Goal: Information Seeking & Learning: Check status

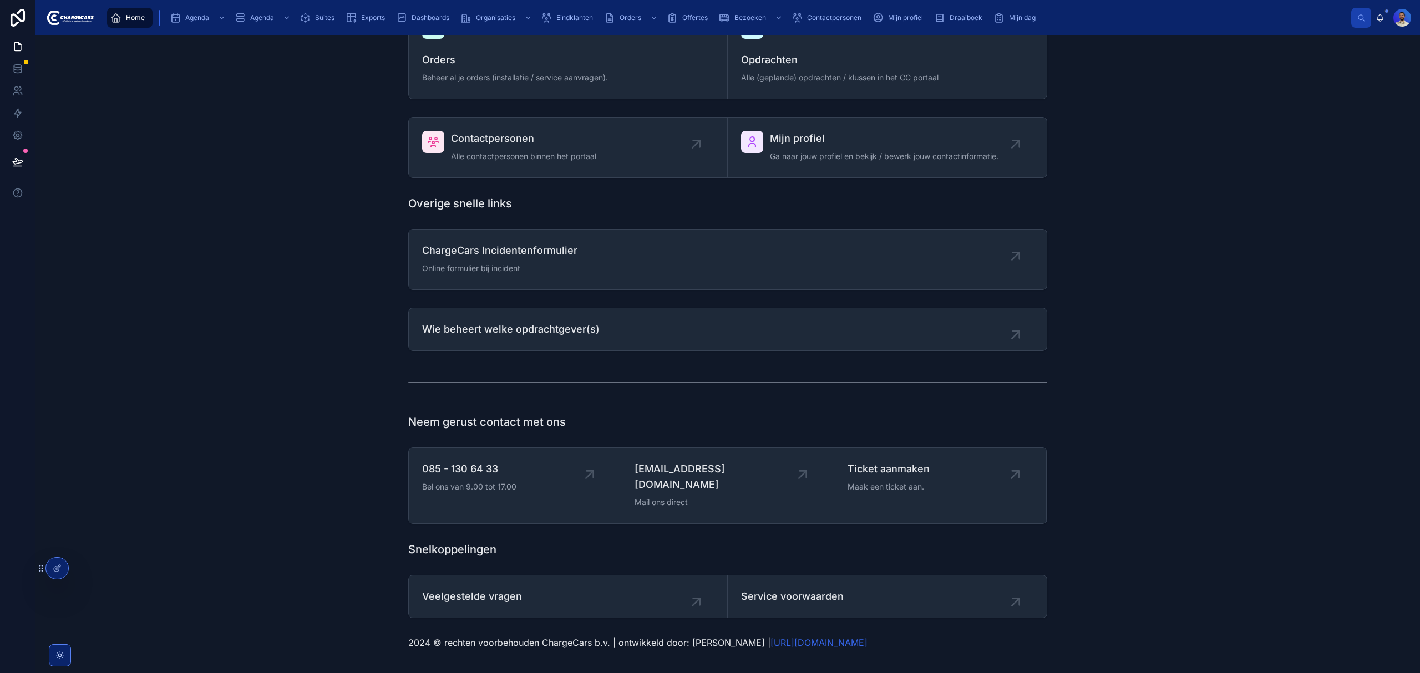
scroll to position [569, 0]
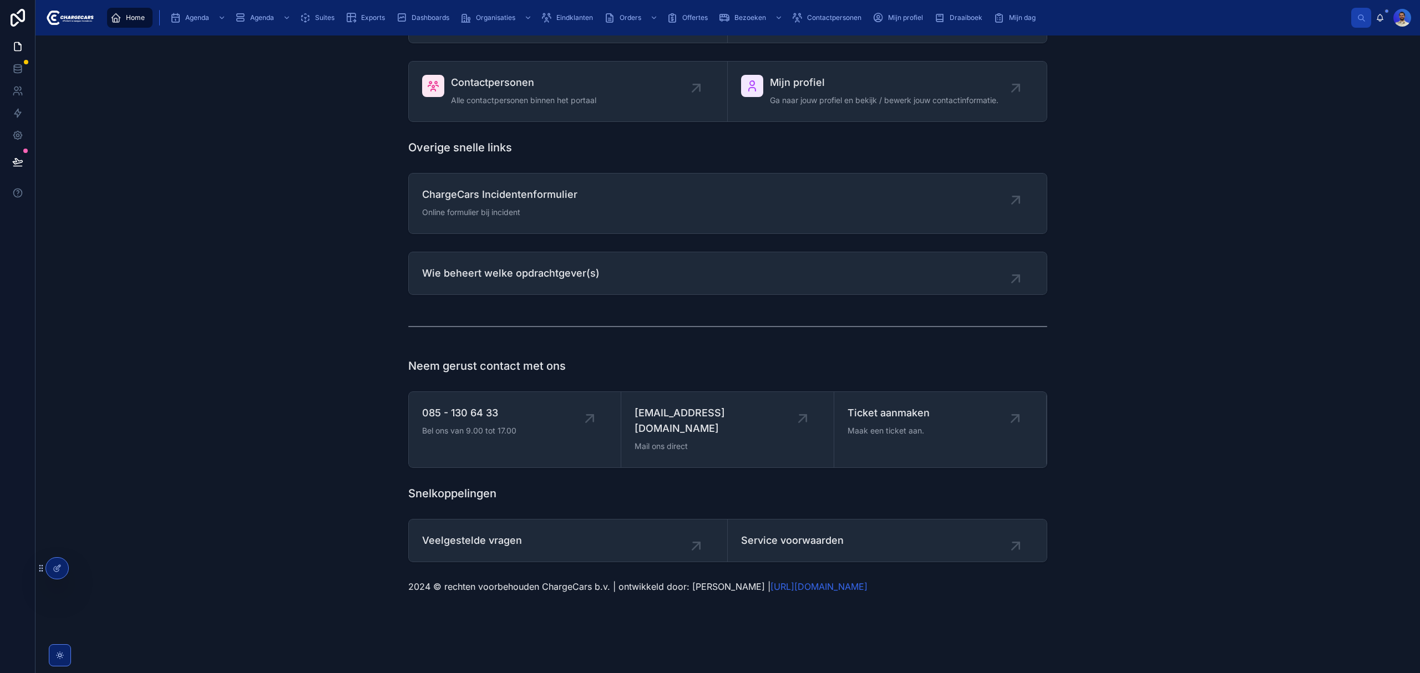
click at [82, 576] on div "2024 © rechten voorbehouden ChargeCars b.v. | ontwikkeld door: Lorenzo Boers | …" at bounding box center [727, 587] width 1367 height 22
click at [0, 0] on icon at bounding box center [0, 0] width 0 height 0
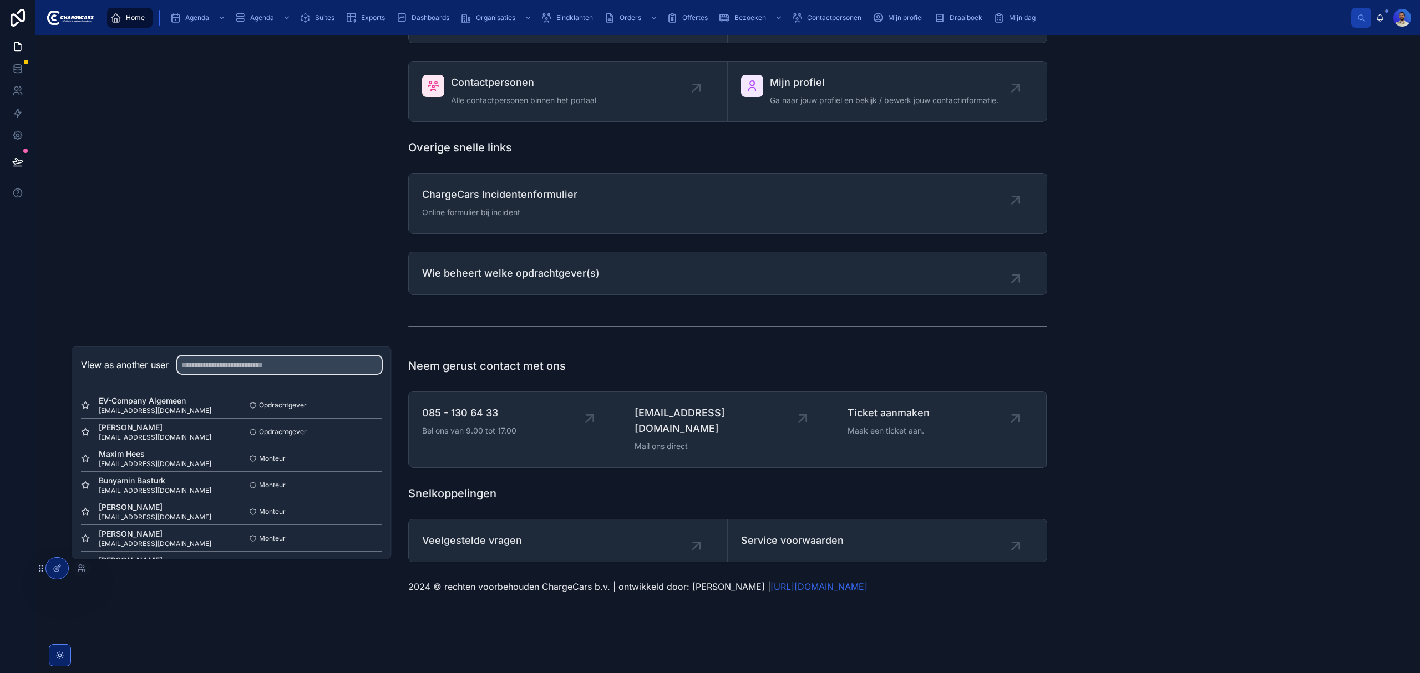
click at [236, 371] on input "text" at bounding box center [280, 365] width 204 height 18
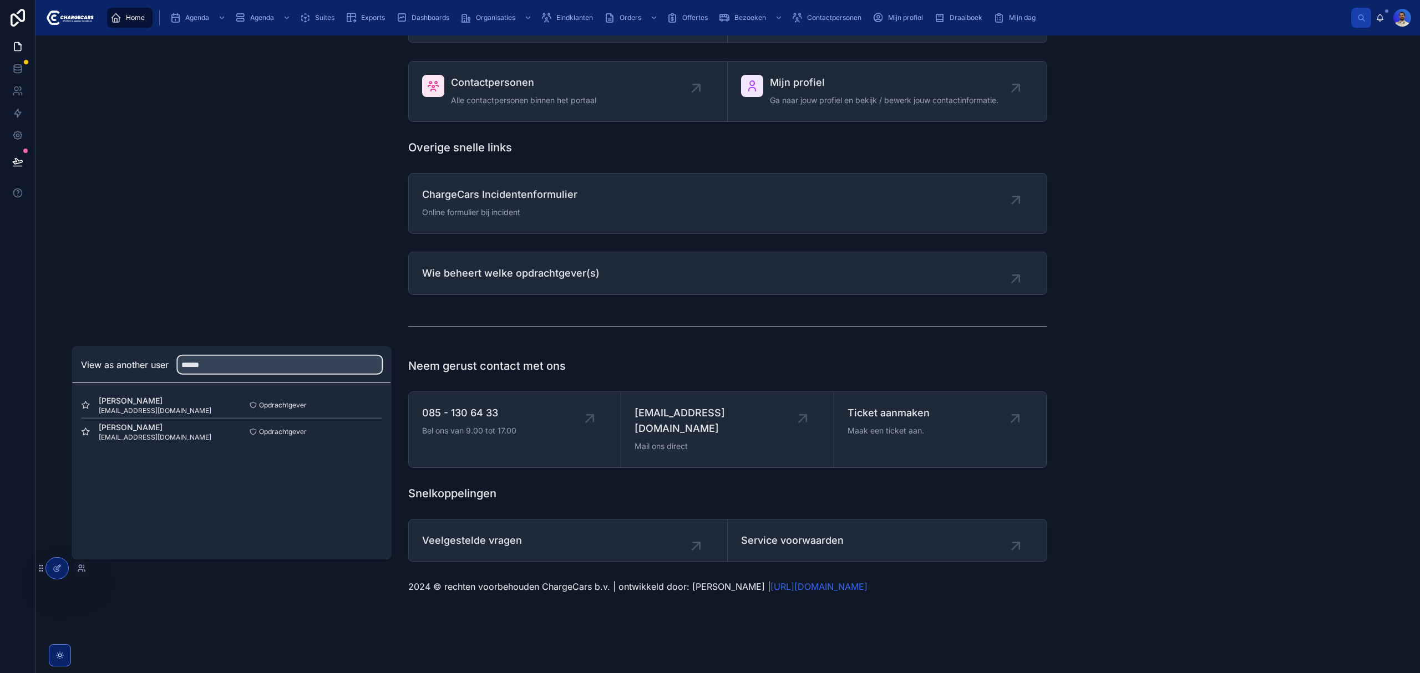
type input "******"
click at [0, 0] on button "Select" at bounding box center [0, 0] width 0 height 0
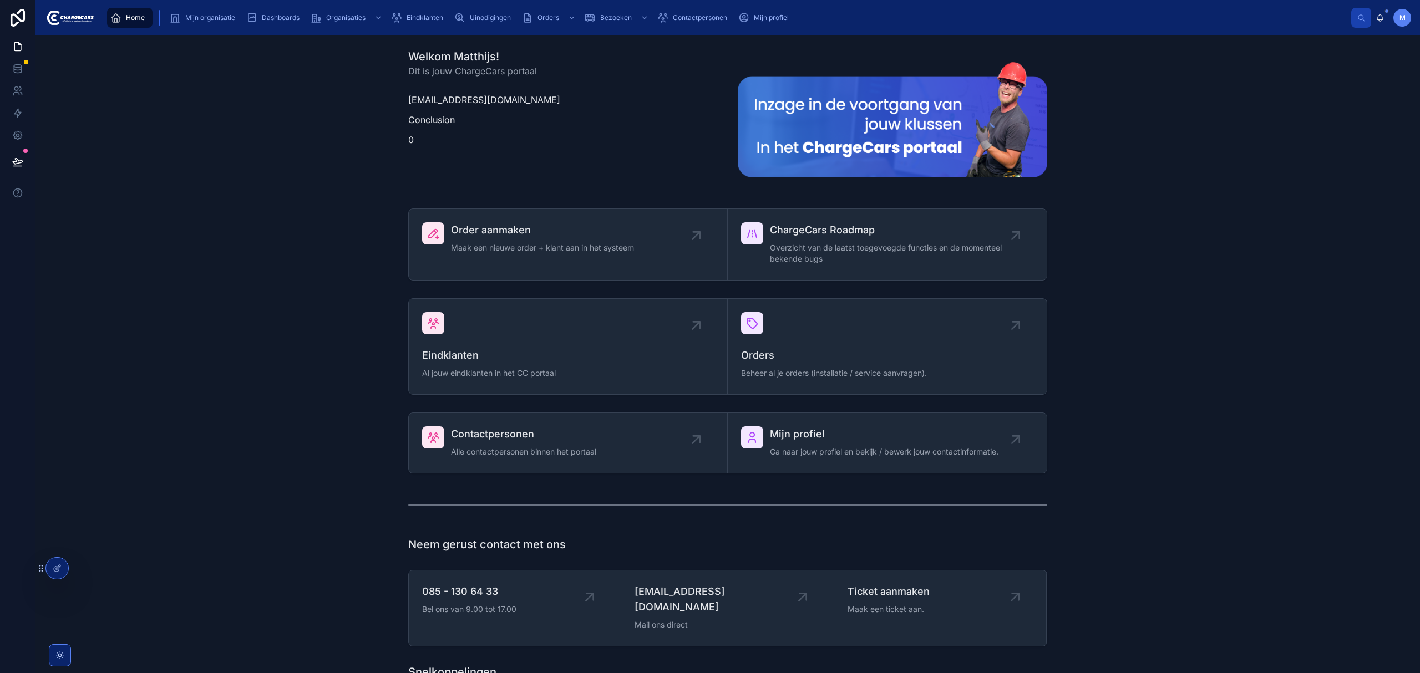
click at [491, 18] on span "Uinodigingen" at bounding box center [490, 17] width 41 height 9
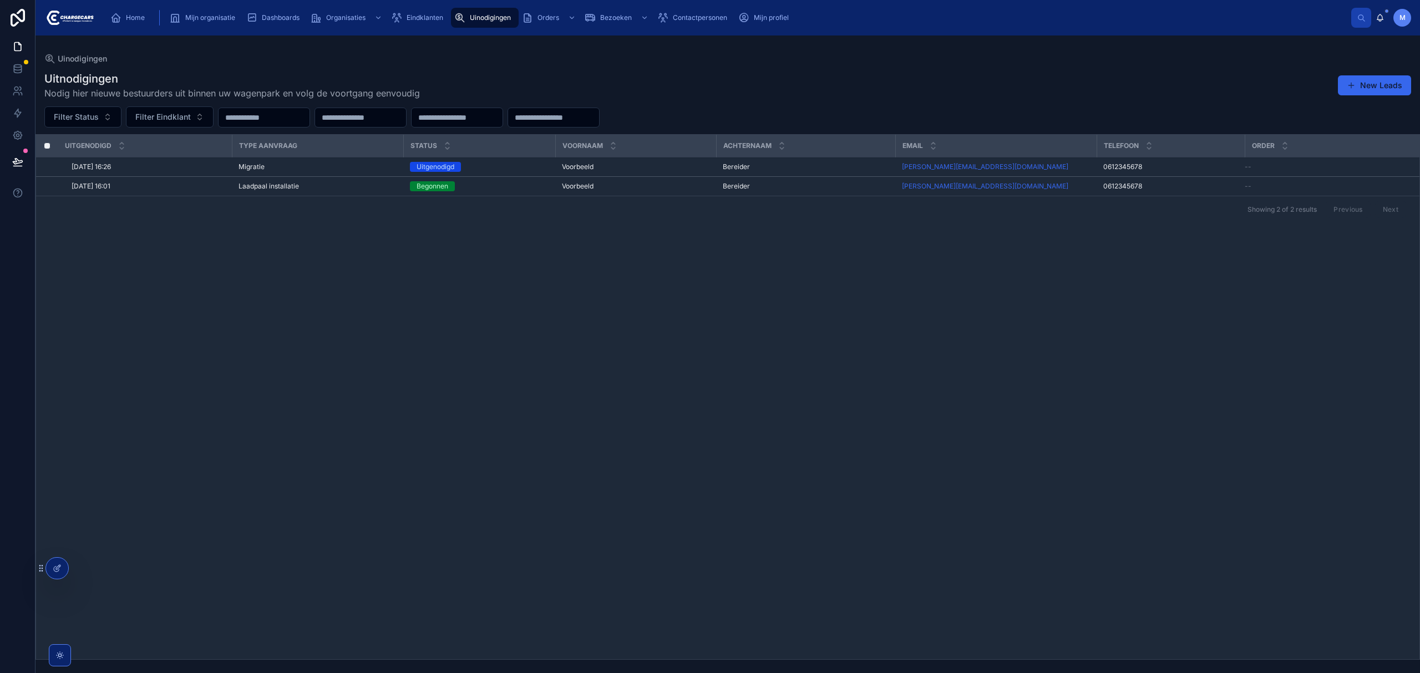
click at [388, 392] on div "Uitgenodigd Type aanvraag Status Voornaam Achternaam Email Telefoon Order 3-10-…" at bounding box center [728, 397] width 1384 height 525
drag, startPoint x: 1365, startPoint y: 89, endPoint x: 1101, endPoint y: 233, distance: 301.4
click at [1365, 88] on button "New Leads" at bounding box center [1374, 85] width 73 height 20
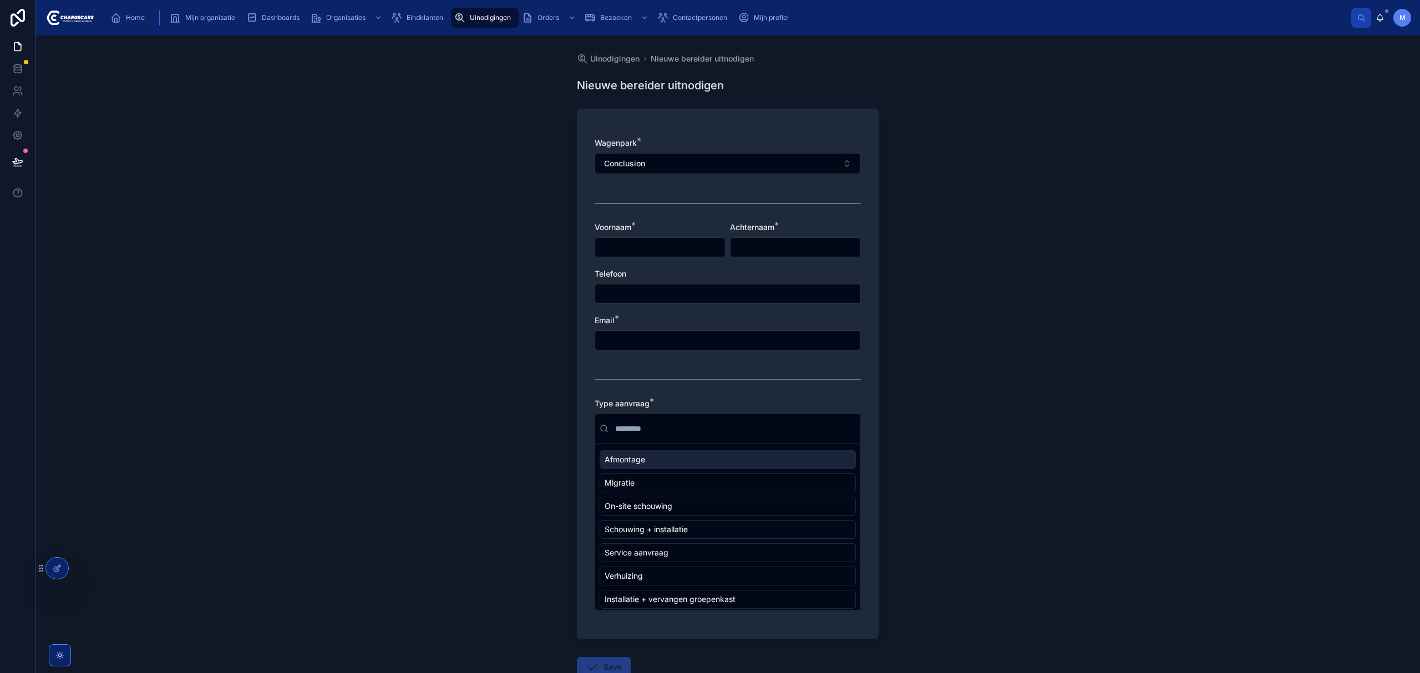
click at [1012, 243] on div "Uinodigingen Nieuwe bereider uitnodigen Nieuwe bereider uitnodigen Wagenpark * …" at bounding box center [728, 355] width 1385 height 638
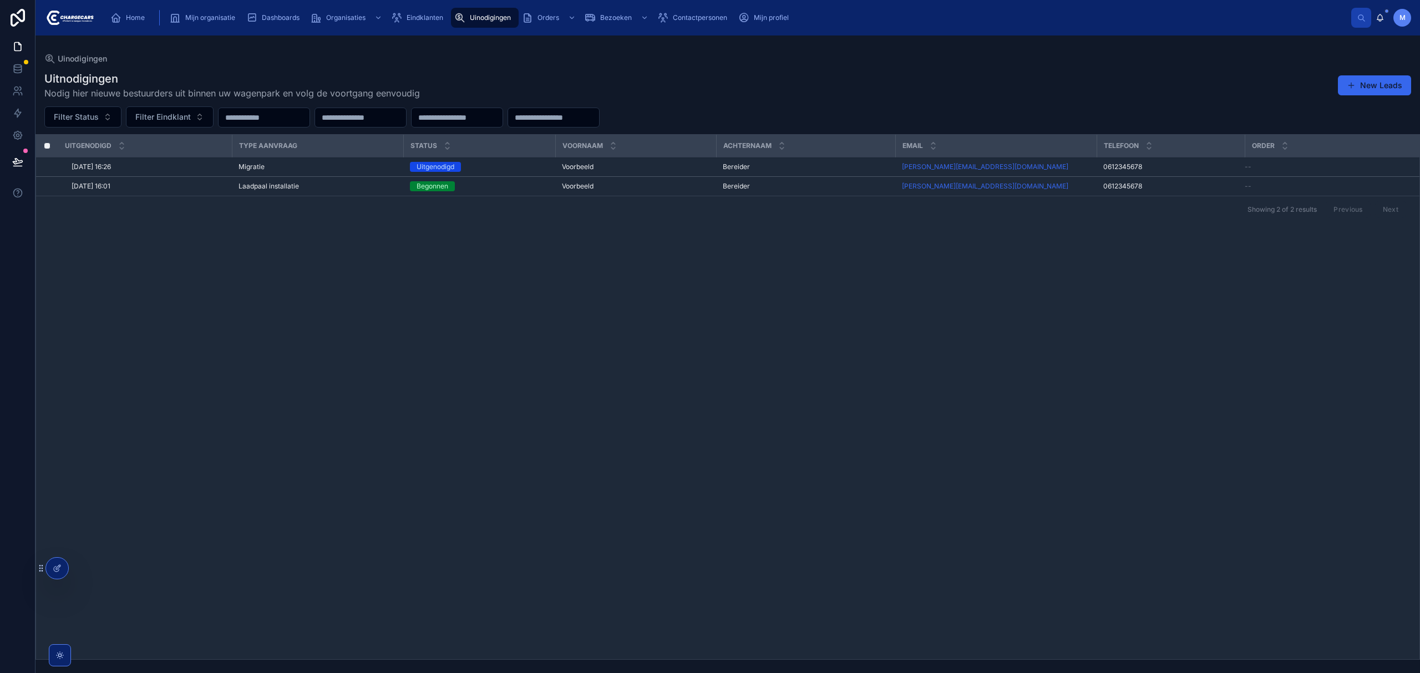
click at [1387, 87] on button "New Leads" at bounding box center [1374, 85] width 73 height 20
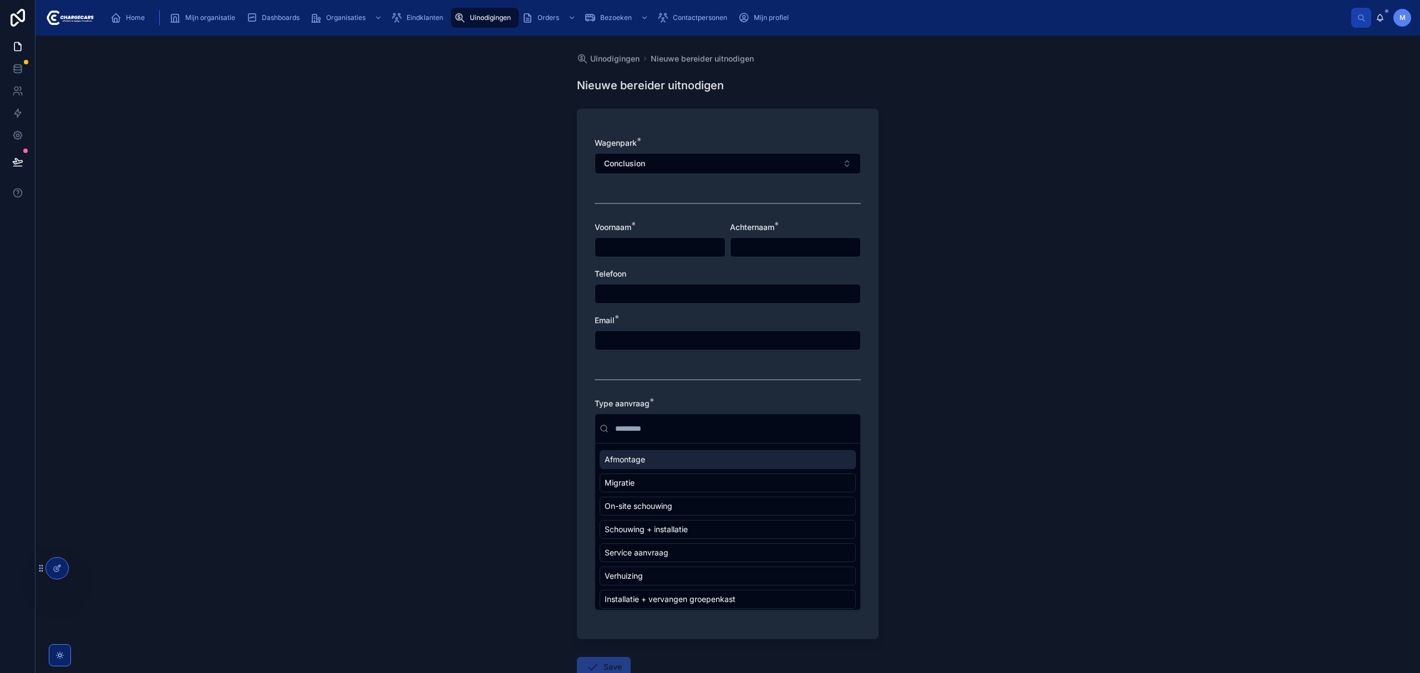
click at [1028, 216] on div "Uinodigingen Nieuwe bereider uitnodigen Nieuwe bereider uitnodigen Wagenpark * …" at bounding box center [728, 355] width 1385 height 638
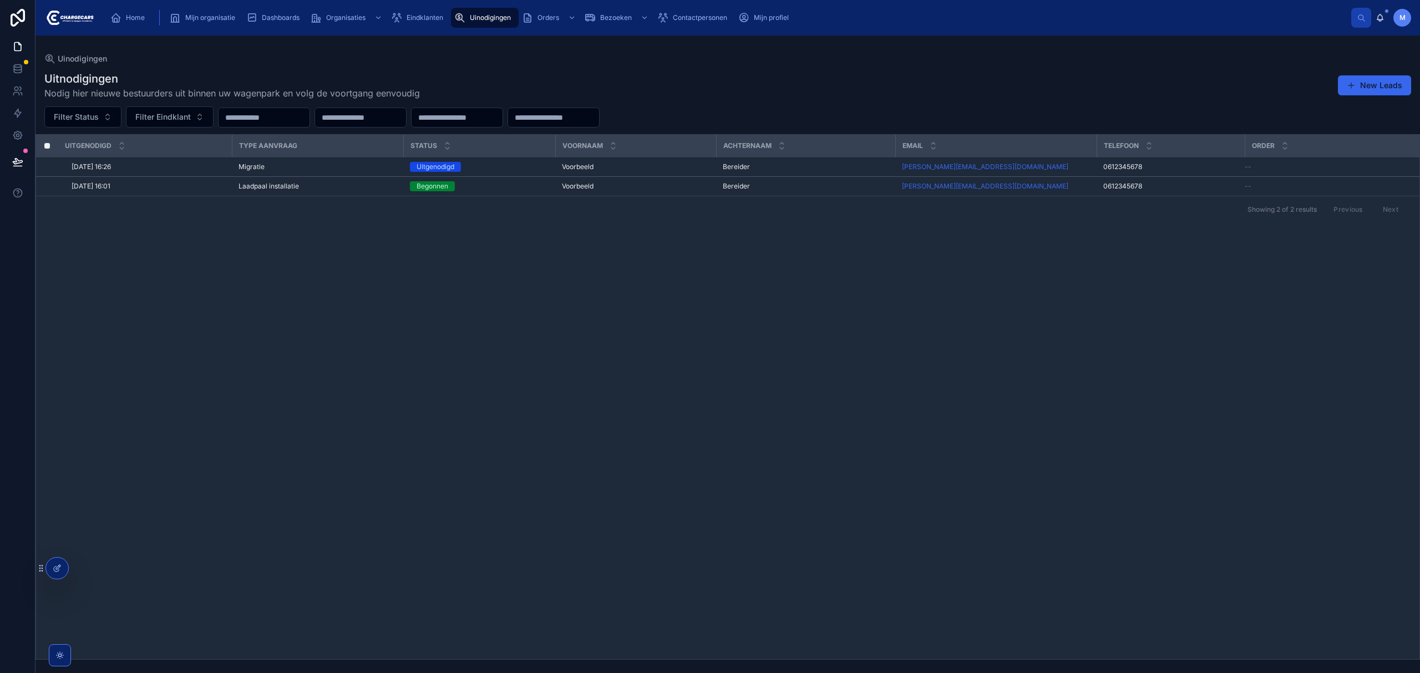
click at [1397, 89] on button "New Leads" at bounding box center [1374, 85] width 73 height 20
click at [1352, 88] on span at bounding box center [1351, 85] width 9 height 9
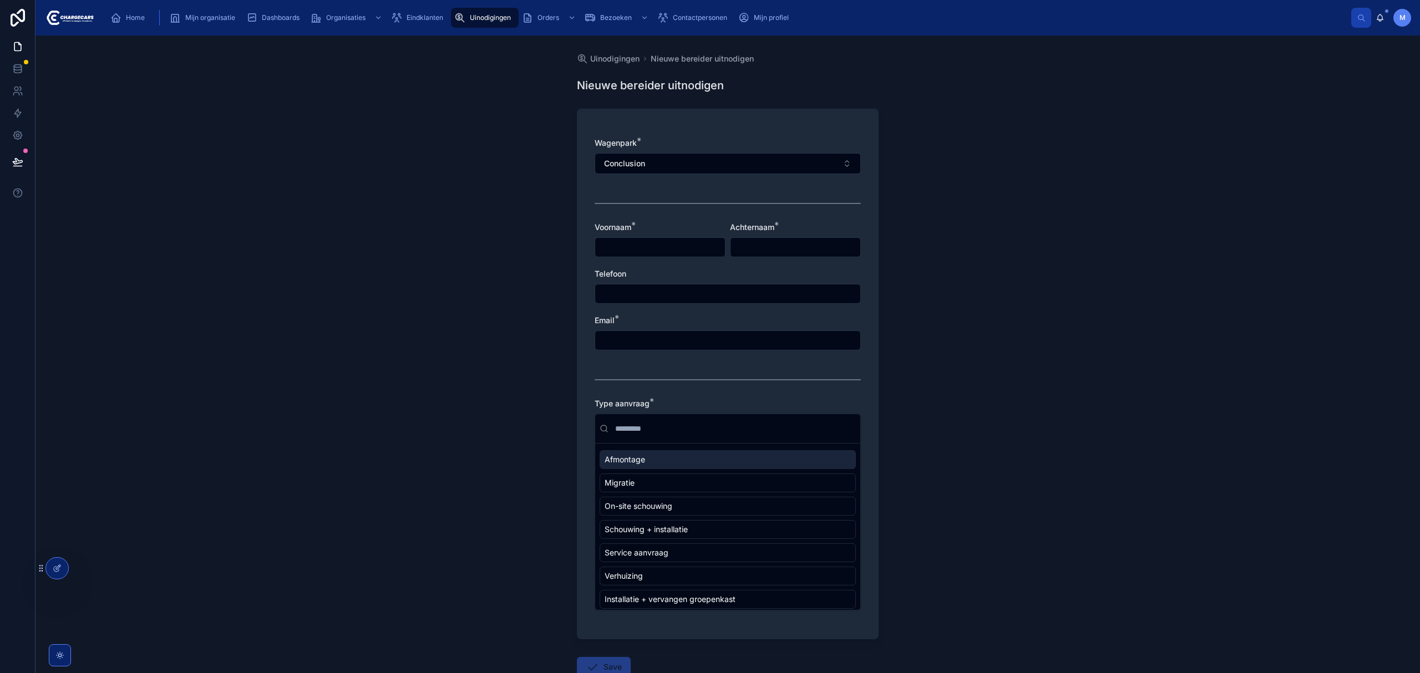
click at [666, 170] on button "Conclusion" at bounding box center [728, 163] width 266 height 21
click at [443, 203] on div "Uinodigingen Nieuwe bereider uitnodigen Nieuwe bereider uitnodigen Wagenpark * …" at bounding box center [728, 355] width 1385 height 638
click at [687, 201] on div at bounding box center [728, 204] width 266 height 28
click at [626, 247] on input "text" at bounding box center [660, 248] width 130 height 16
click at [426, 200] on div "Uinodigingen Nieuwe bereider uitnodigen Nieuwe bereider uitnodigen Wagenpark * …" at bounding box center [728, 355] width 1385 height 638
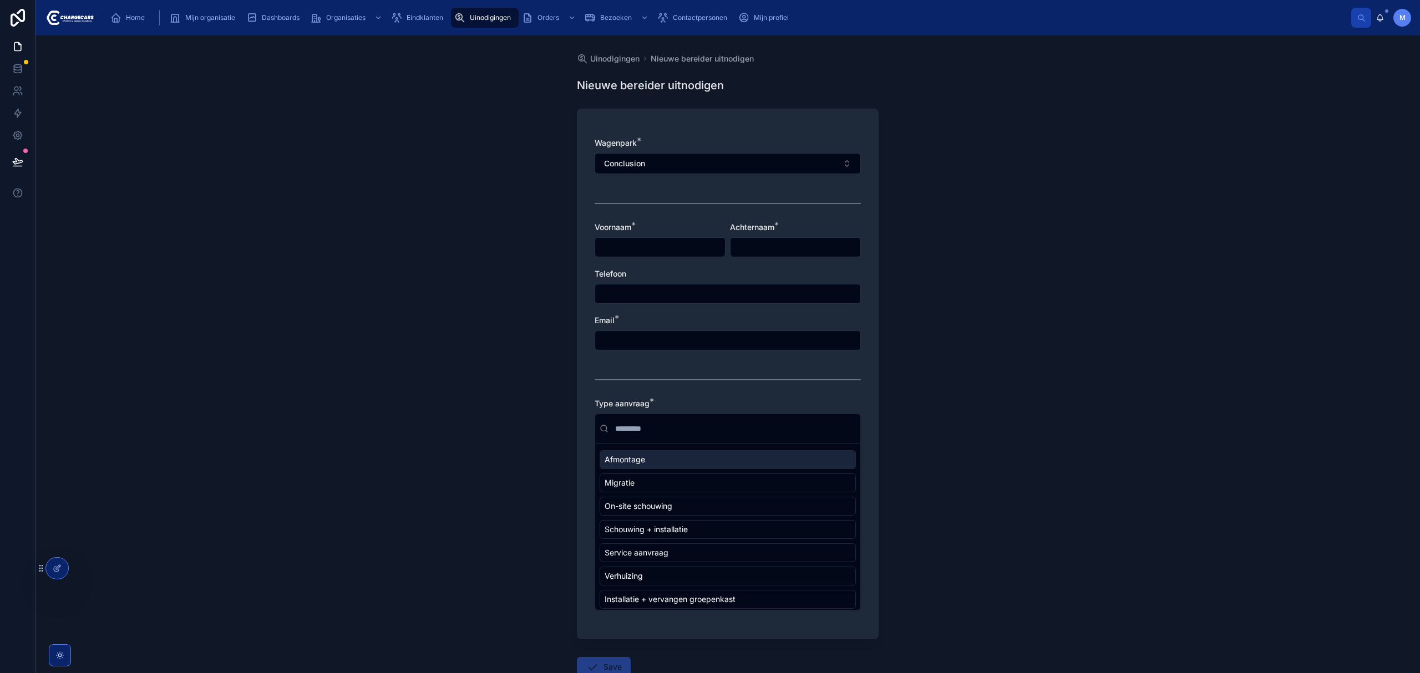
click at [652, 260] on div "Wagenpark * Conclusion Voornaam * Achternaam * Telefoon Email * Type aanvraag *…" at bounding box center [728, 380] width 266 height 484
click at [812, 249] on input "text" at bounding box center [796, 248] width 130 height 16
click at [693, 252] on input "text" at bounding box center [660, 248] width 130 height 16
click at [640, 312] on div "Wagenpark * Conclusion Voornaam * Achternaam * Telefoon Email * Type aanvraag *…" at bounding box center [728, 380] width 266 height 484
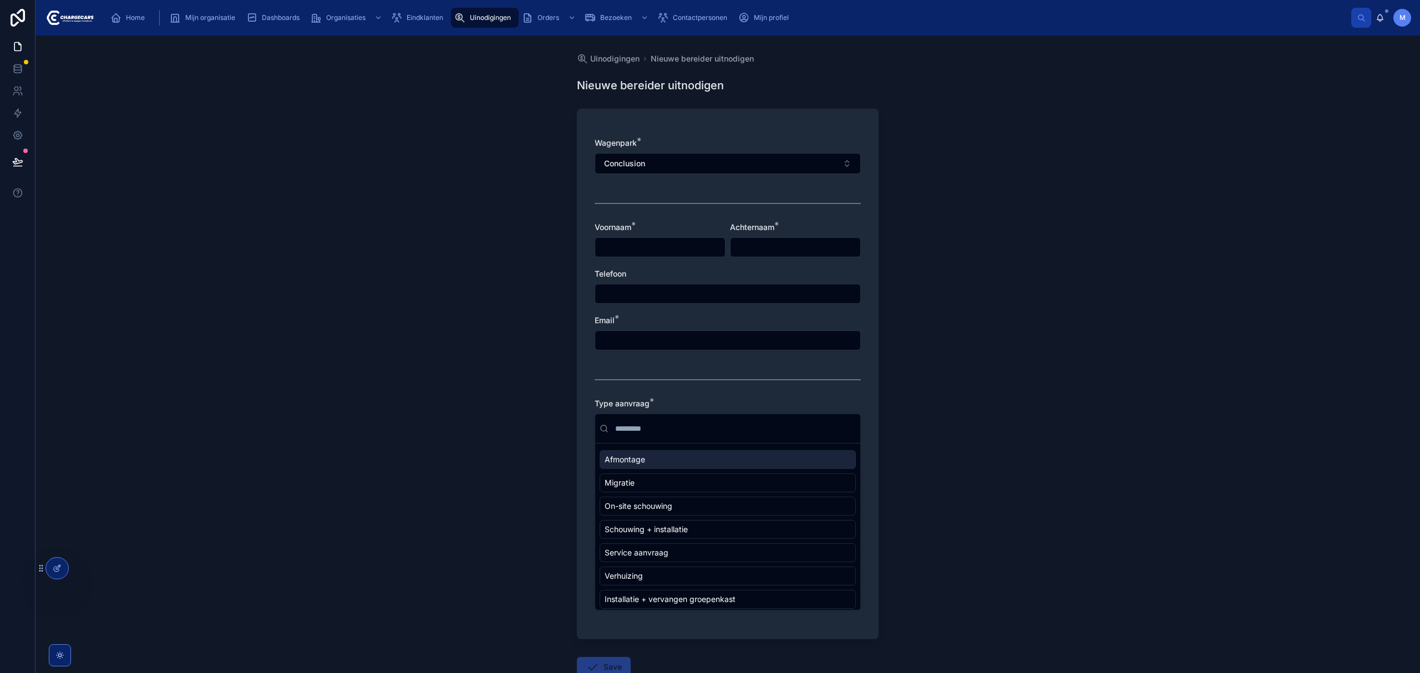
click at [646, 295] on input "text" at bounding box center [727, 294] width 265 height 16
click at [644, 336] on input "text" at bounding box center [727, 341] width 265 height 16
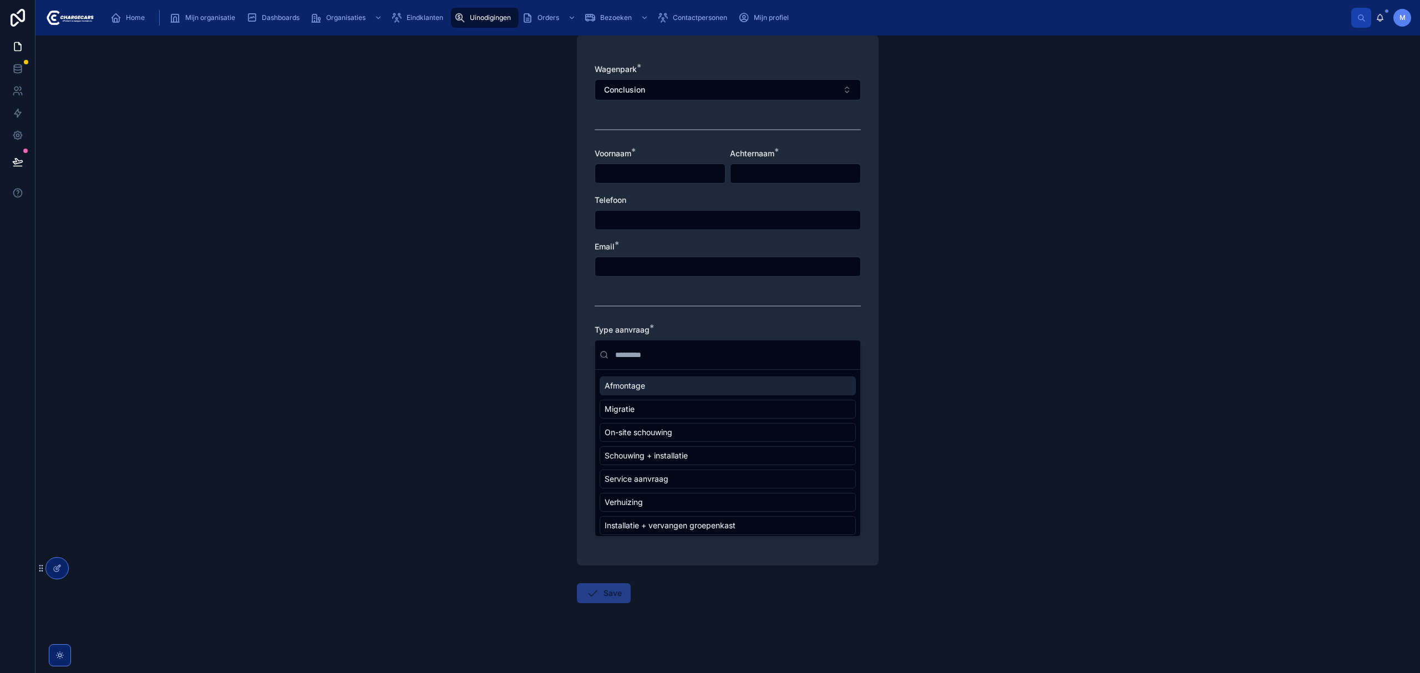
scroll to position [74, 0]
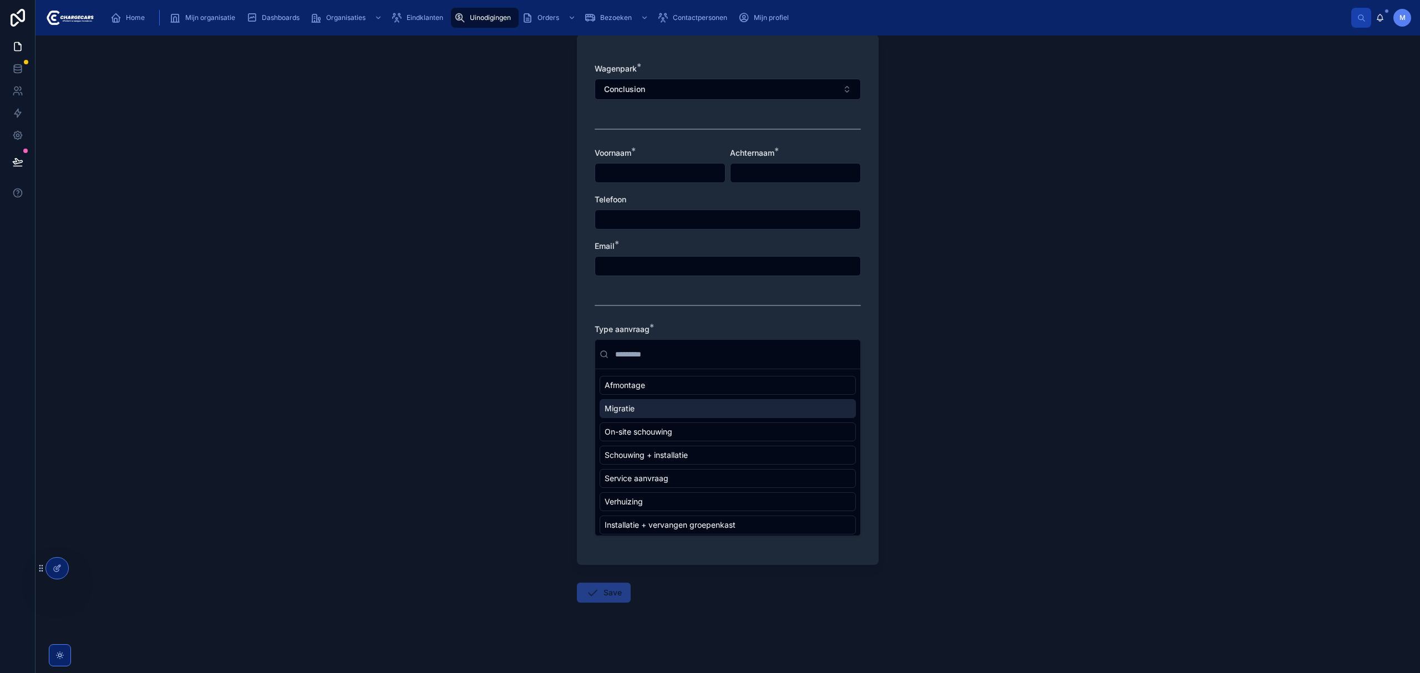
click at [655, 406] on div "Migratie" at bounding box center [728, 408] width 256 height 19
click at [638, 400] on div "Afmontage" at bounding box center [728, 408] width 256 height 19
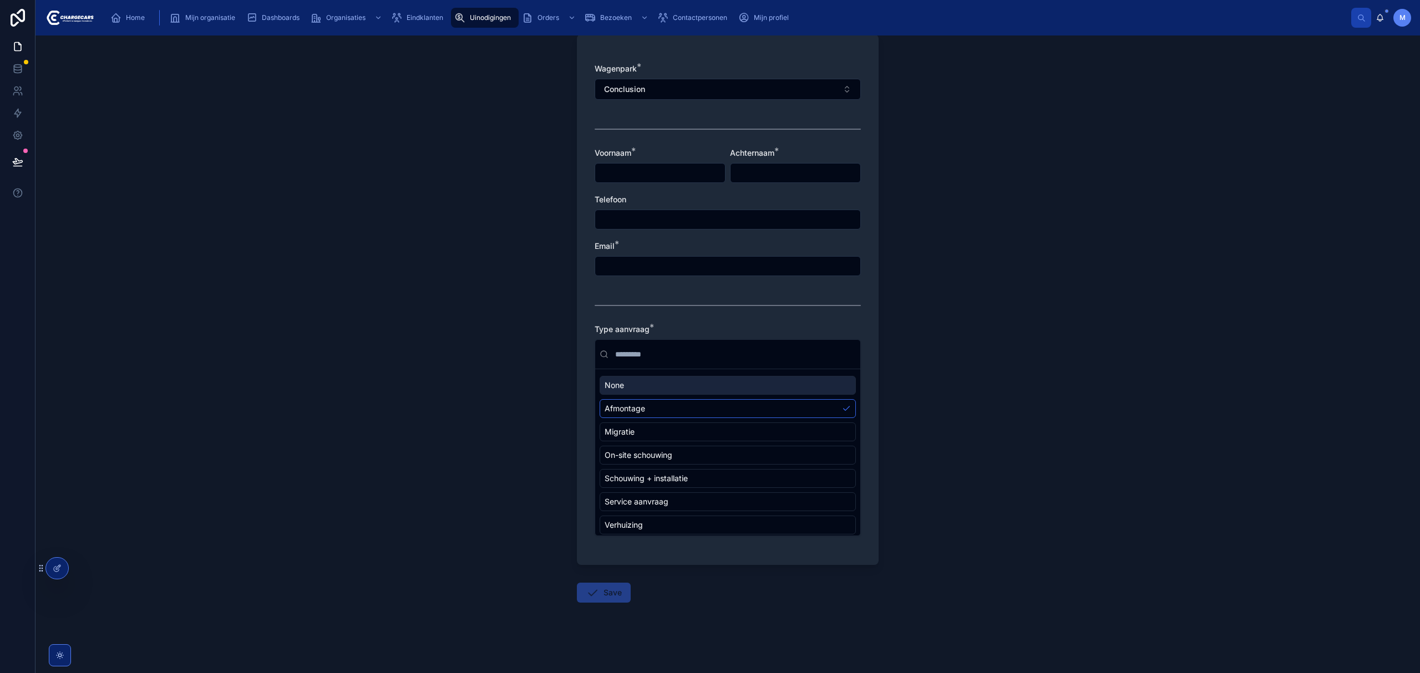
click at [637, 385] on div "None" at bounding box center [728, 385] width 256 height 19
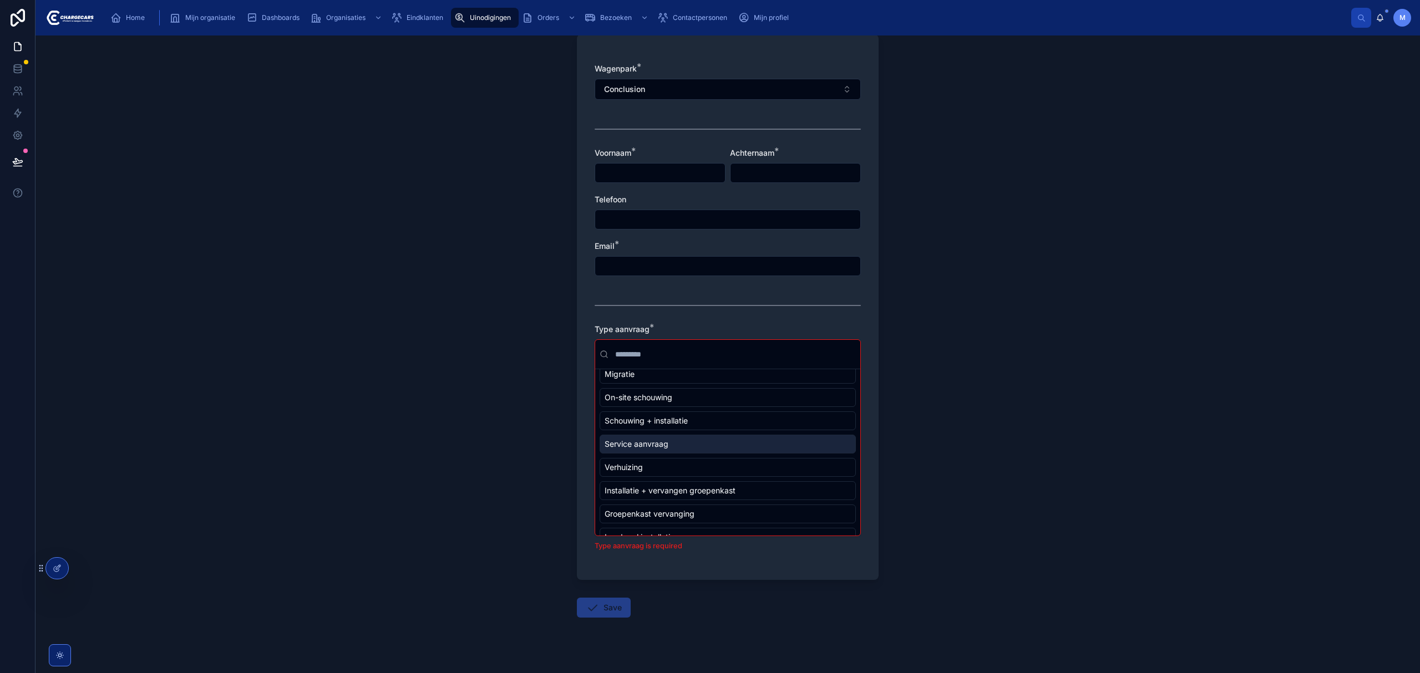
scroll to position [0, 0]
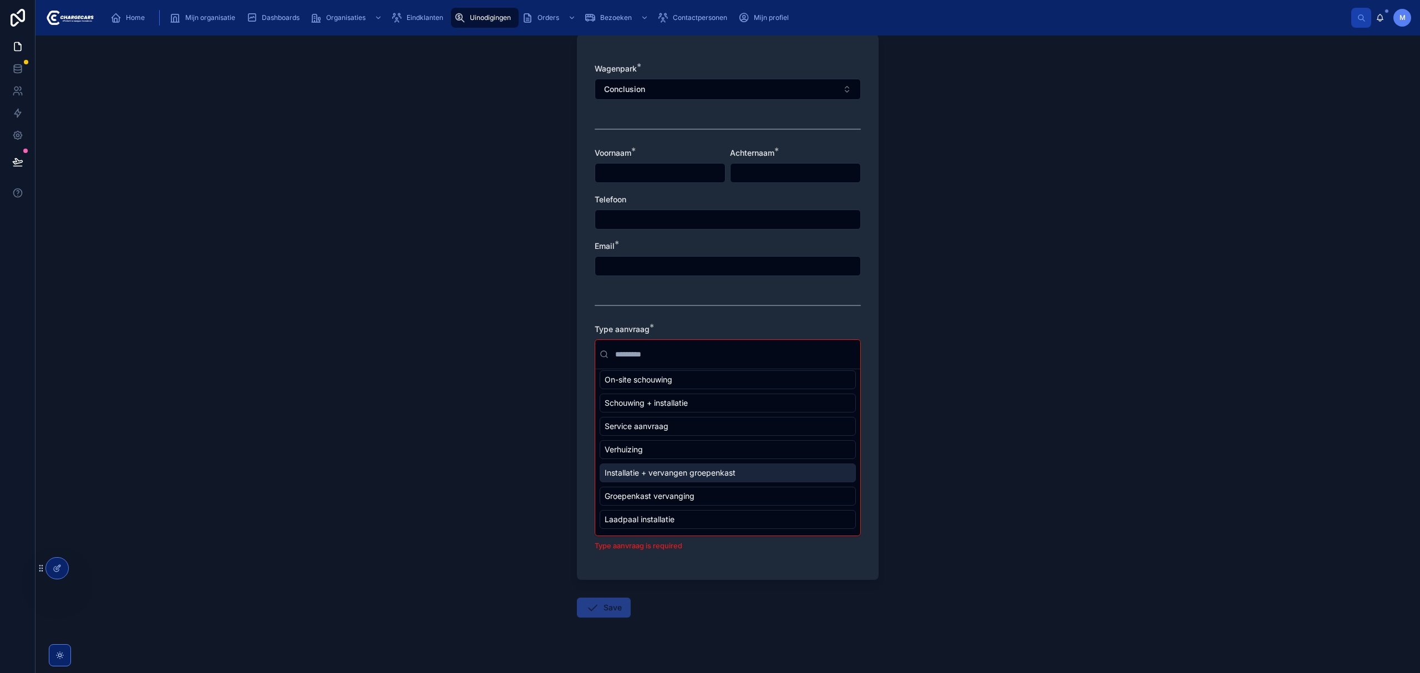
click at [975, 505] on div "Uinodigingen Nieuwe bereider uitnodigen Nieuwe bereider uitnodigen Wagenpark * …" at bounding box center [728, 355] width 1385 height 638
click at [688, 479] on div "Installatie + vervangen groepenkast" at bounding box center [728, 473] width 256 height 19
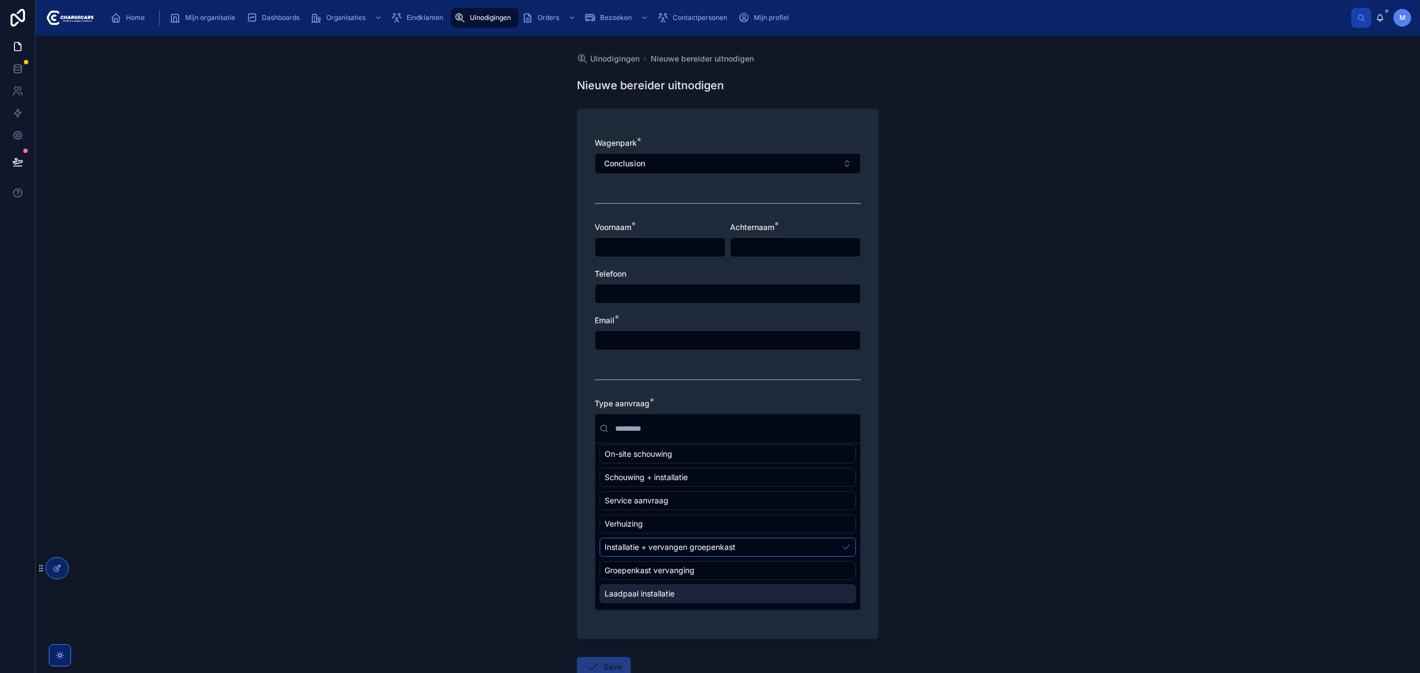
click at [1006, 310] on div "Uinodigingen Nieuwe bereider uitnodigen Nieuwe bereider uitnodigen Wagenpark * …" at bounding box center [728, 355] width 1385 height 638
click at [582, 318] on div "Wagenpark * Conclusion Voornaam * Achternaam * Telefoon Email * Type aanvraag *…" at bounding box center [728, 374] width 302 height 531
click at [495, 21] on span "Uinodigingen" at bounding box center [490, 17] width 41 height 9
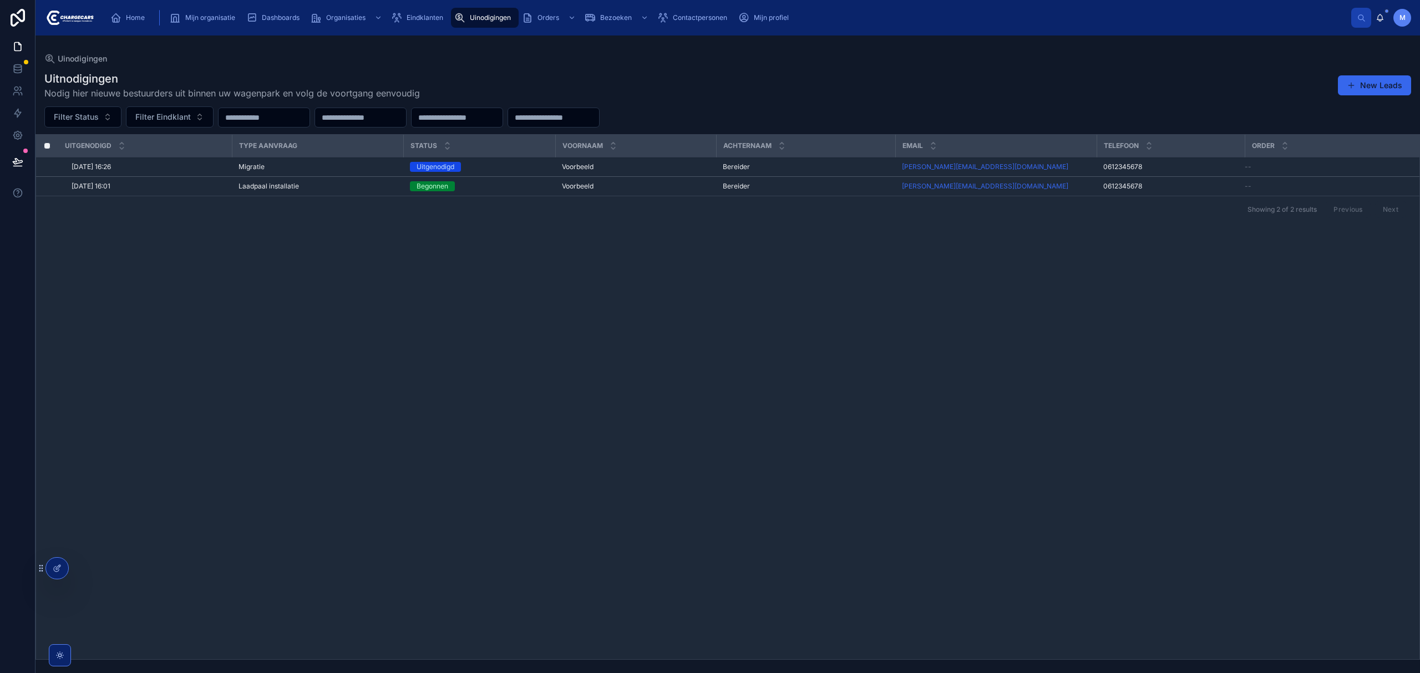
click at [400, 388] on div "Uitgenodigd Type aanvraag Status Voornaam Achternaam Email Telefoon Order 3-10-…" at bounding box center [728, 397] width 1384 height 525
click at [540, 362] on div "Uitgenodigd Type aanvraag Status Voornaam Achternaam Email Telefoon Order 3-10-…" at bounding box center [728, 397] width 1384 height 525
drag, startPoint x: 795, startPoint y: 454, endPoint x: 794, endPoint y: 447, distance: 6.7
click at [795, 454] on div "Uitgenodigd Type aanvraag Status Voornaam Achternaam Email Telefoon Order 3-10-…" at bounding box center [728, 397] width 1384 height 525
click at [405, 14] on div "Eindklanten" at bounding box center [419, 18] width 57 height 18
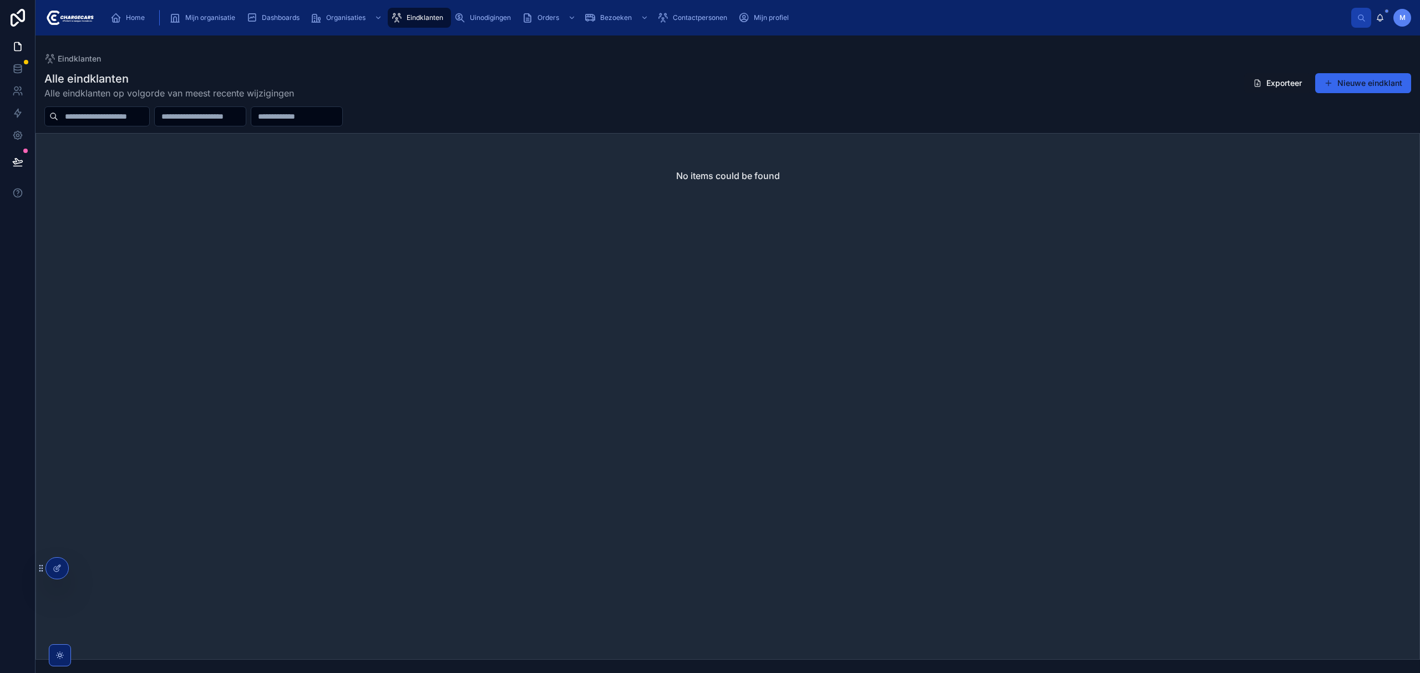
click at [141, 111] on input "text" at bounding box center [103, 117] width 91 height 16
click at [103, 115] on input "********" at bounding box center [103, 117] width 91 height 16
click at [424, 14] on span "Eindklanten" at bounding box center [425, 17] width 37 height 9
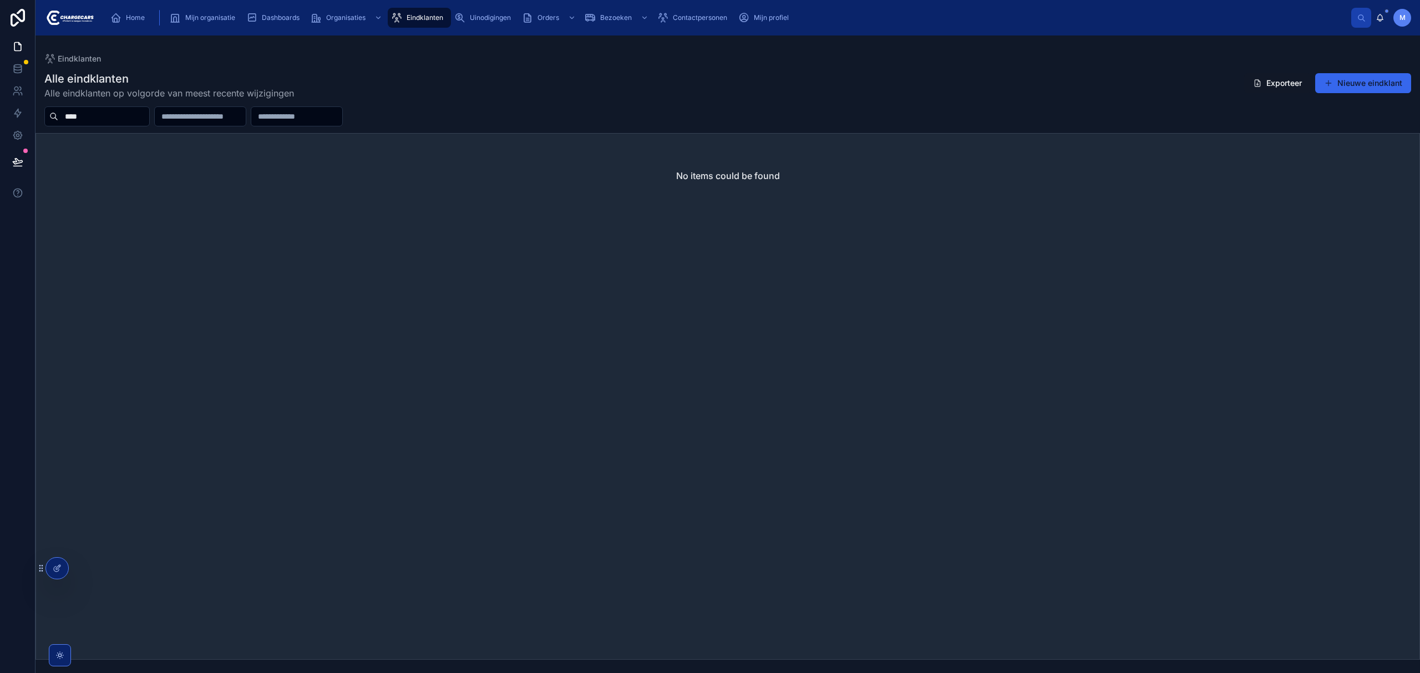
click at [111, 114] on input "****" at bounding box center [103, 117] width 91 height 16
paste input "*******"
type input "**********"
click at [140, 115] on input "**********" at bounding box center [103, 117] width 91 height 16
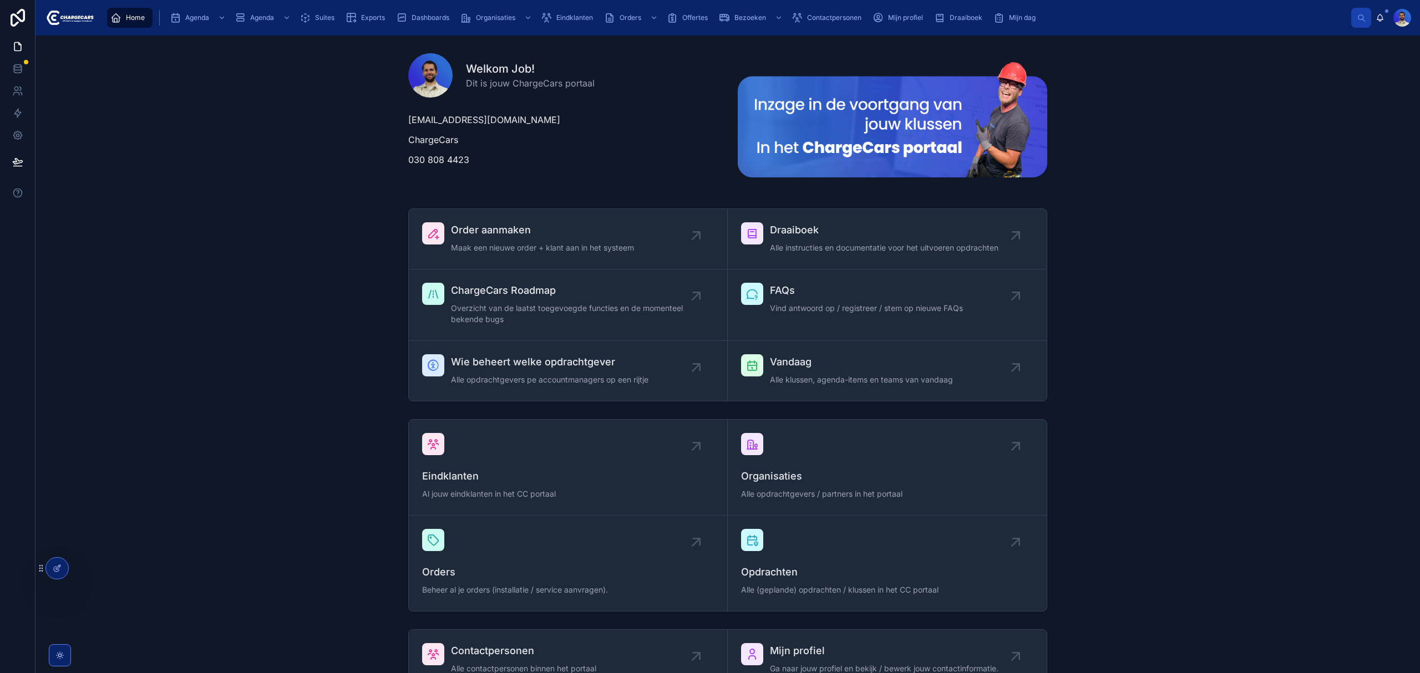
click at [560, 10] on div "Eindklanten" at bounding box center [569, 18] width 57 height 18
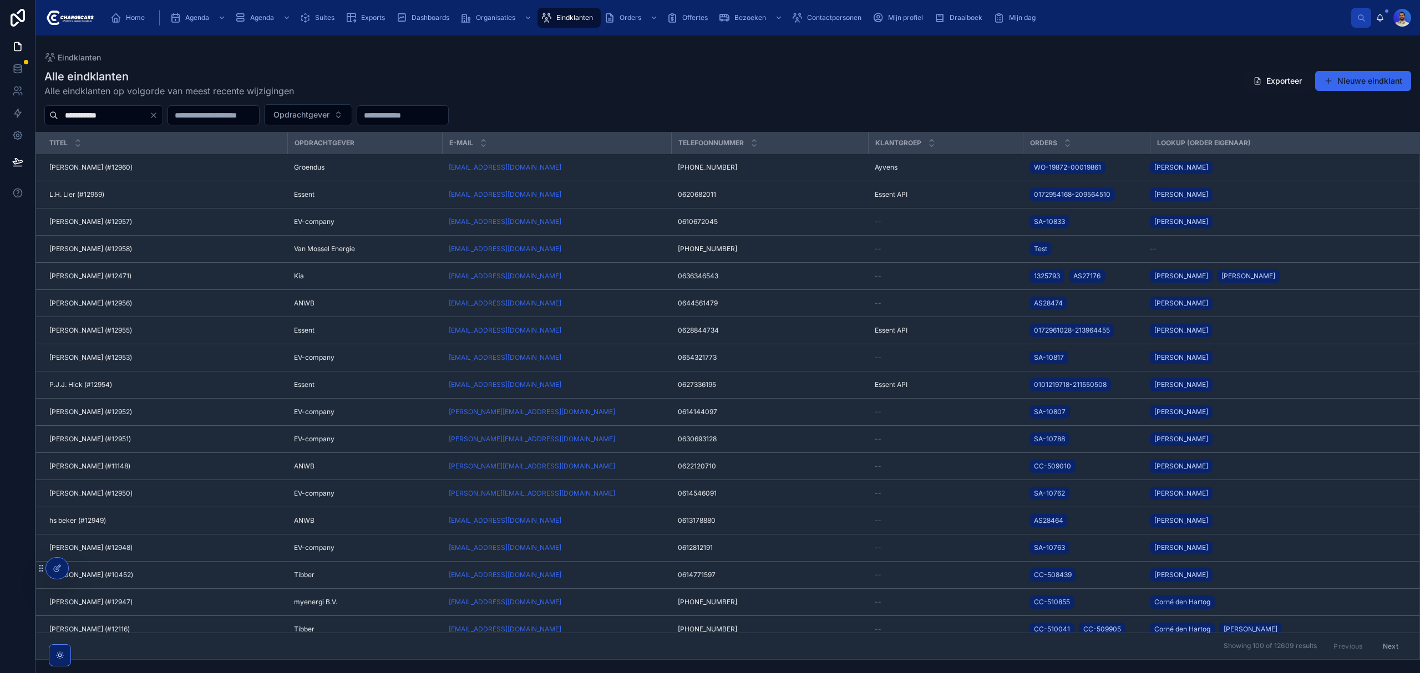
type input "**********"
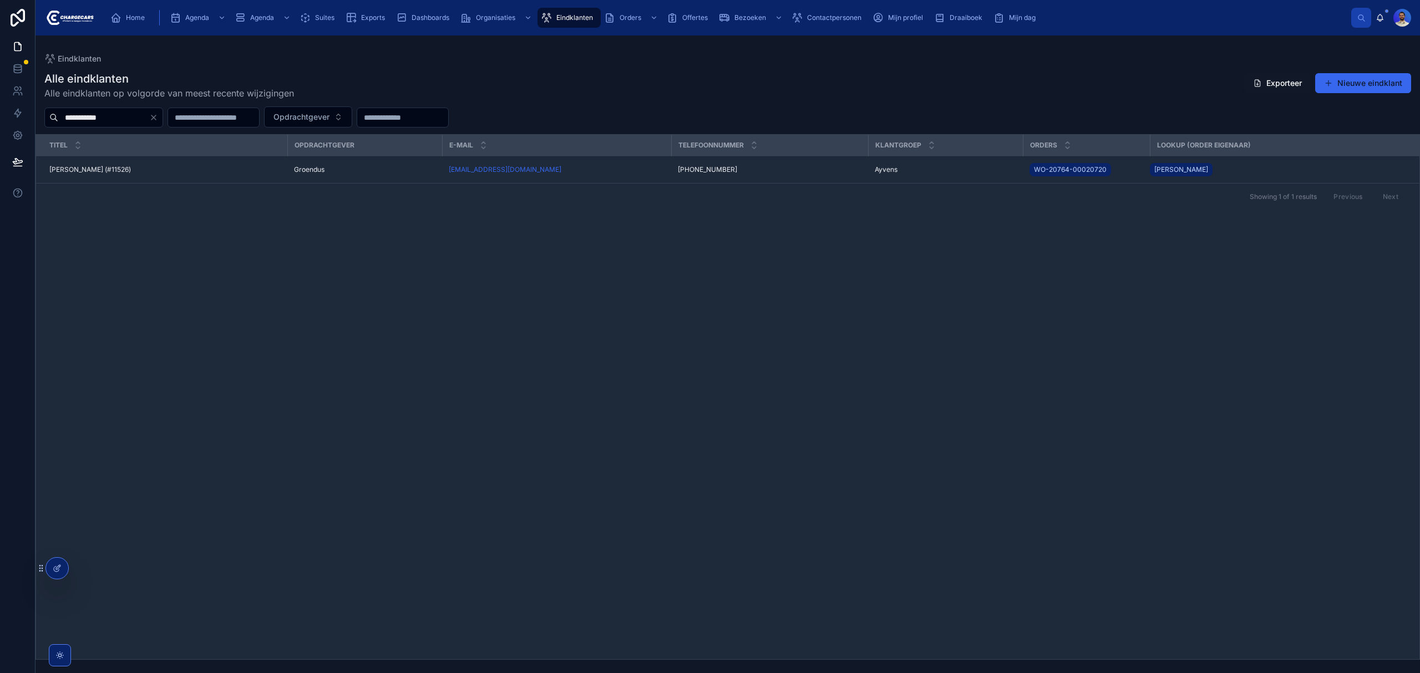
click at [131, 168] on span "Marjolein Van Beveren (#11526)" at bounding box center [90, 169] width 82 height 9
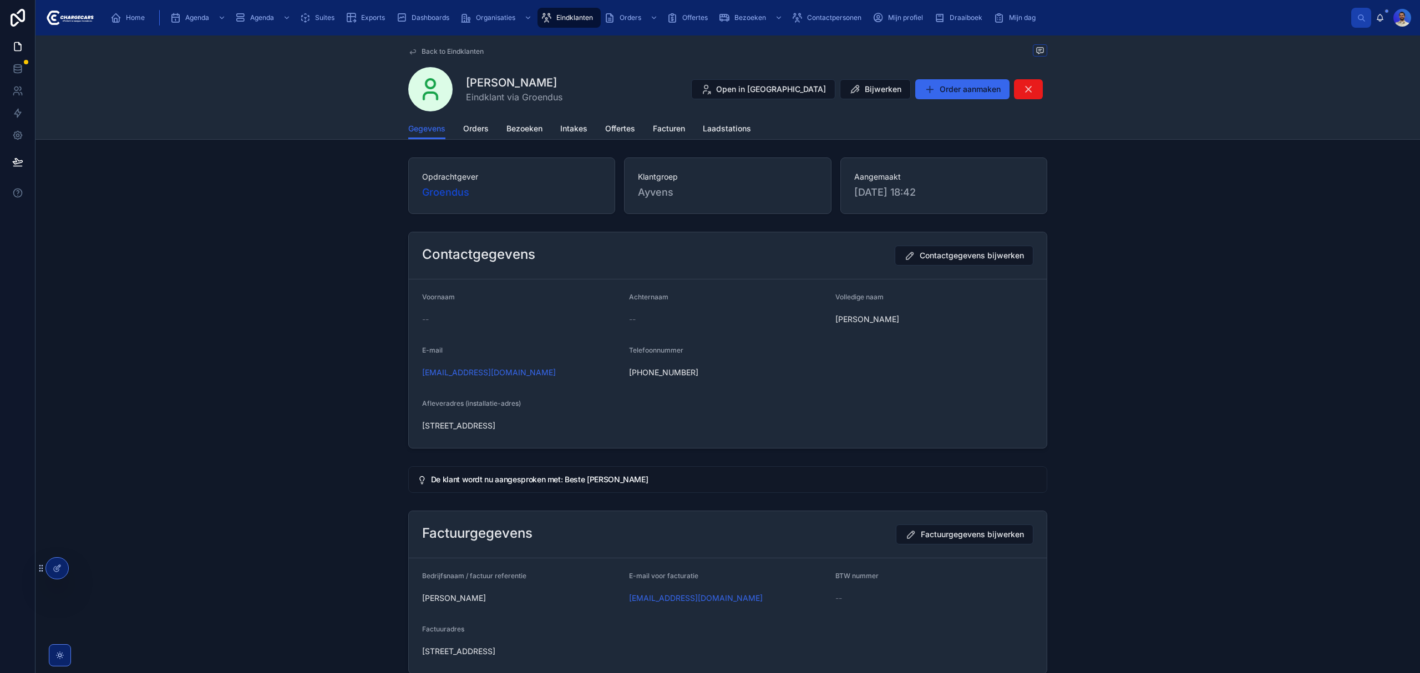
click at [478, 127] on span "Orders" at bounding box center [476, 128] width 26 height 11
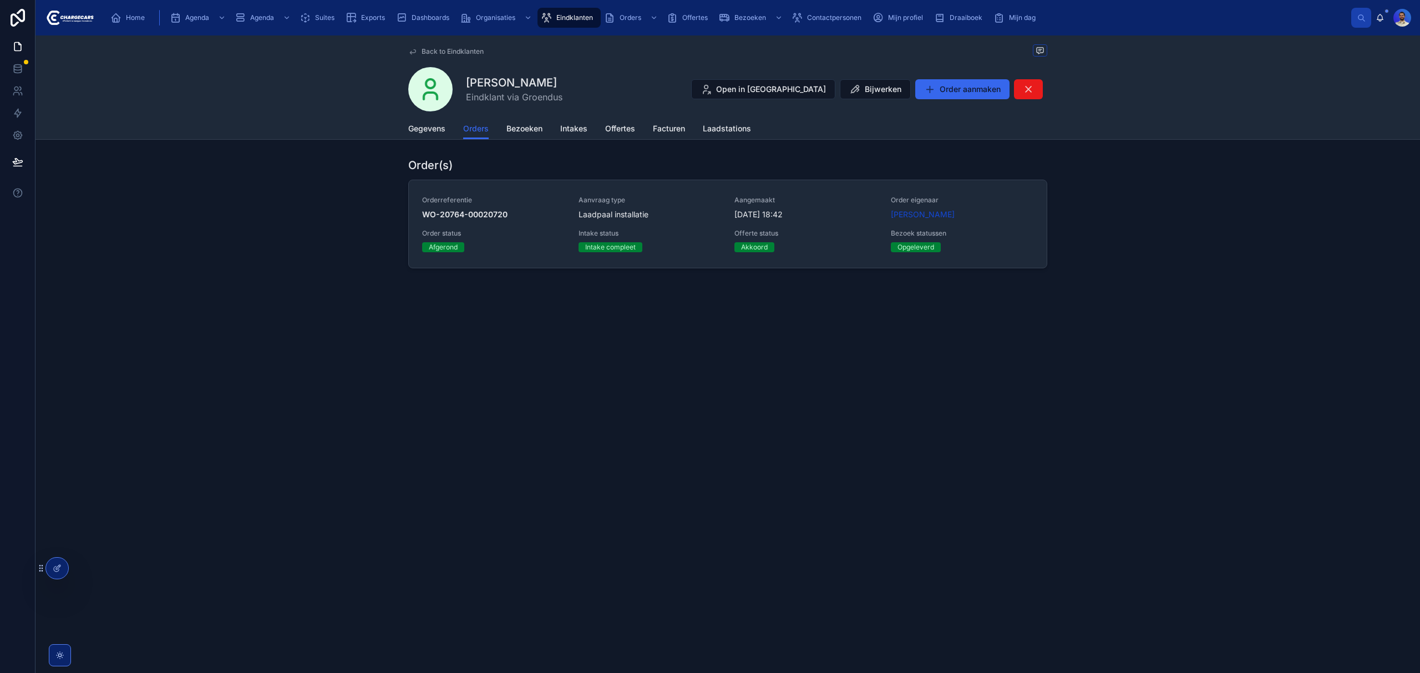
click at [571, 206] on div "Orderreferentie WO-20764-00020720 Aanvraag type Laadpaal installatie Aangemaakt…" at bounding box center [727, 224] width 611 height 57
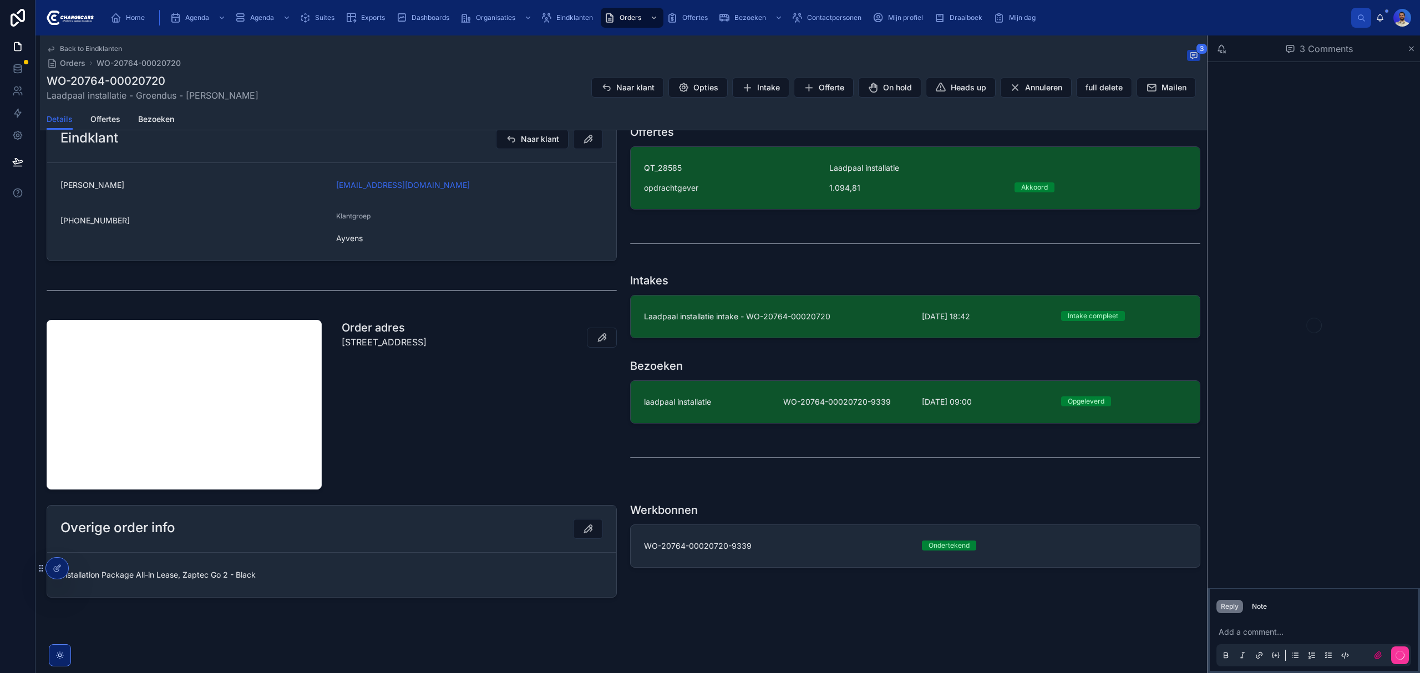
scroll to position [294, 0]
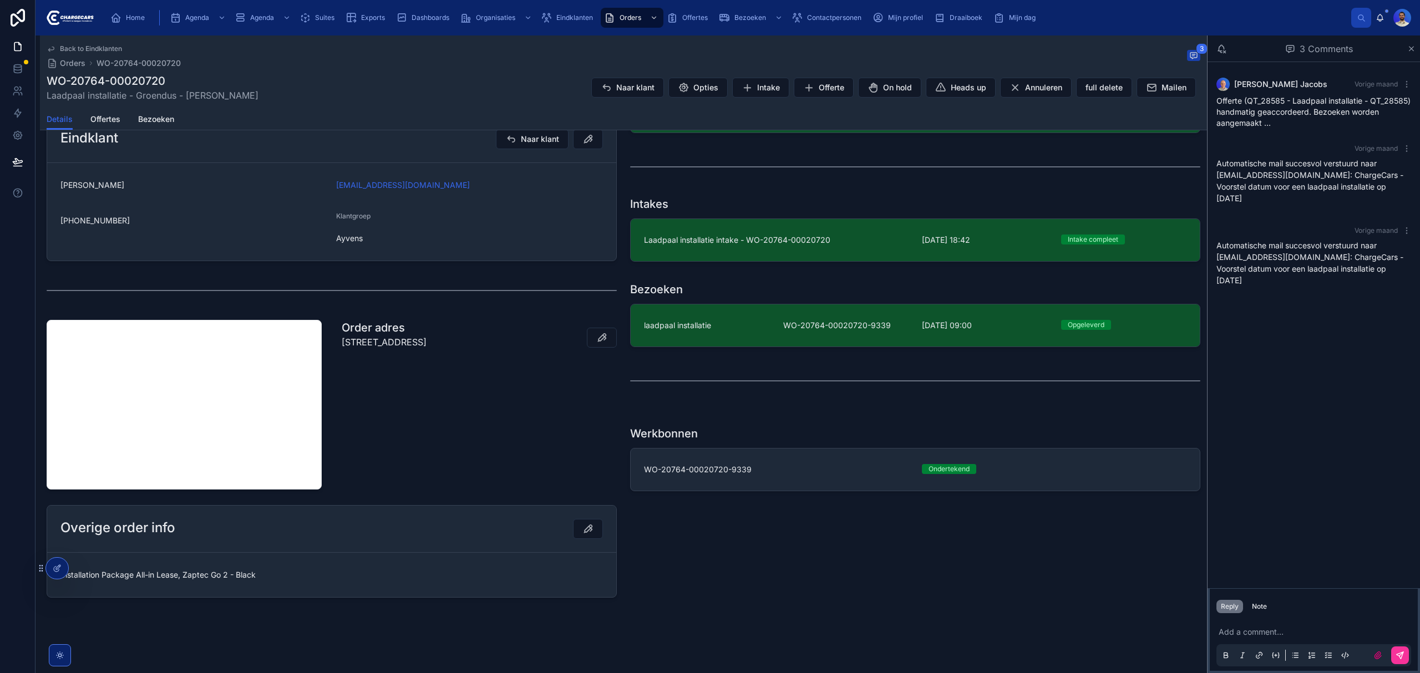
click at [715, 331] on link "laadpaal installatie WO-20764-00020720-9339 24-9-2025 09:00 Opgeleverd" at bounding box center [915, 326] width 569 height 42
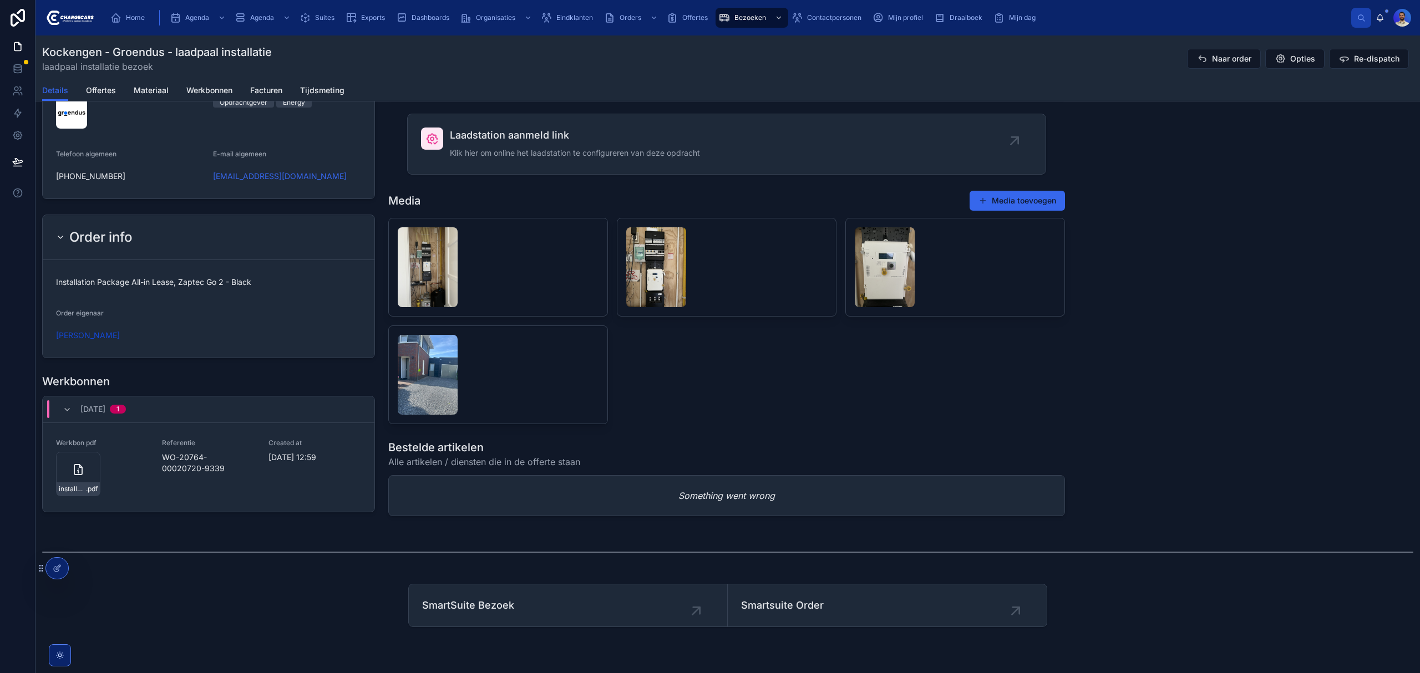
scroll to position [1021, 0]
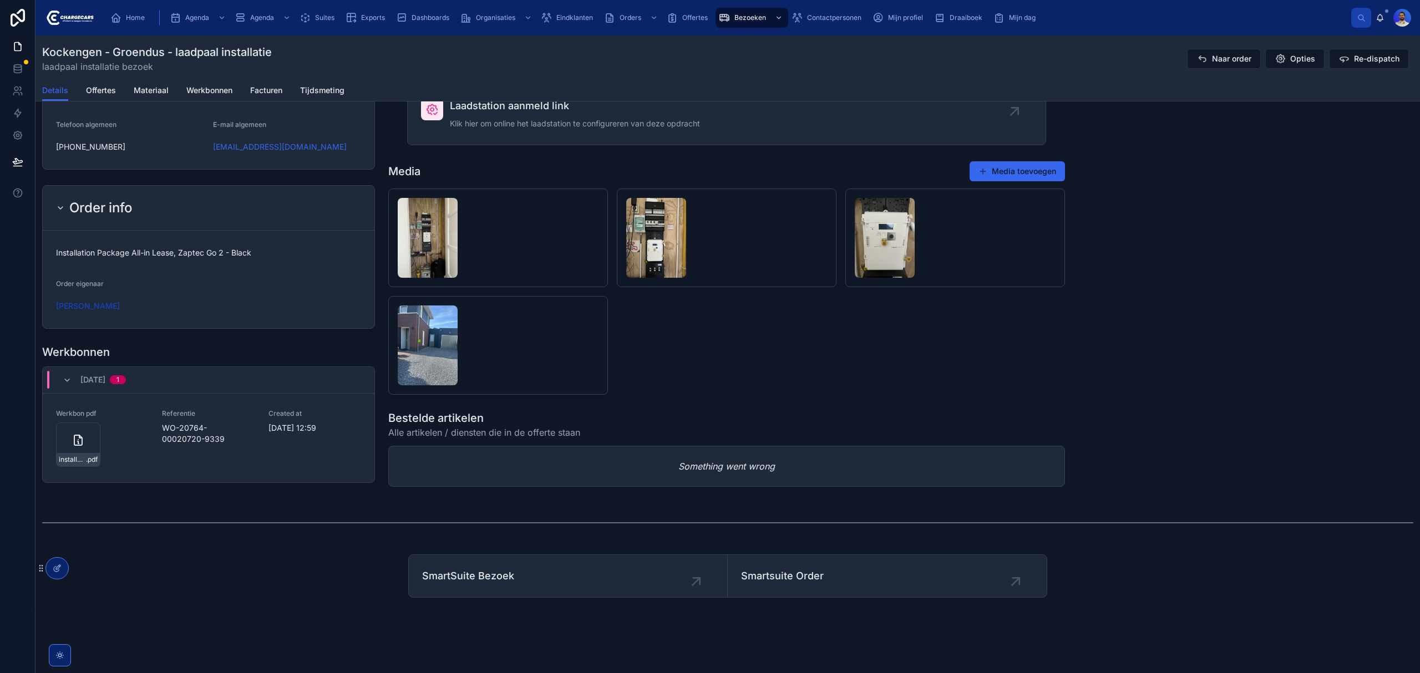
click at [75, 434] on icon at bounding box center [78, 440] width 13 height 13
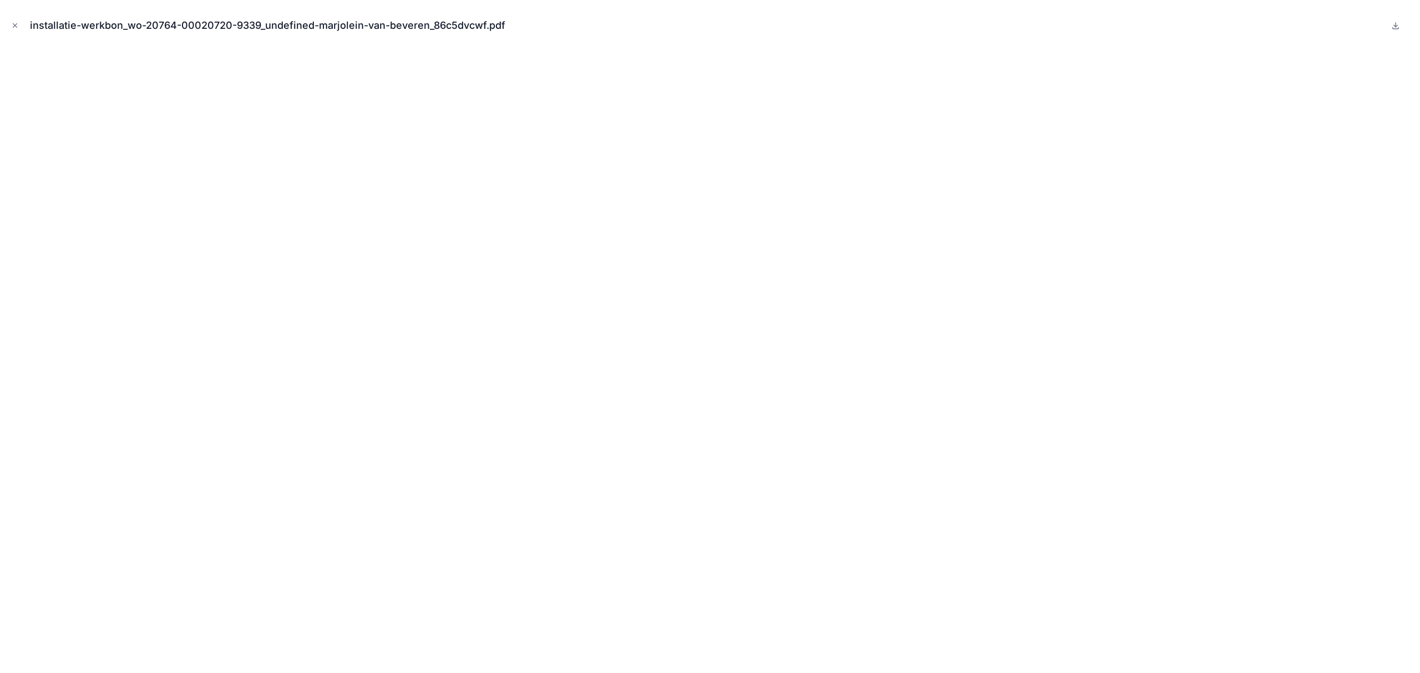
drag, startPoint x: 12, startPoint y: 27, endPoint x: 39, endPoint y: 50, distance: 35.0
click at [12, 27] on icon "Close modal" at bounding box center [15, 26] width 8 height 8
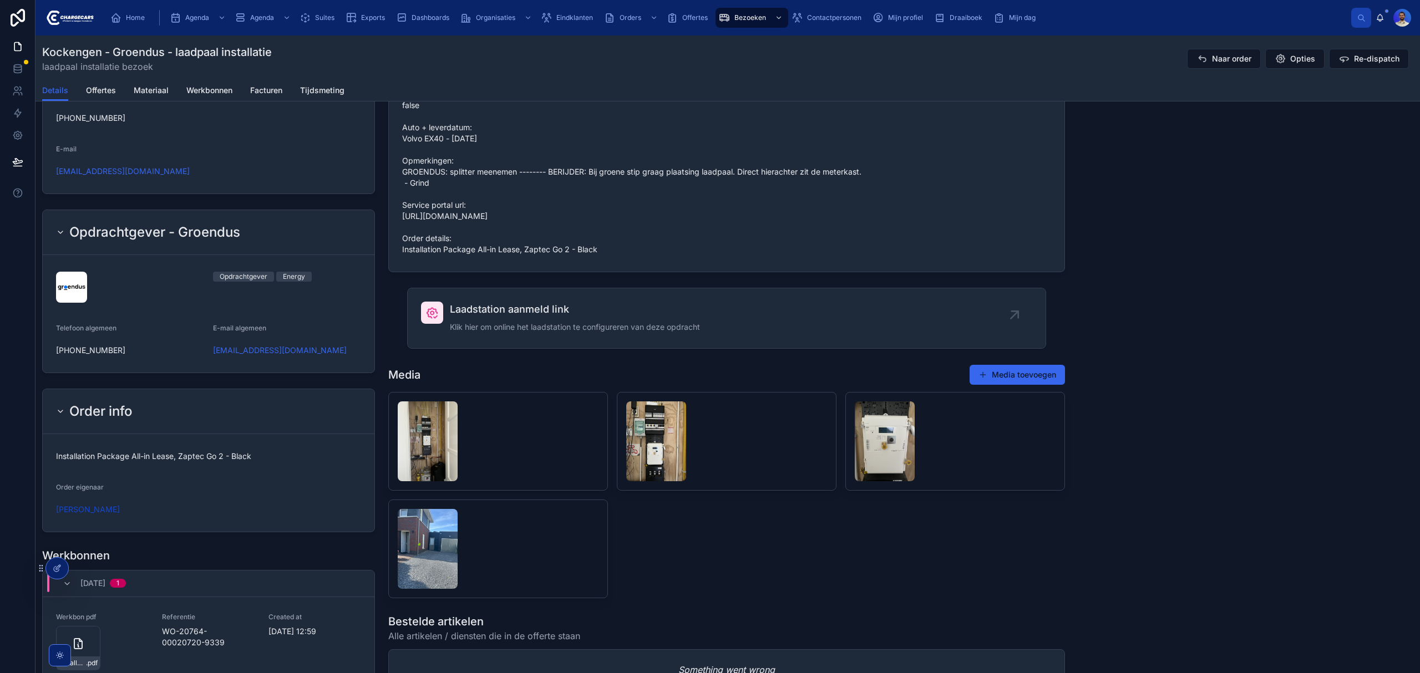
scroll to position [724, 0]
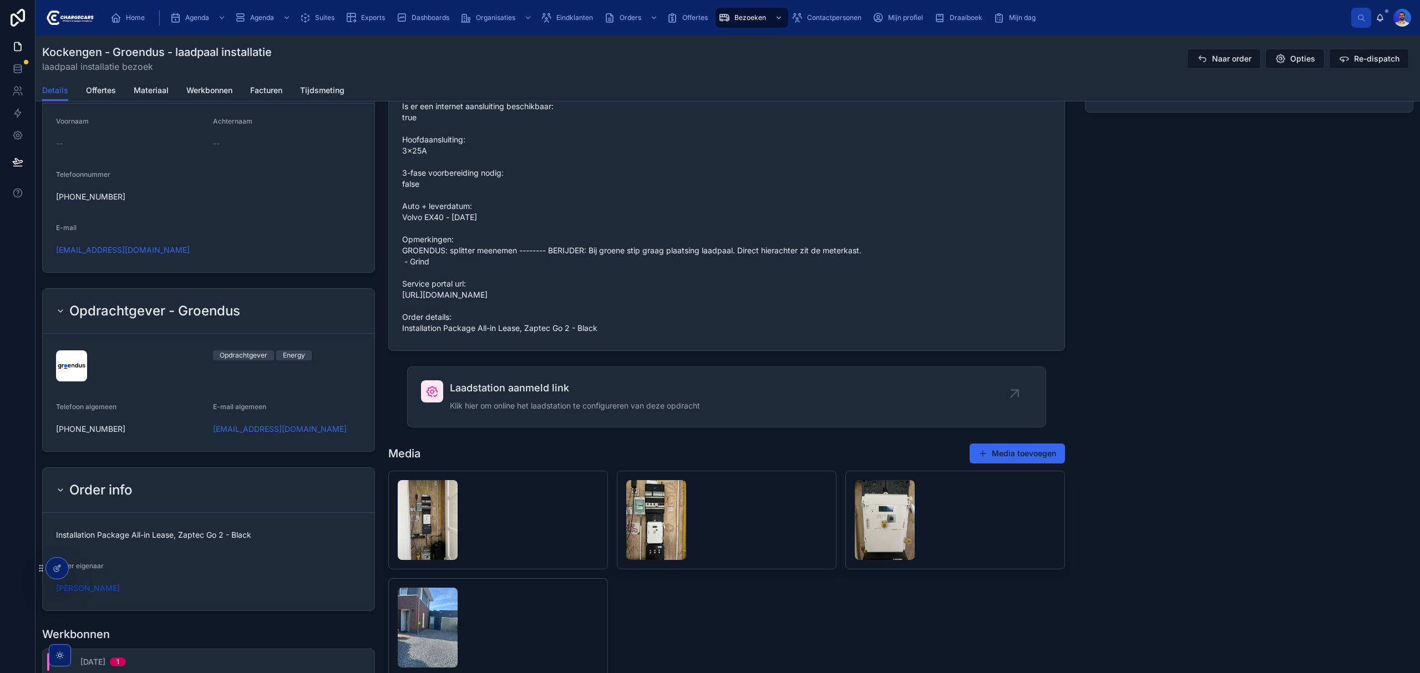
click at [580, 396] on span "Laadstation aanmeld link" at bounding box center [575, 389] width 250 height 16
drag, startPoint x: 759, startPoint y: 17, endPoint x: 744, endPoint y: 18, distance: 15.0
click at [759, 17] on span "Bezoeken" at bounding box center [750, 17] width 32 height 9
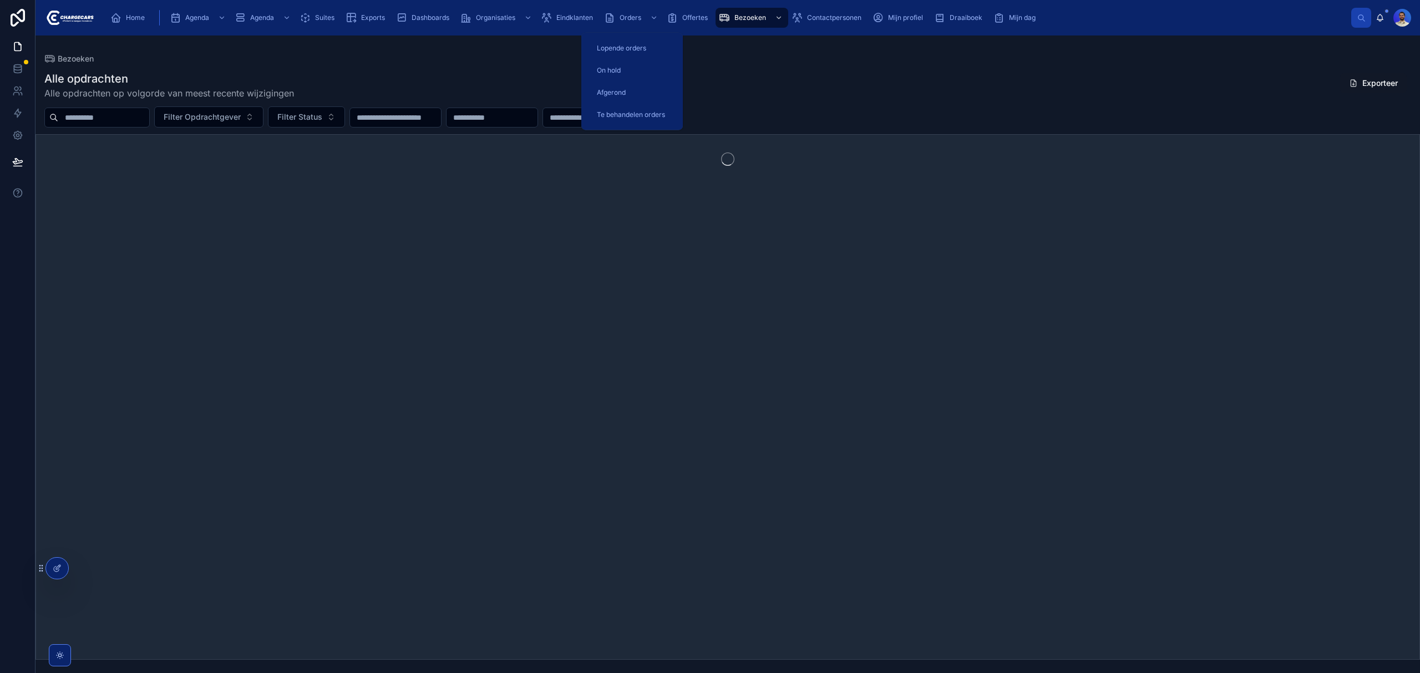
click at [569, 12] on div "Eindklanten" at bounding box center [569, 18] width 57 height 18
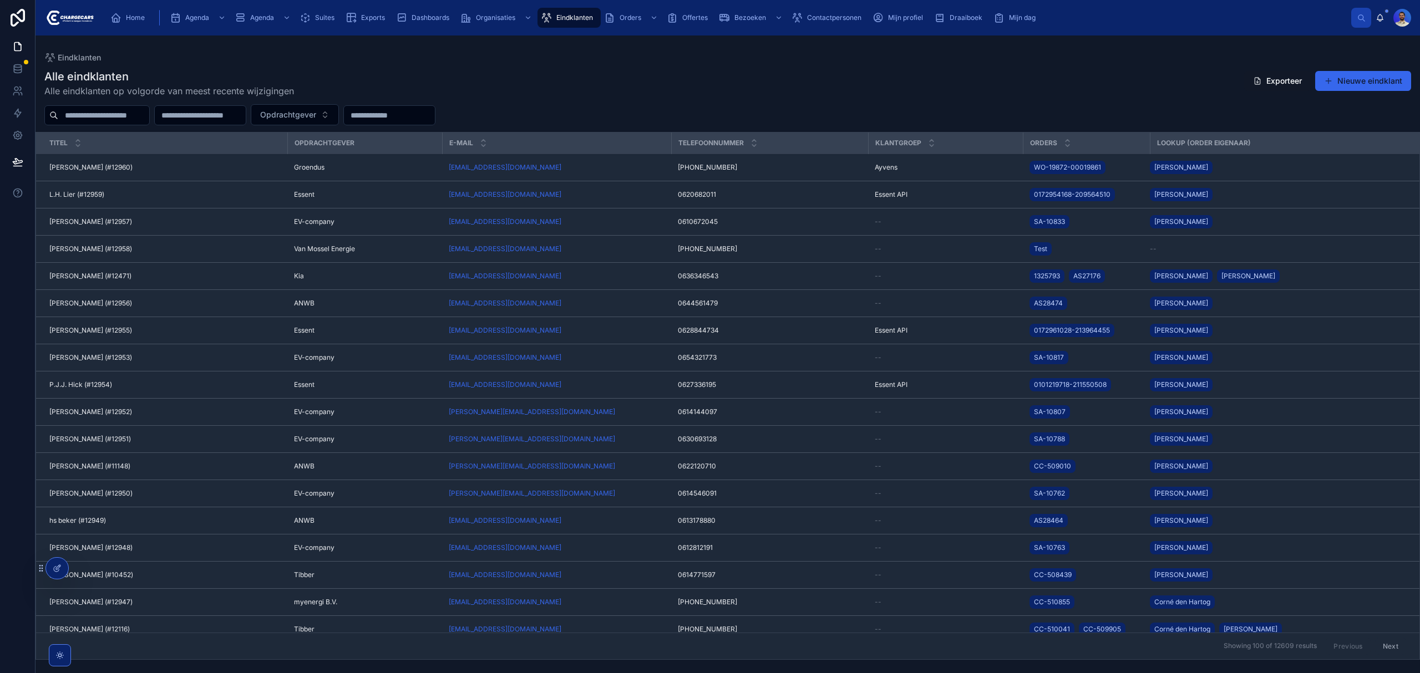
click at [123, 112] on input "text" at bounding box center [103, 116] width 91 height 16
paste input "******"
type input "******"
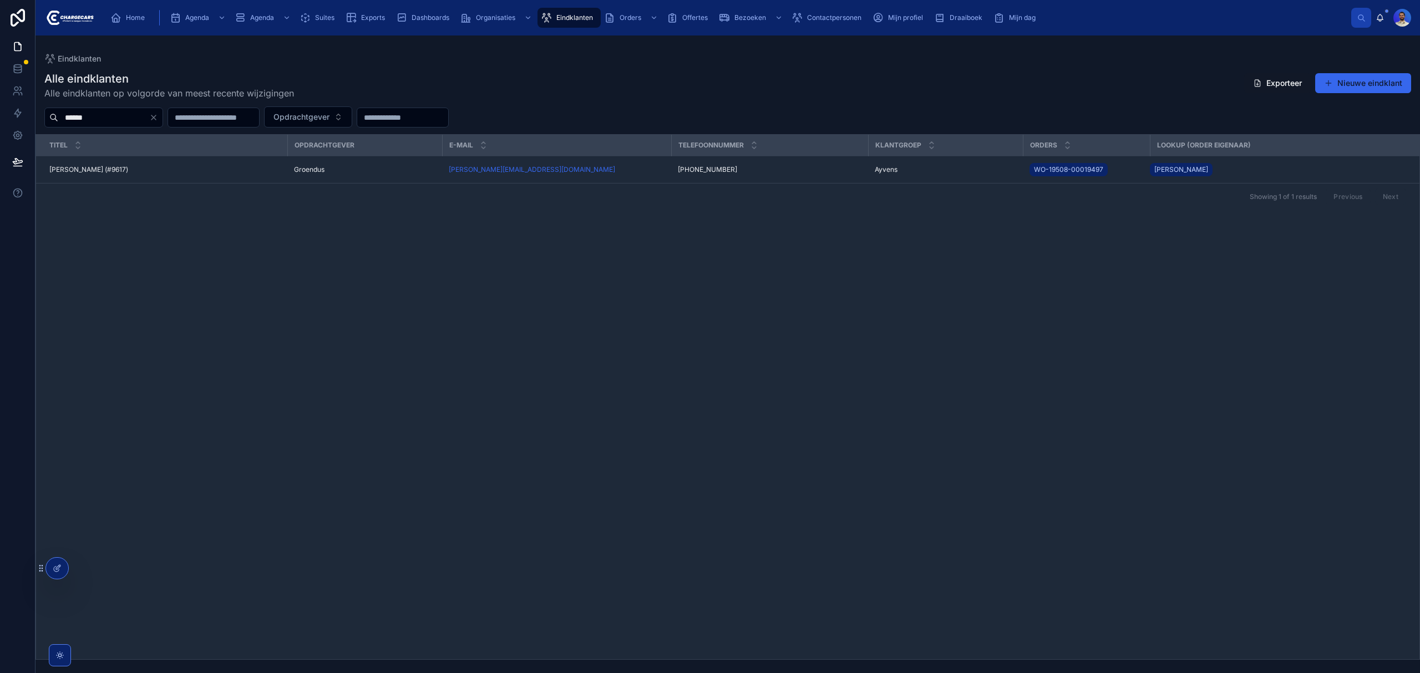
click at [328, 179] on td "Groendus" at bounding box center [364, 169] width 155 height 27
click at [325, 174] on span "Groendus" at bounding box center [309, 169] width 31 height 9
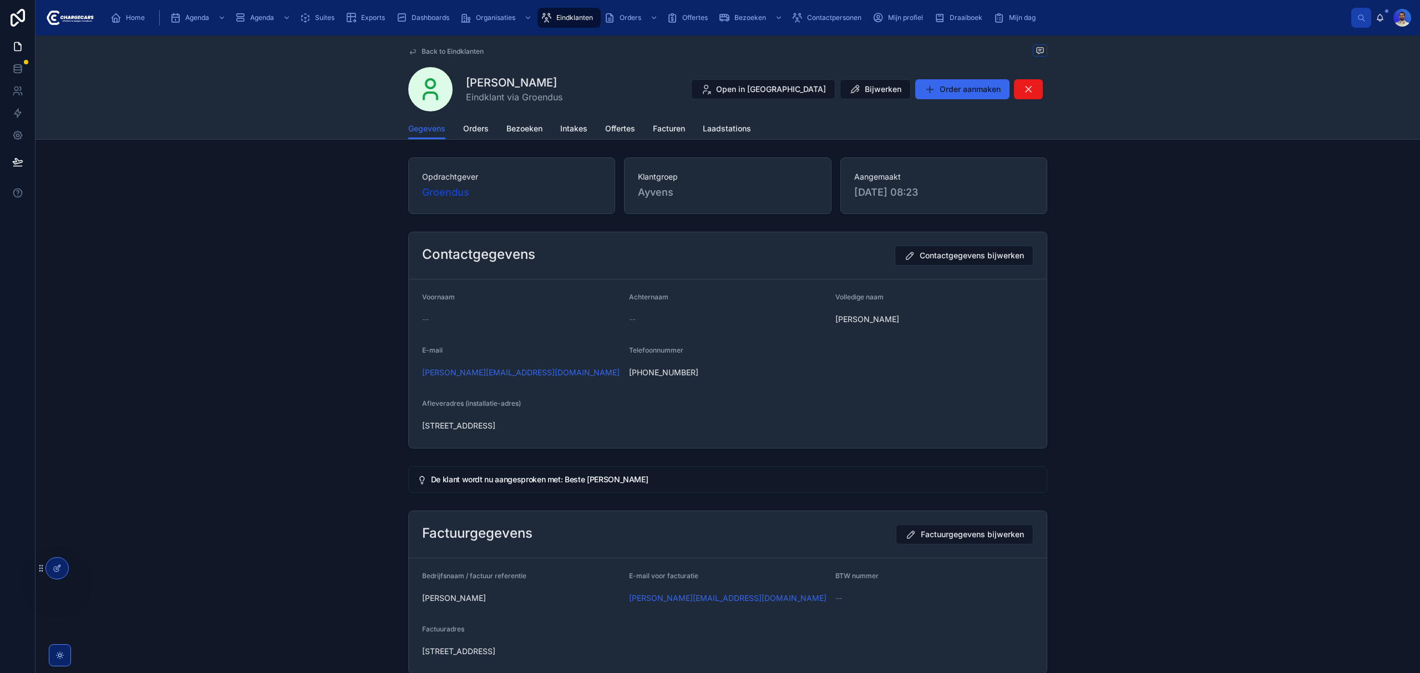
click at [475, 131] on span "Orders" at bounding box center [476, 128] width 26 height 11
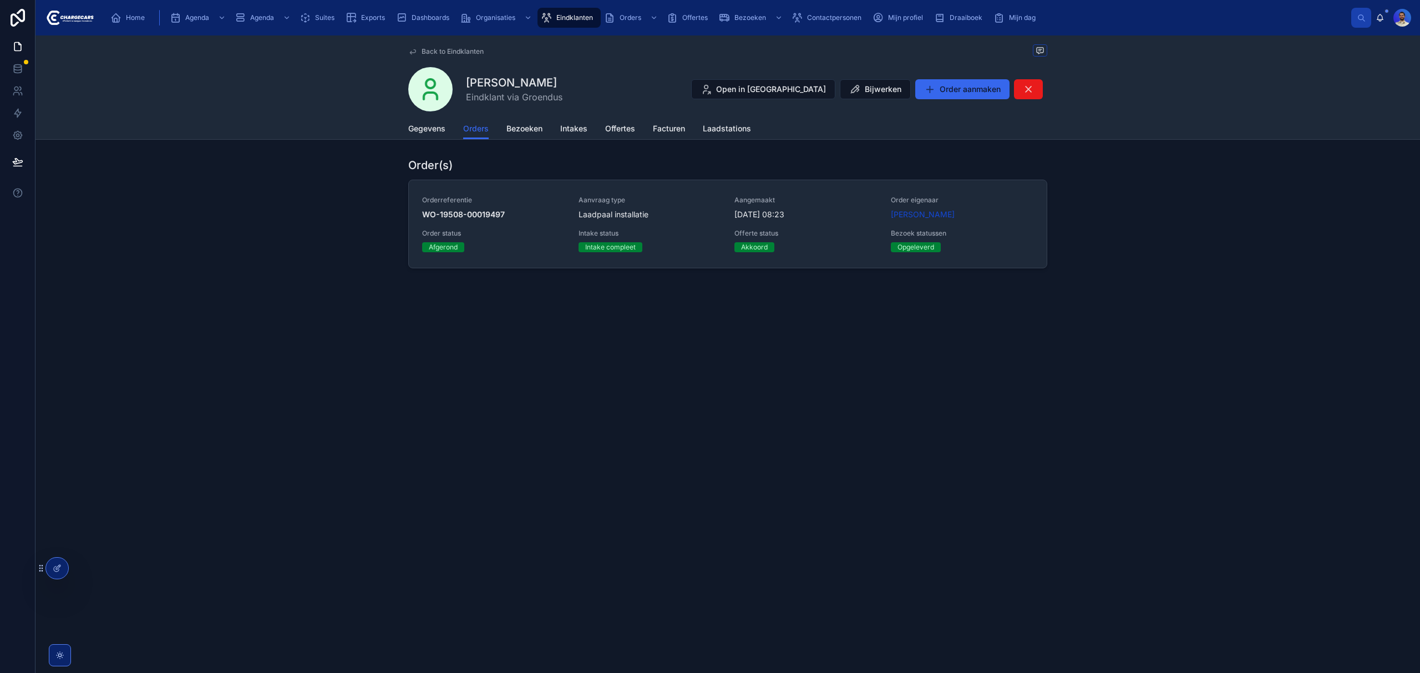
click at [543, 227] on div "Orderreferentie WO-19508-00019497 Aanvraag type Laadpaal installatie Aangemaakt…" at bounding box center [727, 224] width 611 height 57
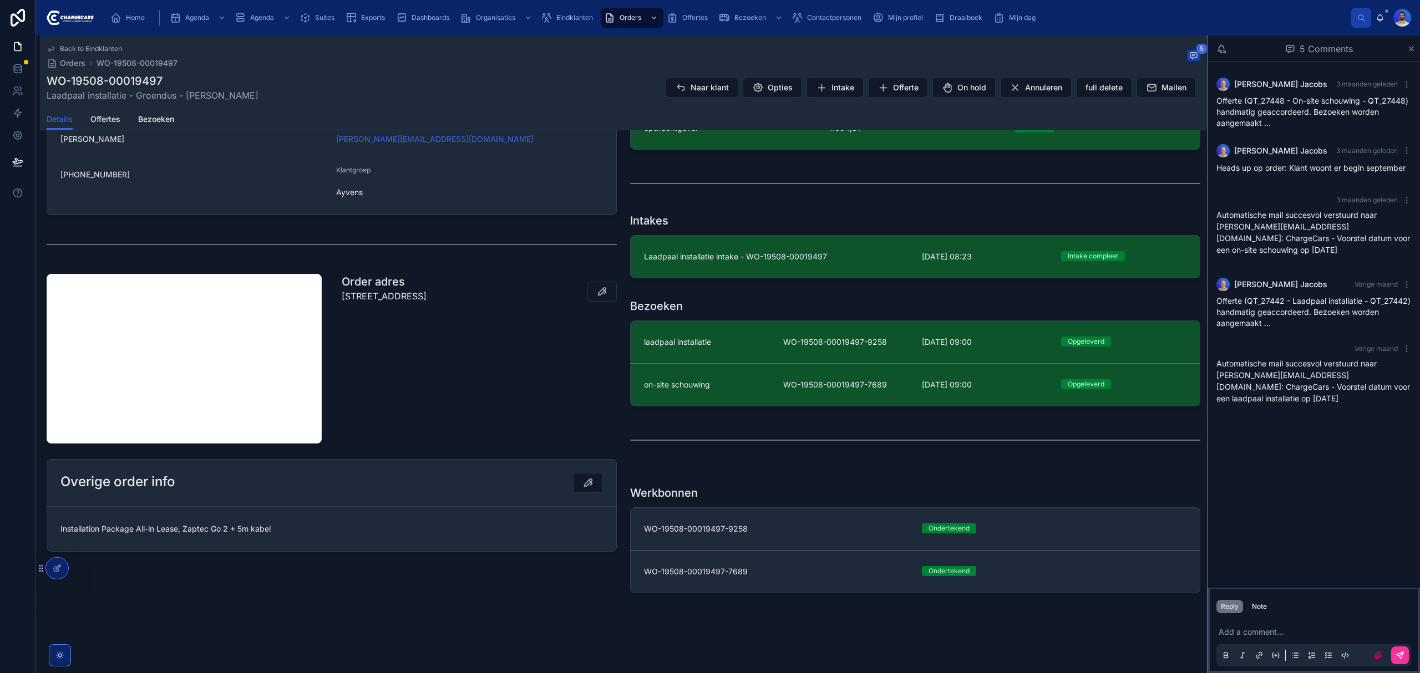
click at [792, 301] on div "Bezoeken" at bounding box center [915, 306] width 570 height 16
click at [746, 337] on div "laadpaal installatie" at bounding box center [707, 342] width 126 height 11
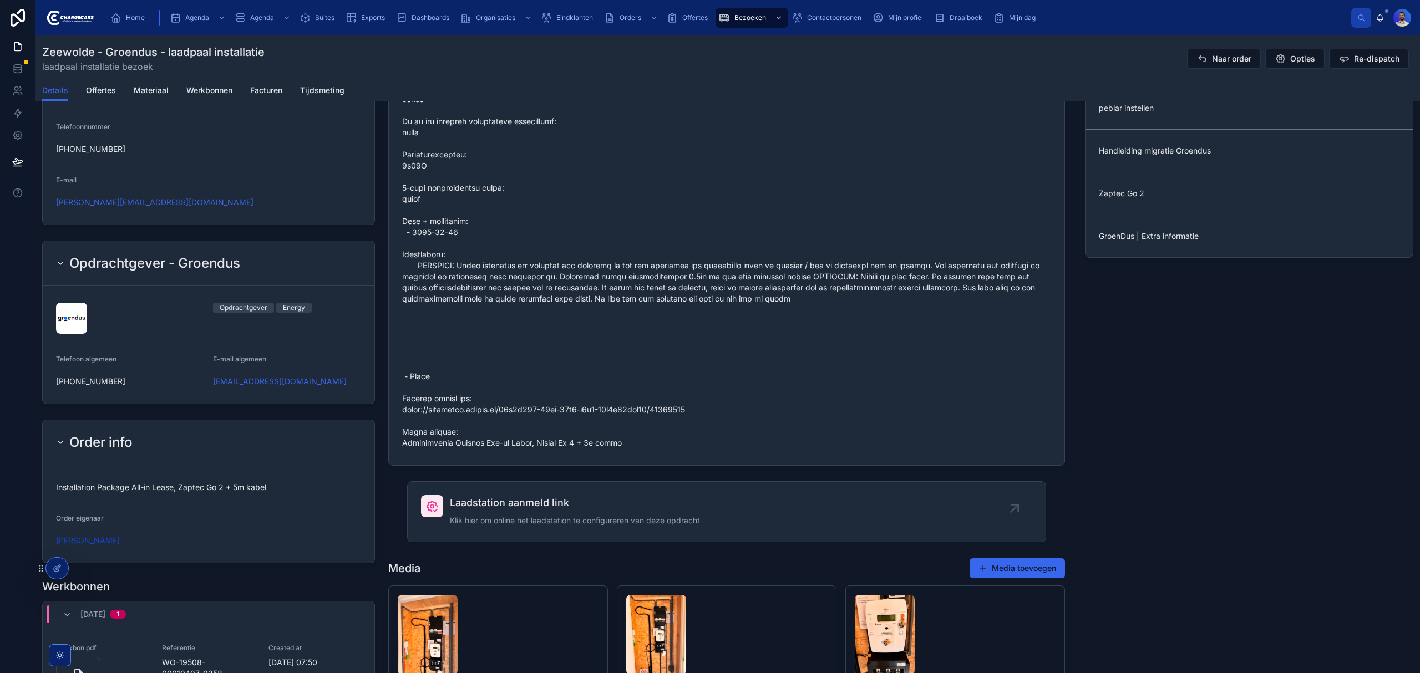
scroll to position [1035, 0]
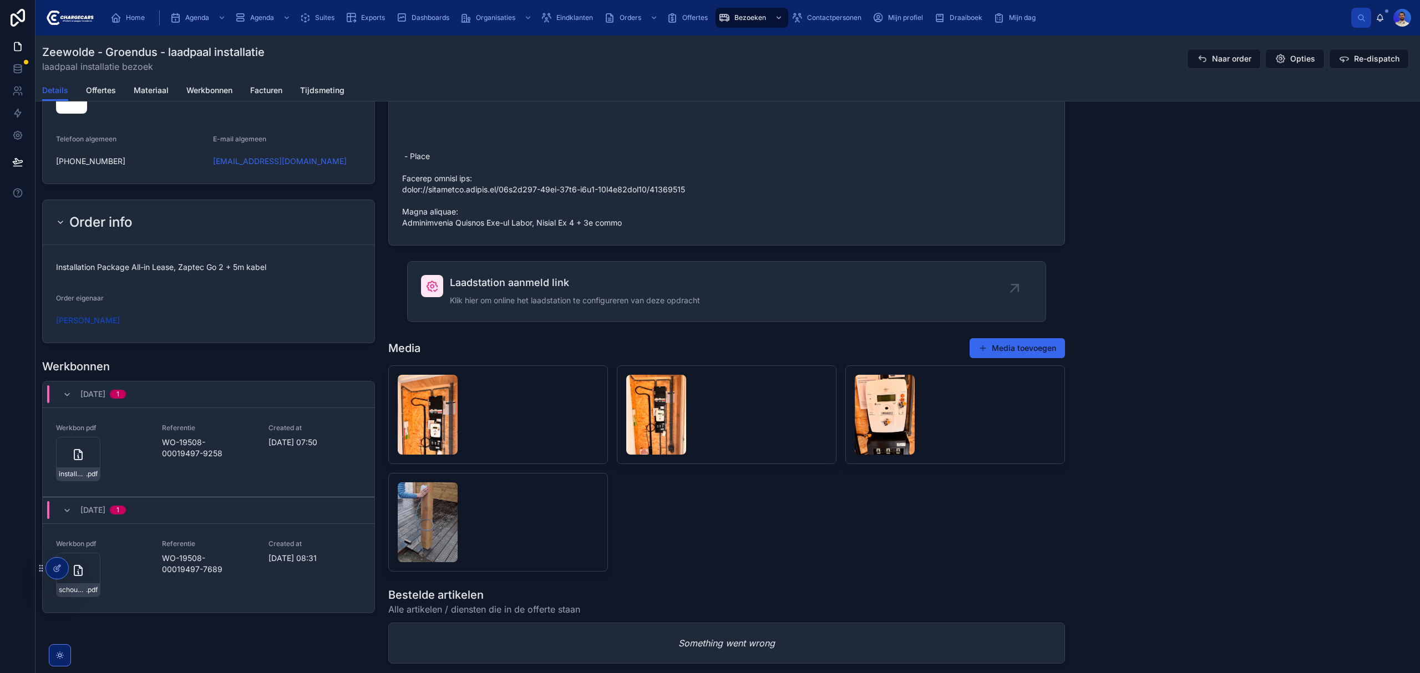
click at [75, 470] on div "installatie-werkbon_wo-19508-00019497-9258_undefined-linda-bouius_86c5ddxq7 .pdf" at bounding box center [78, 459] width 44 height 44
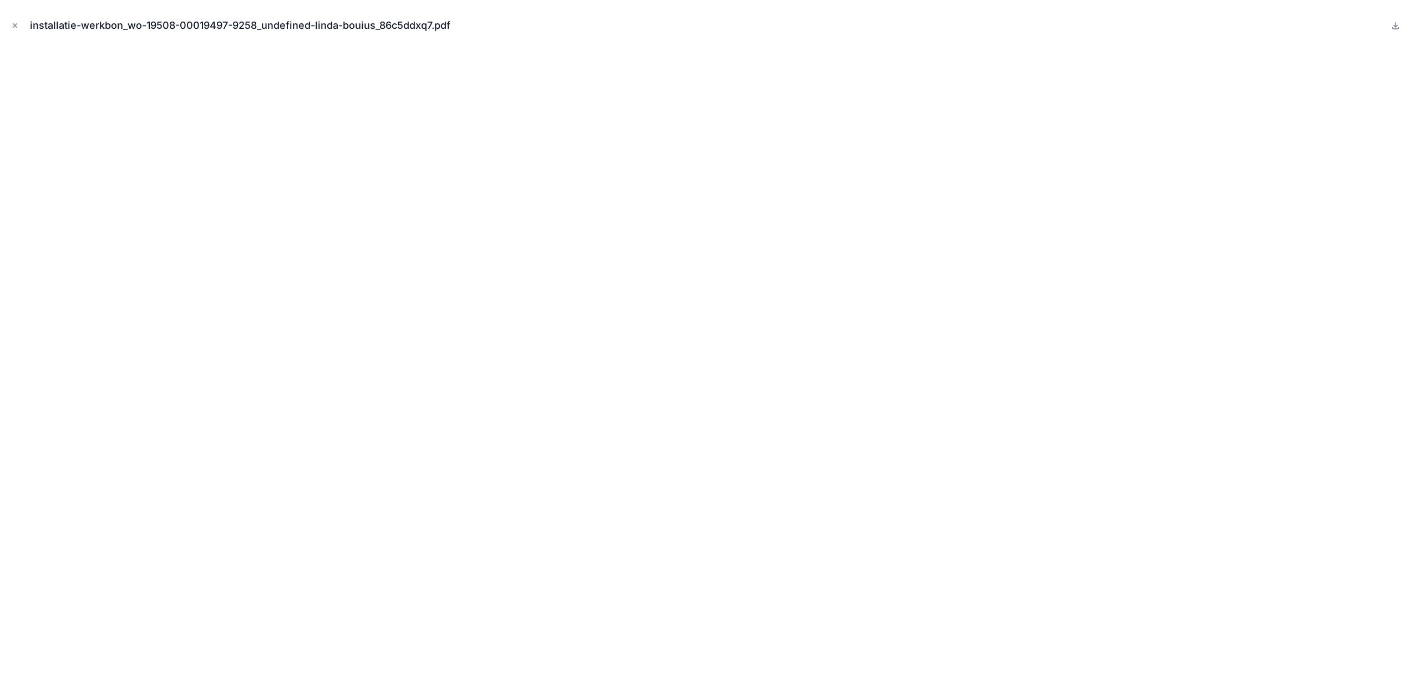
drag, startPoint x: 9, startPoint y: 18, endPoint x: 14, endPoint y: 21, distance: 6.0
click at [10, 18] on div "installatie-werkbon_wo-19508-00019497-9258_undefined-linda-bouius_86c5ddxq7.pdf" at bounding box center [710, 25] width 1402 height 33
click at [16, 23] on icon "Close modal" at bounding box center [15, 26] width 8 height 8
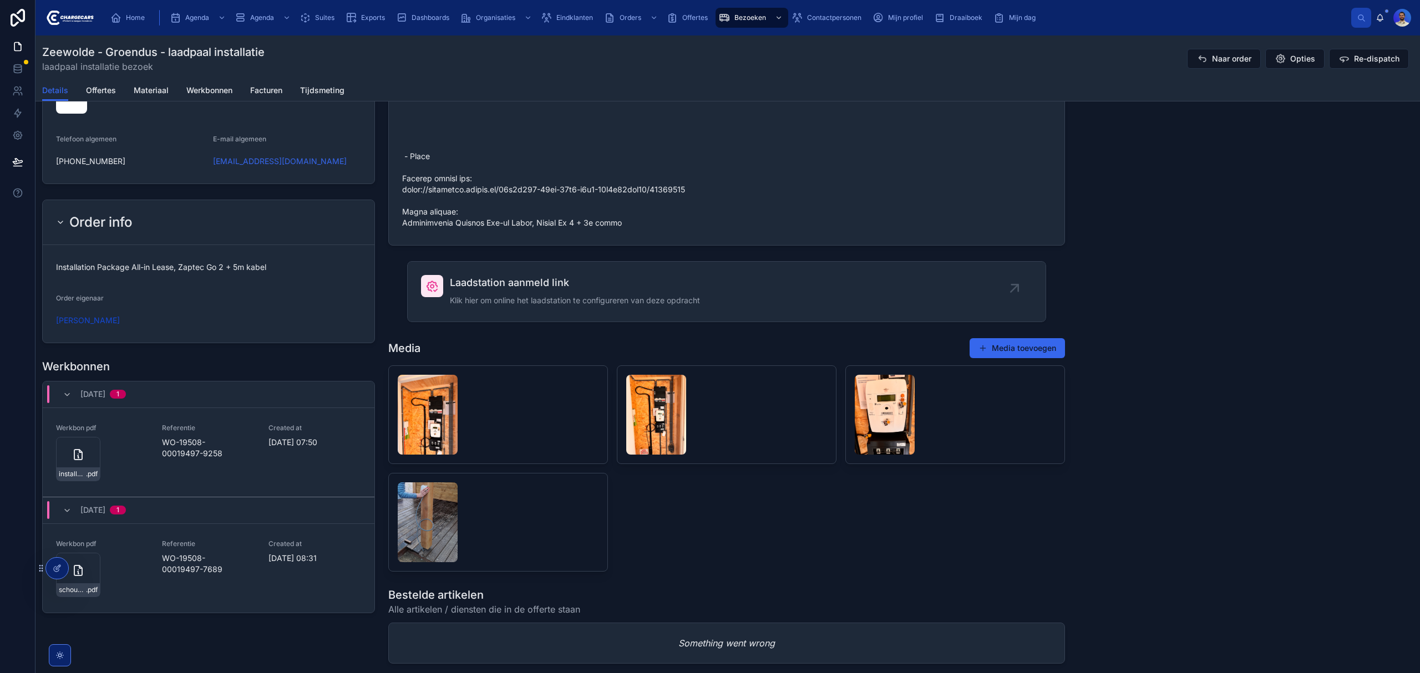
click at [556, 306] on span "Klik hier om online het laadstation te configureren van deze opdracht" at bounding box center [575, 300] width 250 height 11
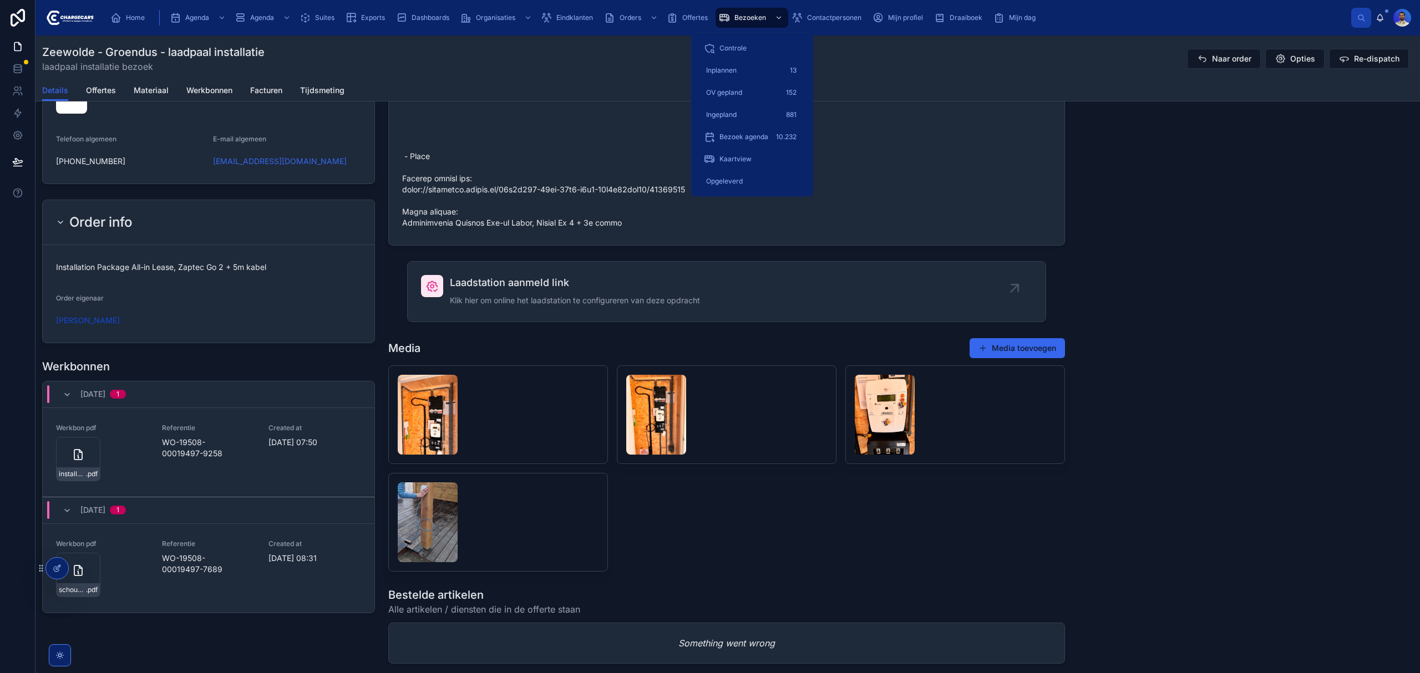
click at [744, 308] on div "Laadstation aanmeld link Klik hier om online het laadstation te configureren va…" at bounding box center [726, 291] width 611 height 33
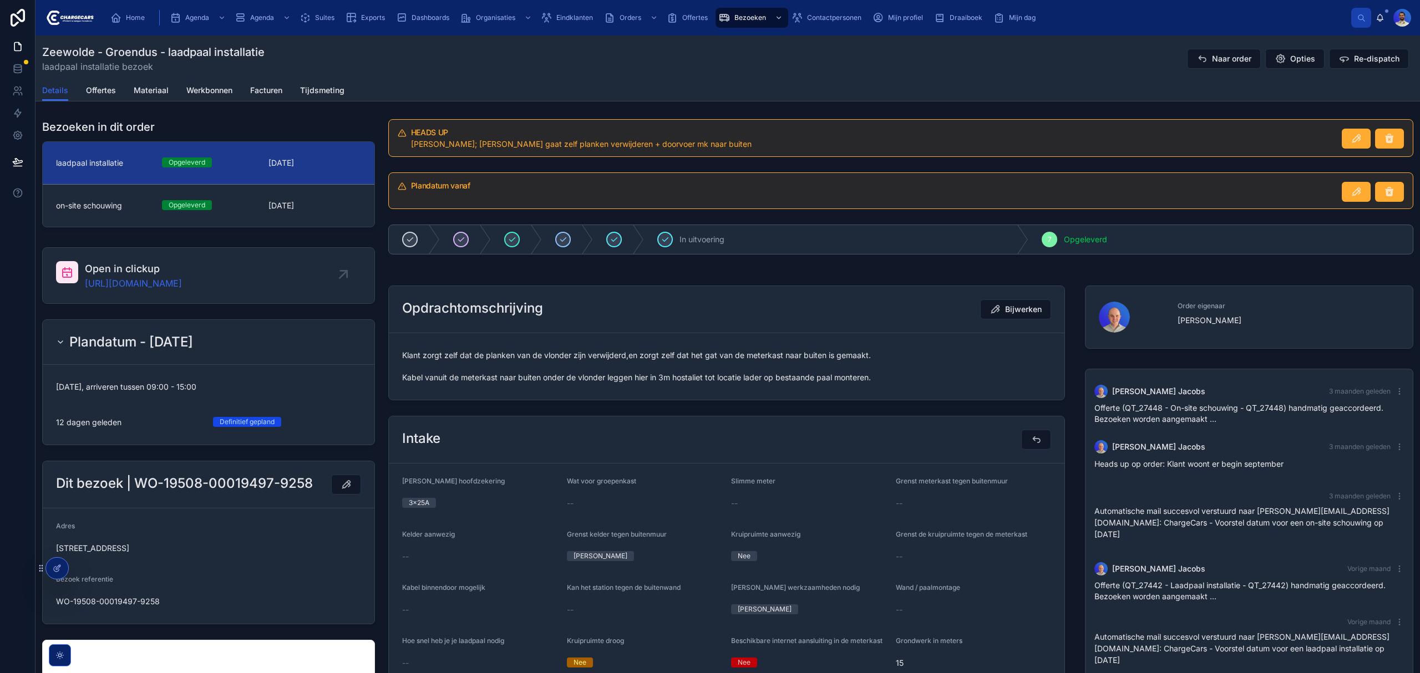
click at [533, 369] on span "Klant zorgt zelf dat de planken van de vlonder zijn verwijderd,en zorgt zelf da…" at bounding box center [726, 366] width 649 height 33
click at [402, 383] on span "Klant zorgt zelf dat de planken van de vlonder zijn verwijderd,en zorgt zelf da…" at bounding box center [726, 366] width 649 height 33
click at [423, 367] on span "Klant zorgt zelf dat de planken van de vlonder zijn verwijderd,en zorgt zelf da…" at bounding box center [726, 366] width 649 height 33
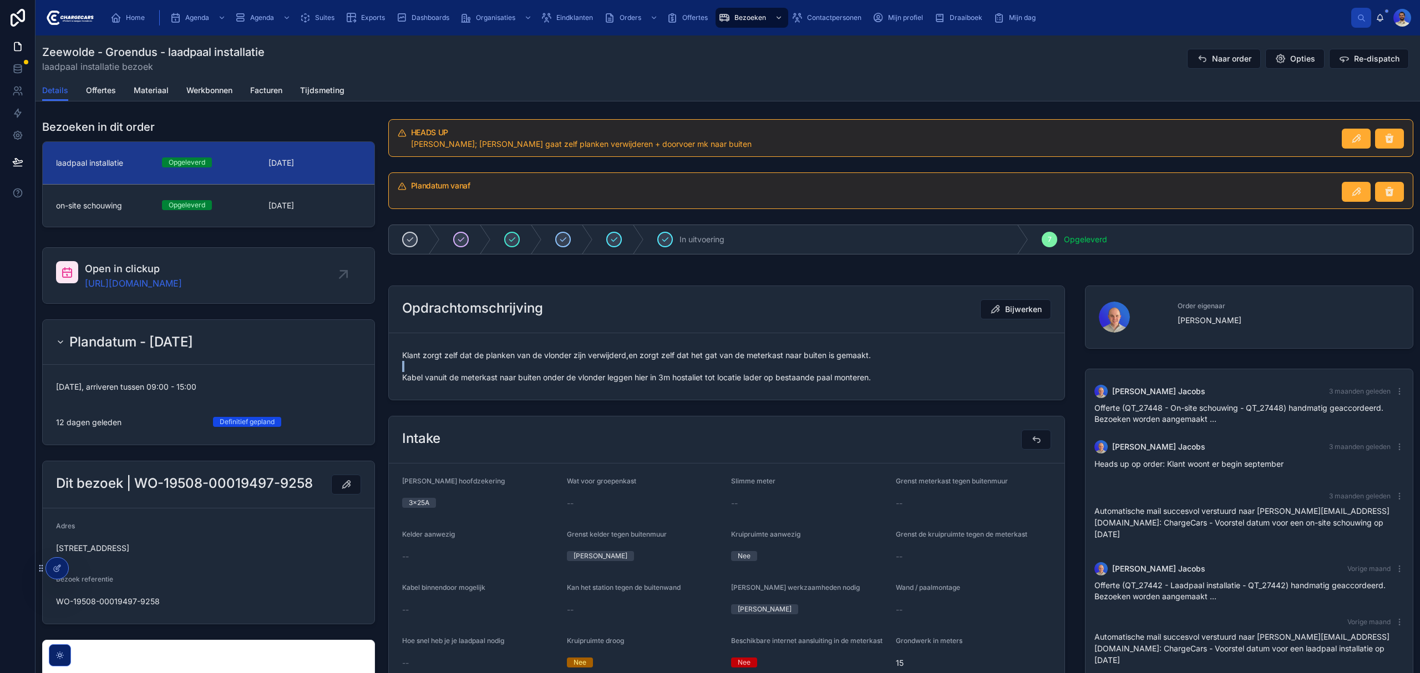
click at [423, 367] on span "Klant zorgt zelf dat de planken van de vlonder zijn verwijderd,en zorgt zelf da…" at bounding box center [726, 366] width 649 height 33
click at [413, 347] on form "Klant zorgt zelf dat de planken van de vlonder zijn verwijderd,en zorgt zelf da…" at bounding box center [727, 366] width 676 height 67
click at [412, 340] on form "Klant zorgt zelf dat de planken van de vlonder zijn verwijderd,en zorgt zelf da…" at bounding box center [727, 366] width 676 height 67
click at [411, 368] on span "Klant zorgt zelf dat de planken van de vlonder zijn verwijderd,en zorgt zelf da…" at bounding box center [726, 366] width 649 height 33
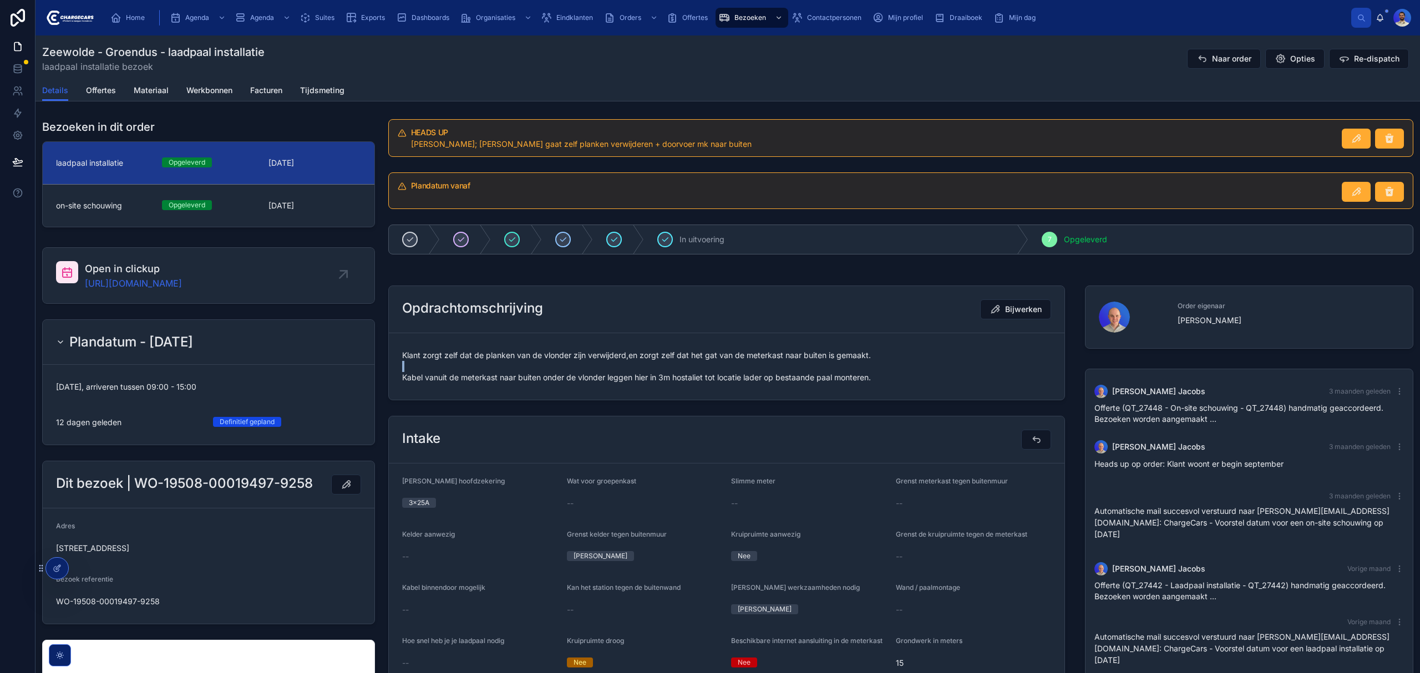
click at [411, 368] on span "Klant zorgt zelf dat de planken van de vlonder zijn verwijderd,en zorgt zelf da…" at bounding box center [726, 366] width 649 height 33
click at [416, 387] on div "Klant zorgt zelf dat de planken van de vlonder zijn verwijderd,en zorgt zelf da…" at bounding box center [726, 367] width 649 height 40
click at [411, 369] on span "Klant zorgt zelf dat de planken van de vlonder zijn verwijderd,en zorgt zelf da…" at bounding box center [726, 366] width 649 height 33
click at [418, 383] on span "Klant zorgt zelf dat de planken van de vlonder zijn verwijderd,en zorgt zelf da…" at bounding box center [726, 366] width 649 height 33
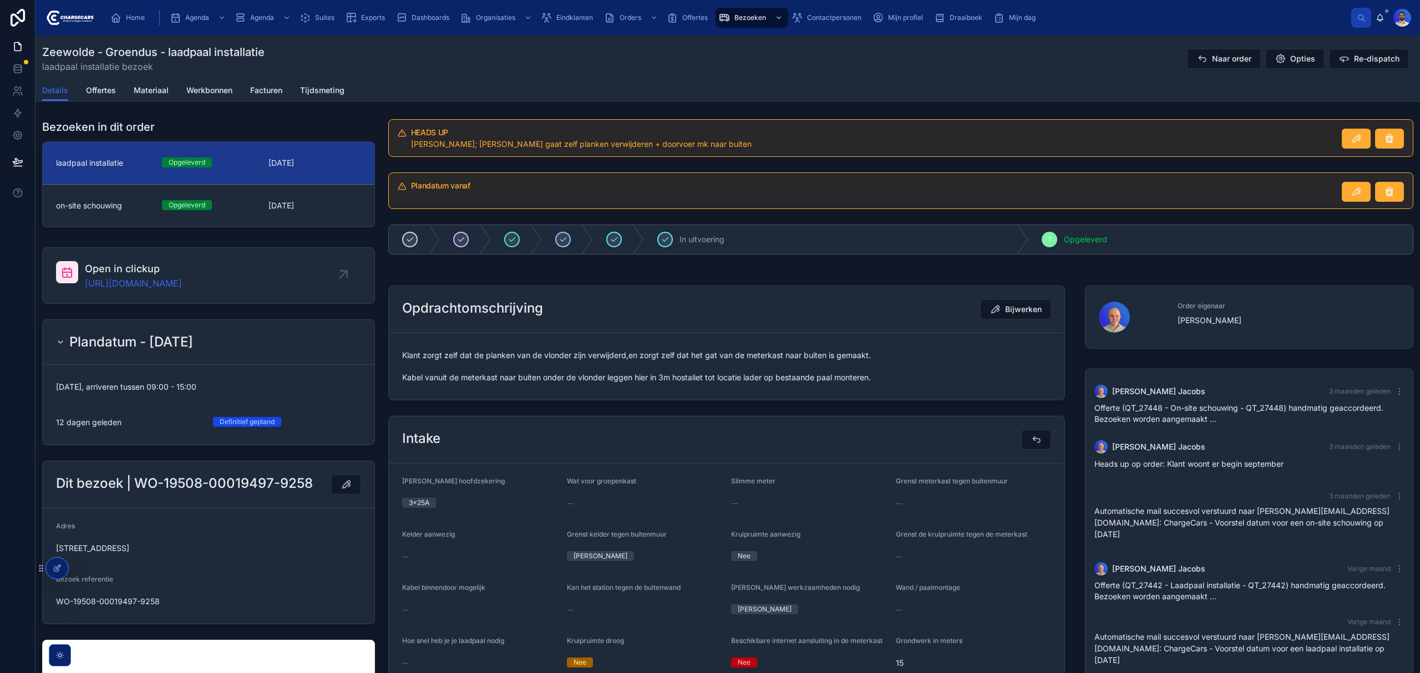
click at [420, 367] on span "Klant zorgt zelf dat de planken van de vlonder zijn verwijderd,en zorgt zelf da…" at bounding box center [726, 366] width 649 height 33
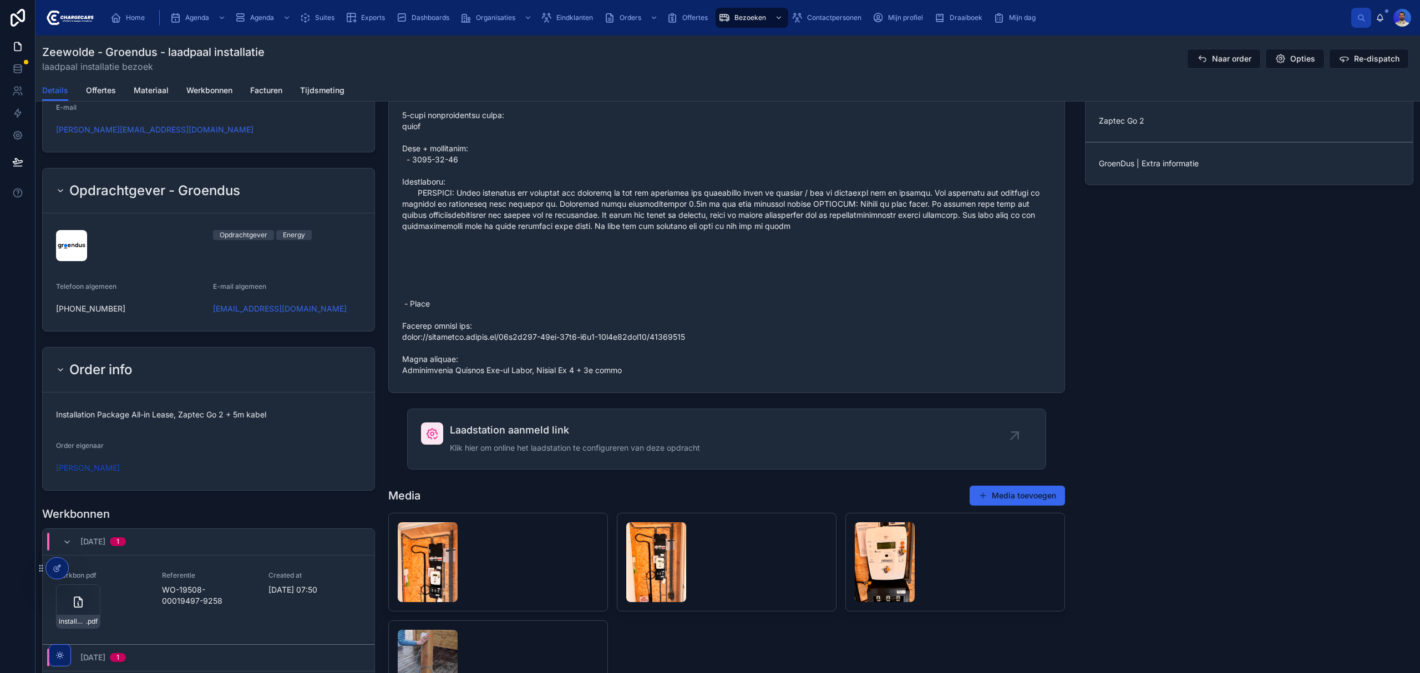
scroll to position [1035, 0]
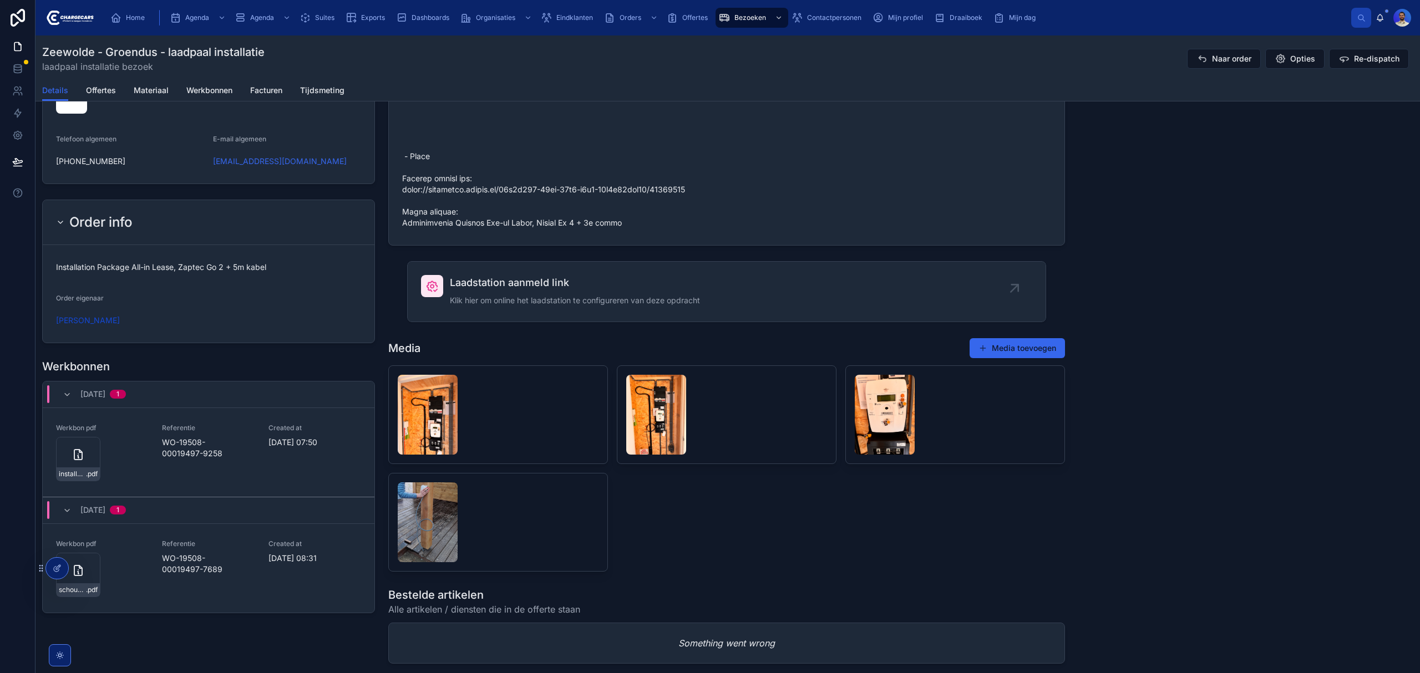
click at [511, 291] on span "Laadstation aanmeld link" at bounding box center [575, 283] width 250 height 16
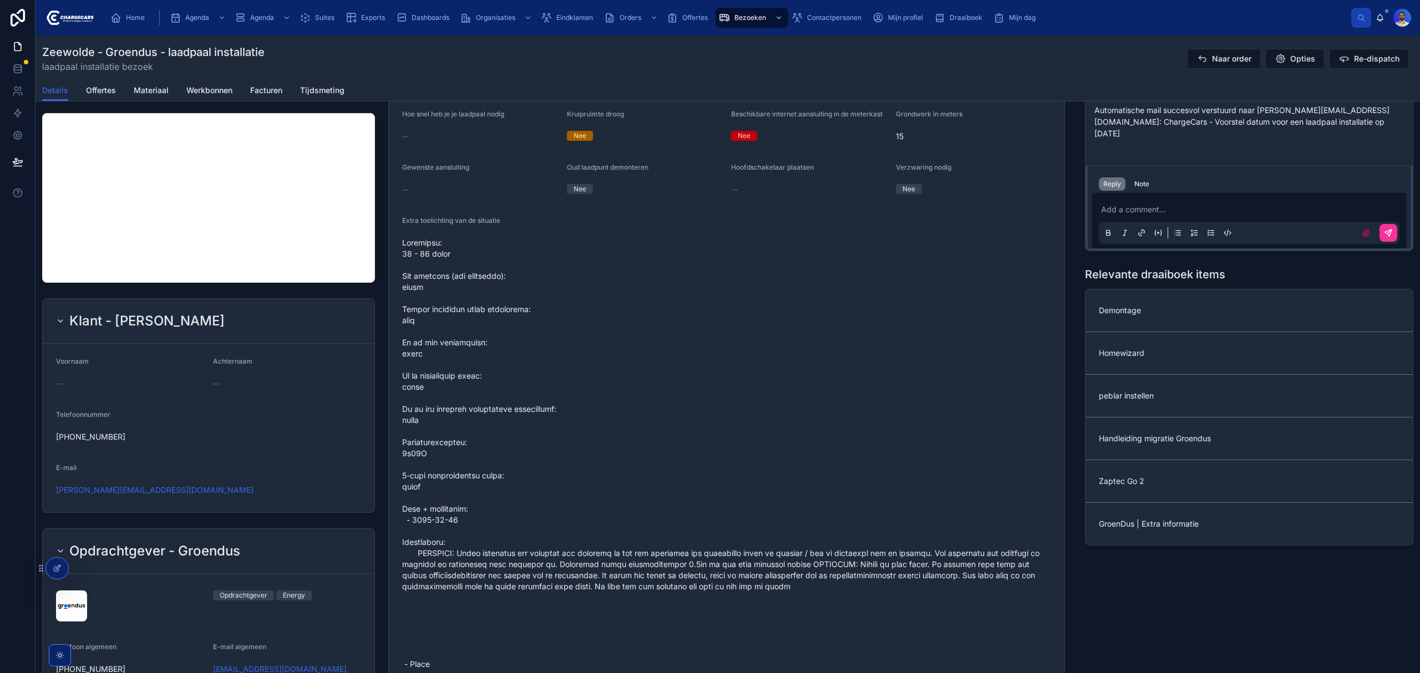
scroll to position [444, 0]
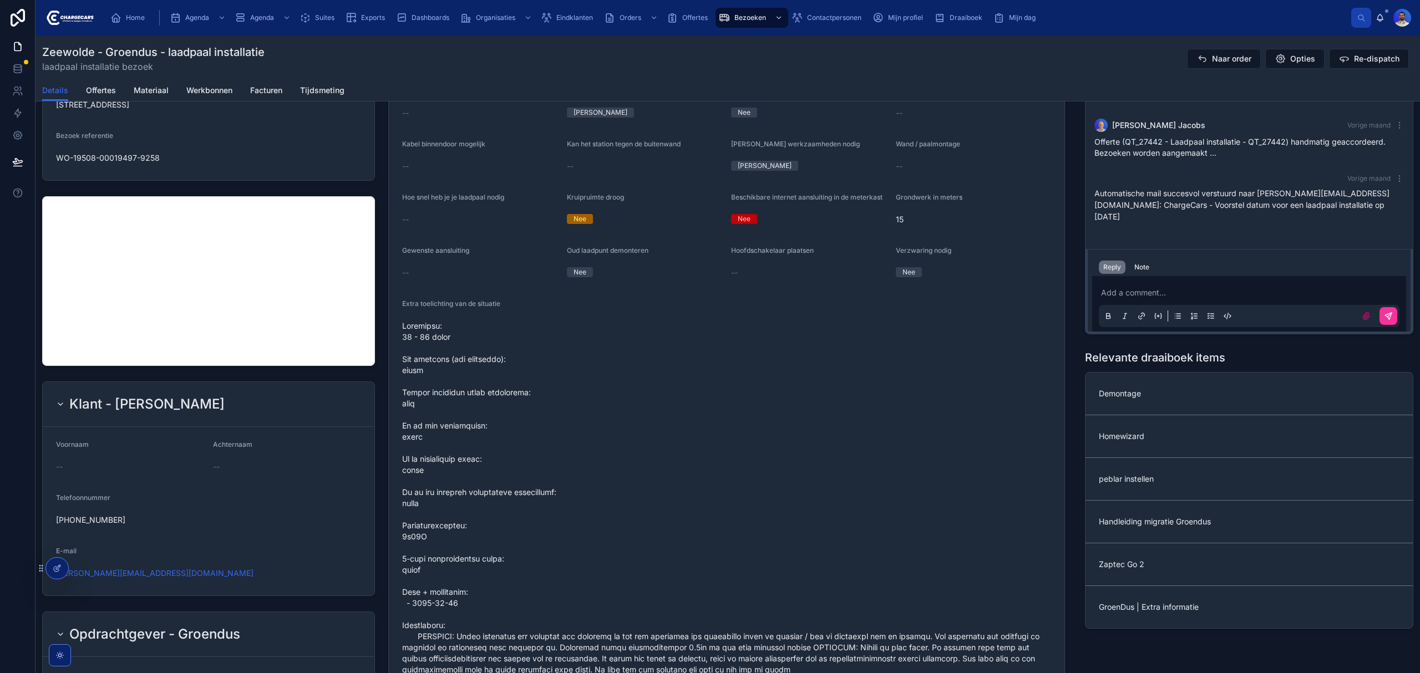
click at [178, 402] on h2 "Klant - Linda Bouius" at bounding box center [146, 405] width 155 height 18
copy h2 "Bouius"
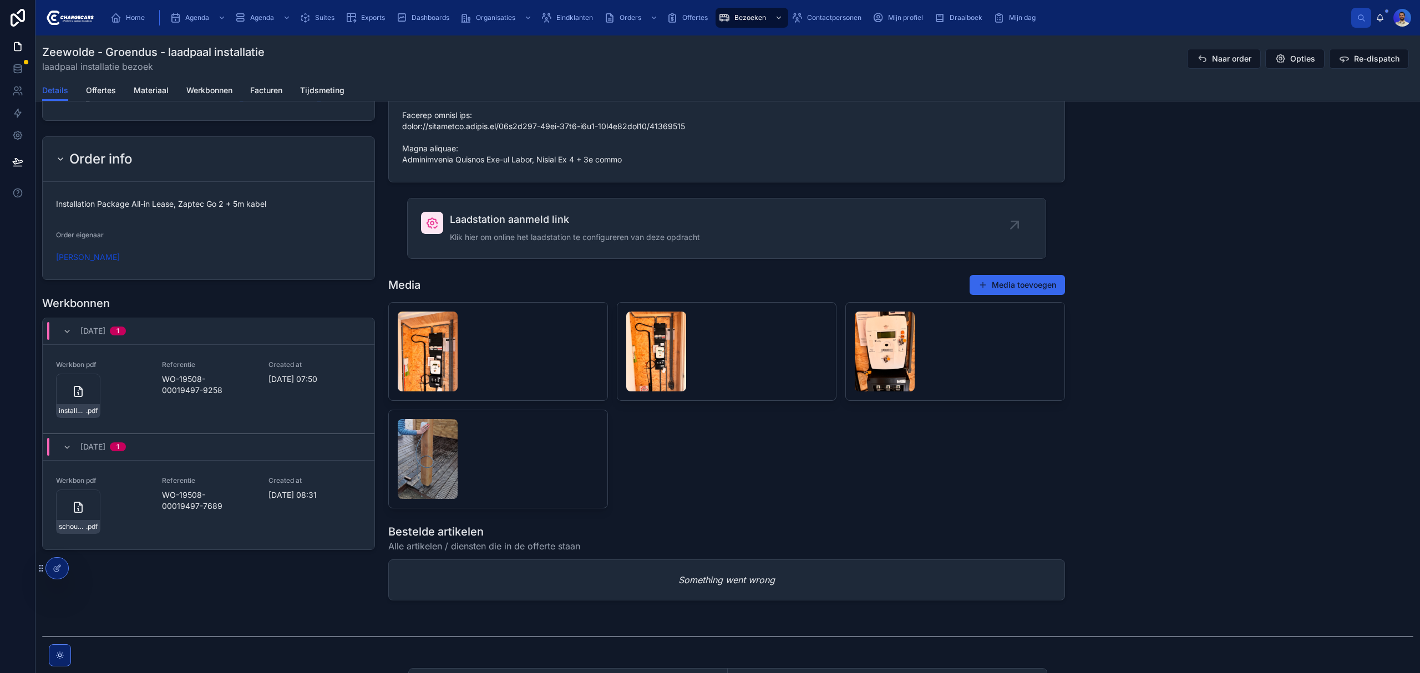
scroll to position [1227, 0]
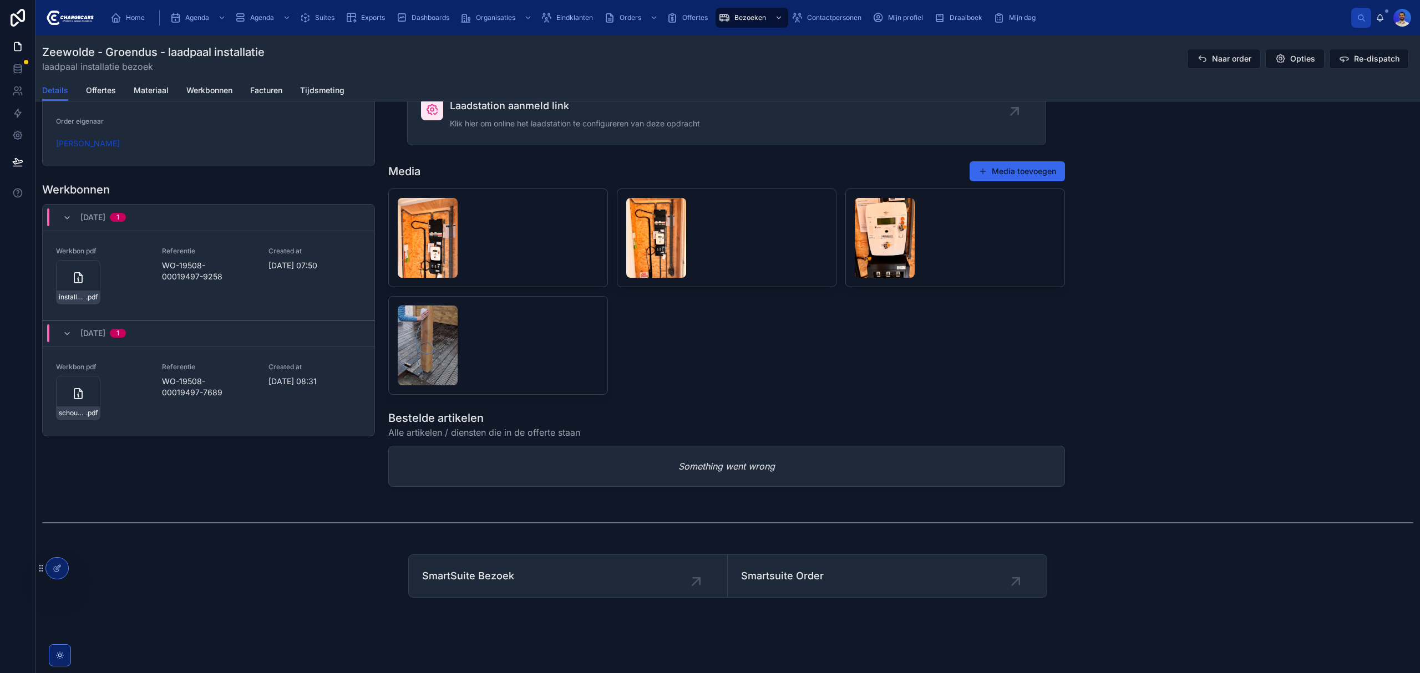
click at [87, 291] on div "installatie-werkbon_wo-19508-00019497-9258_undefined-linda-bouius_86c5ddxq7 .pdf" at bounding box center [78, 297] width 43 height 13
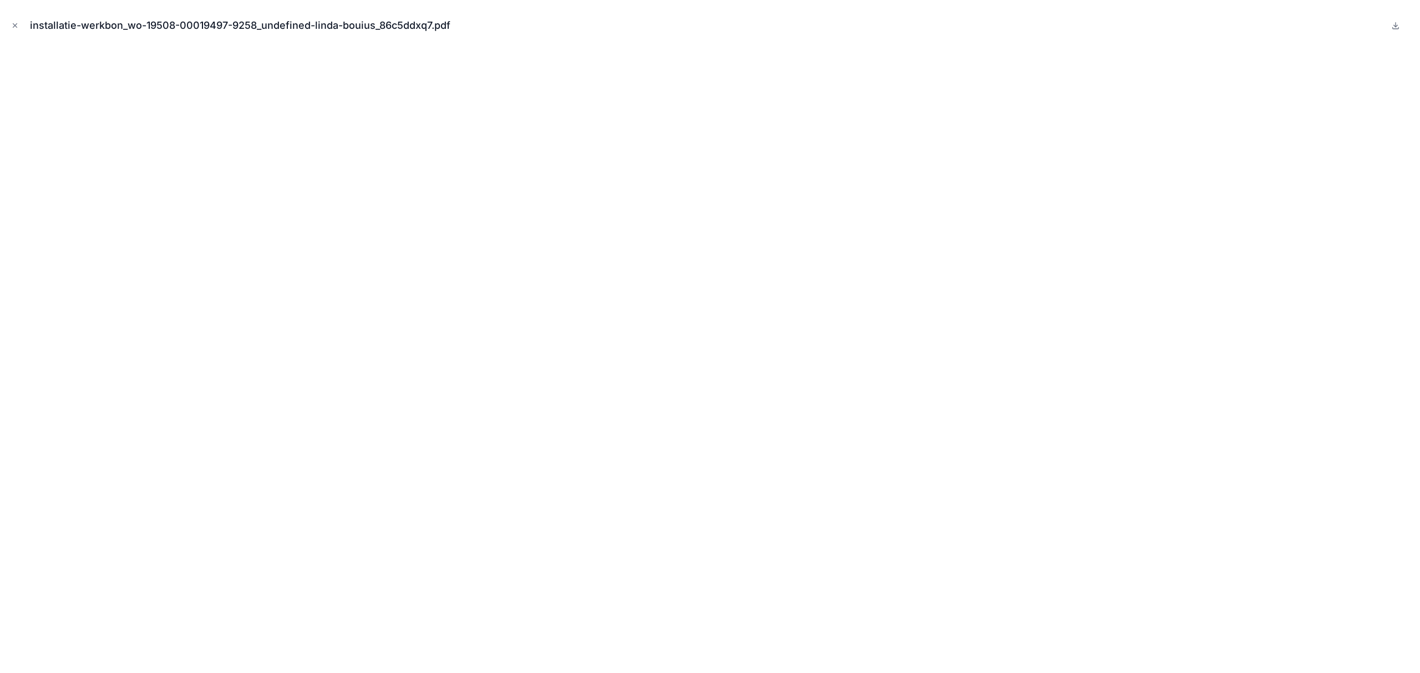
click at [4, 21] on div "installatie-werkbon_wo-19508-00019497-9258_undefined-linda-bouius_86c5ddxq7.pdf" at bounding box center [710, 336] width 1420 height 673
click at [23, 23] on div "installatie-werkbon_wo-19508-00019497-9258_undefined-linda-bouius_86c5ddxq7.pdf" at bounding box center [710, 25] width 1402 height 33
click at [18, 24] on icon "Close modal" at bounding box center [15, 26] width 8 height 8
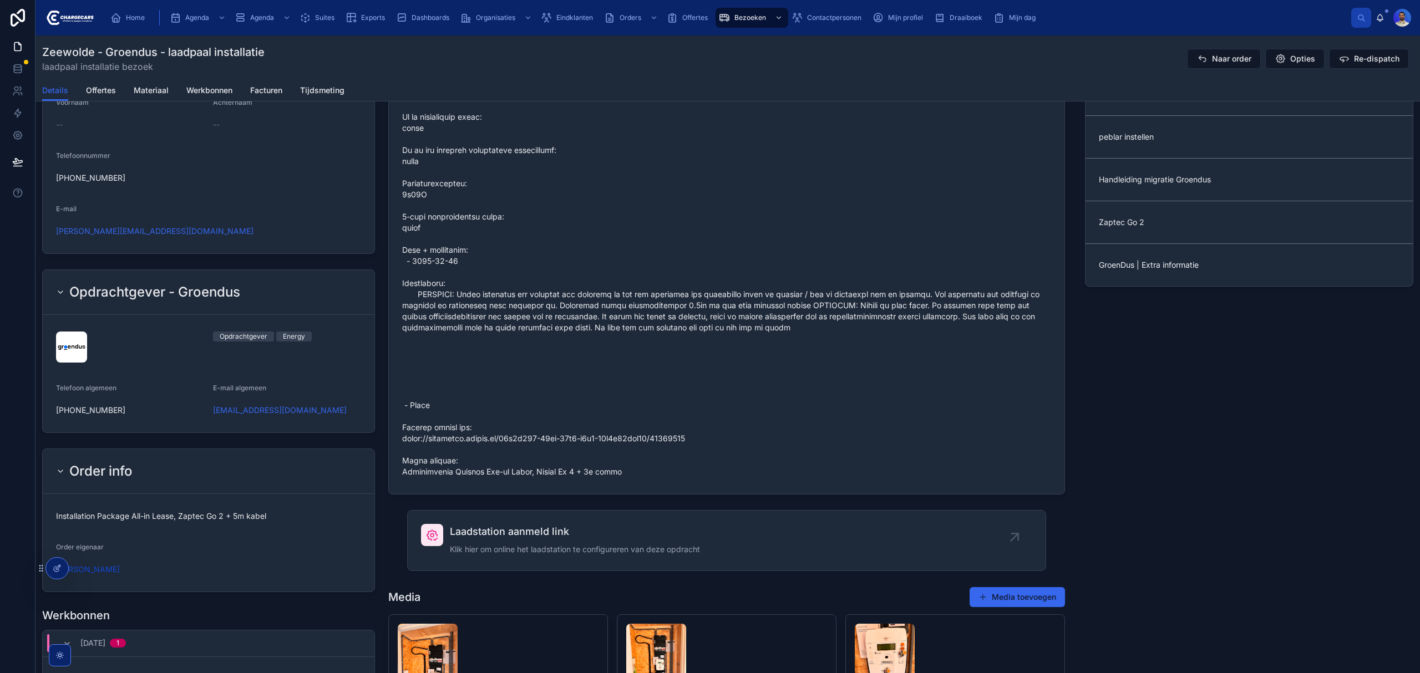
scroll to position [813, 0]
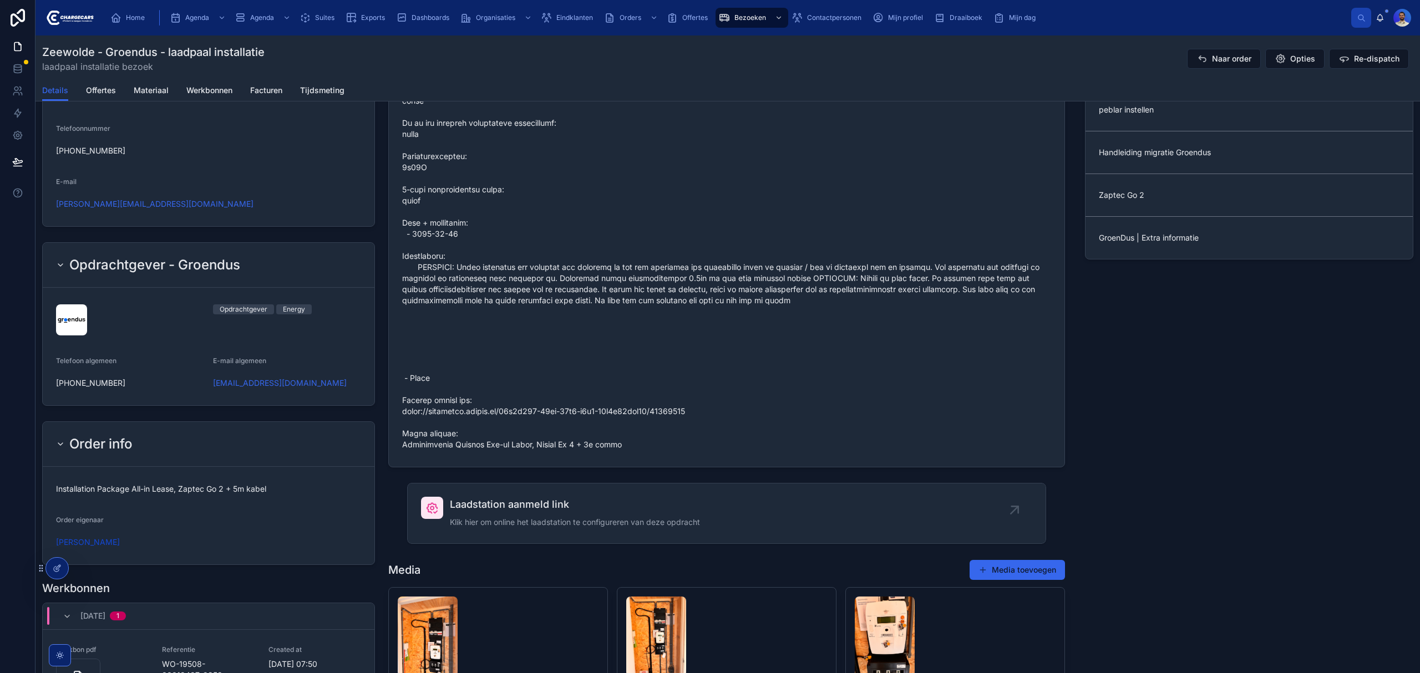
click at [503, 513] on span "Laadstation aanmeld link" at bounding box center [575, 505] width 250 height 16
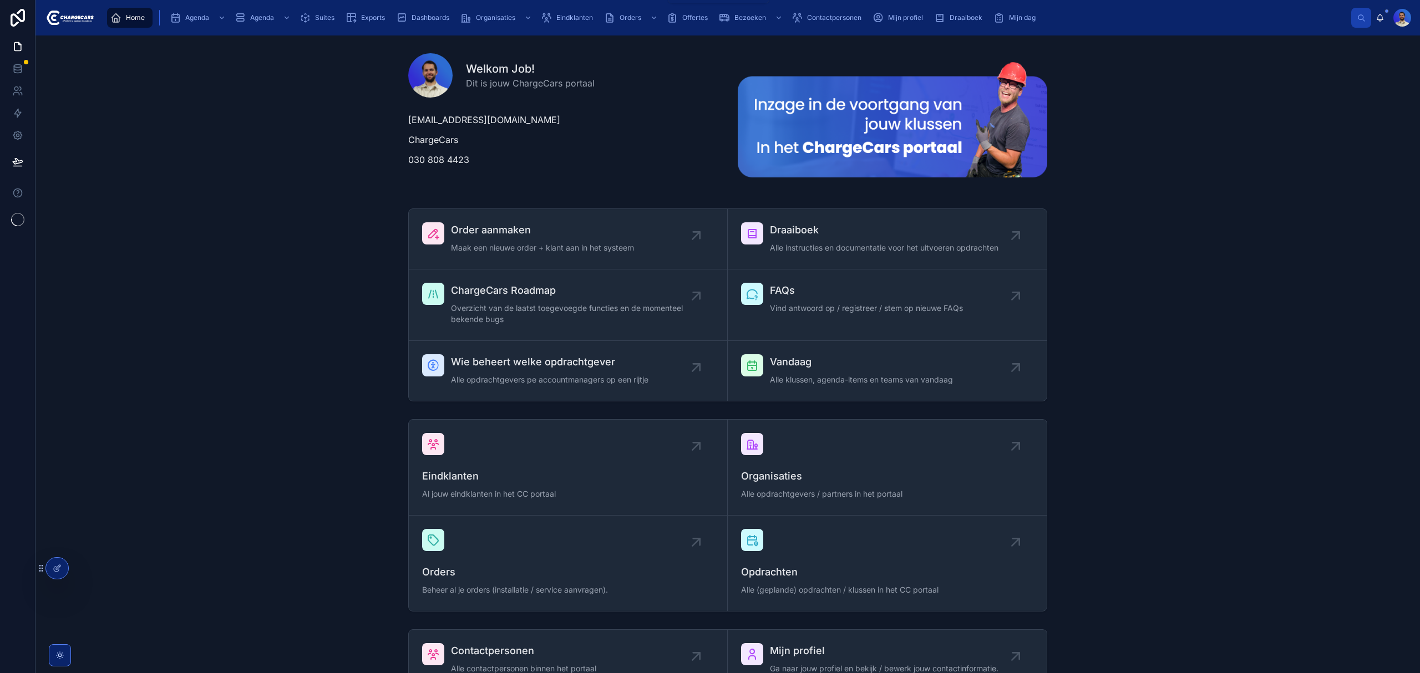
click at [618, 20] on div "Orders" at bounding box center [632, 18] width 56 height 18
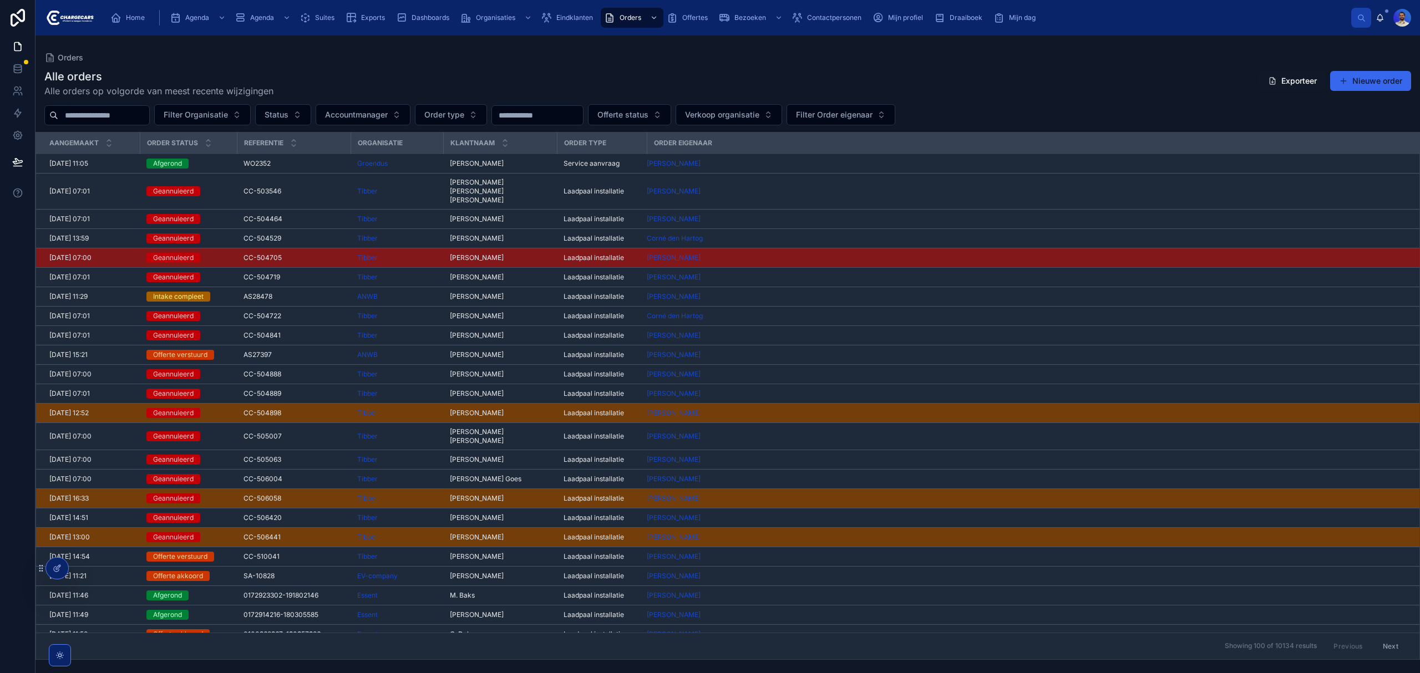
click at [228, 118] on span "Filter Organisatie" at bounding box center [196, 114] width 64 height 11
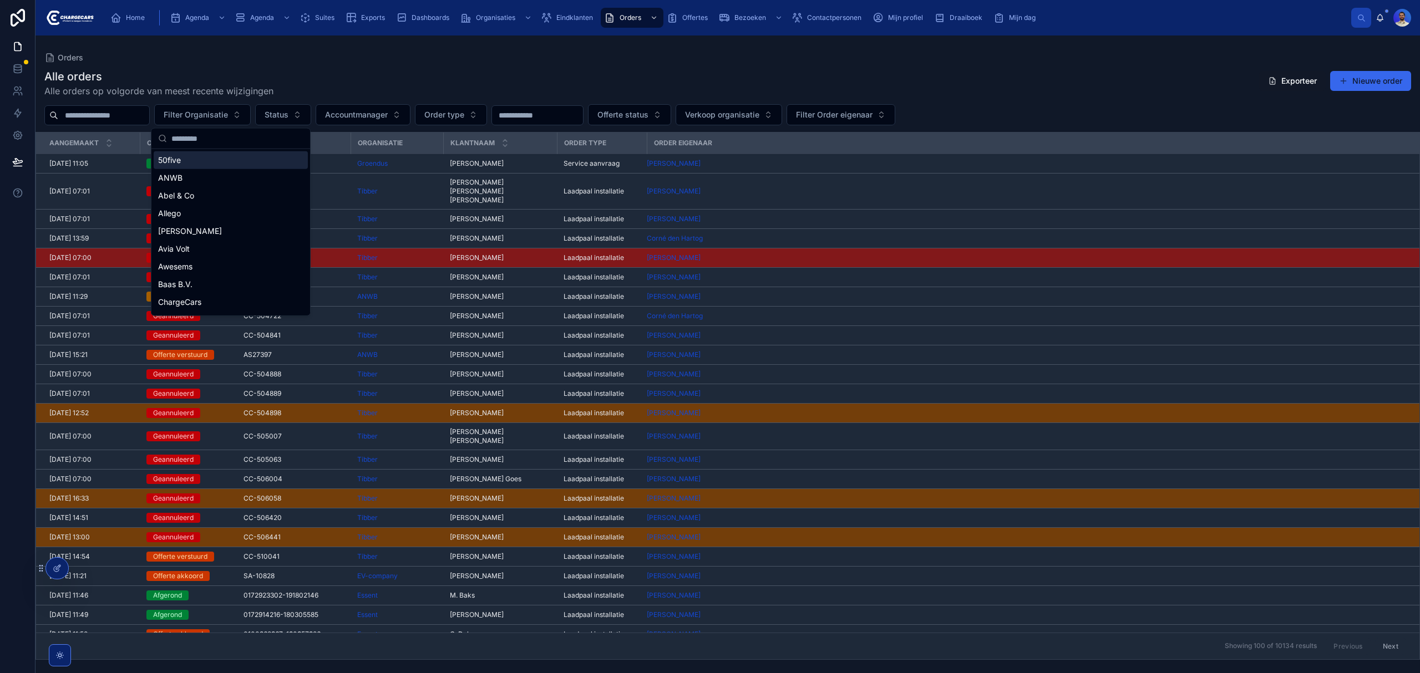
click at [626, 29] on div "Home Agenda Agenda Suites Exports Dashboards Organisaties Eindklanten Orders Of…" at bounding box center [727, 18] width 1249 height 24
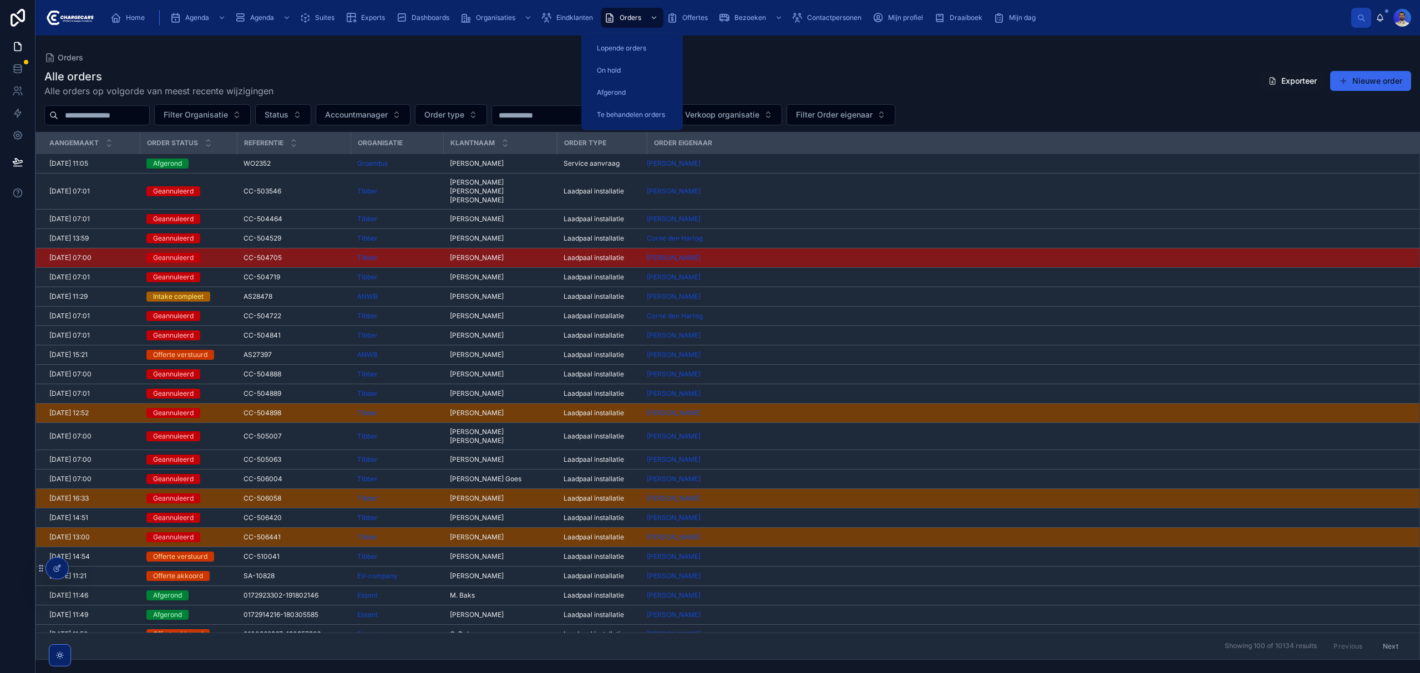
click at [628, 54] on div "Lopende orders" at bounding box center [632, 48] width 75 height 18
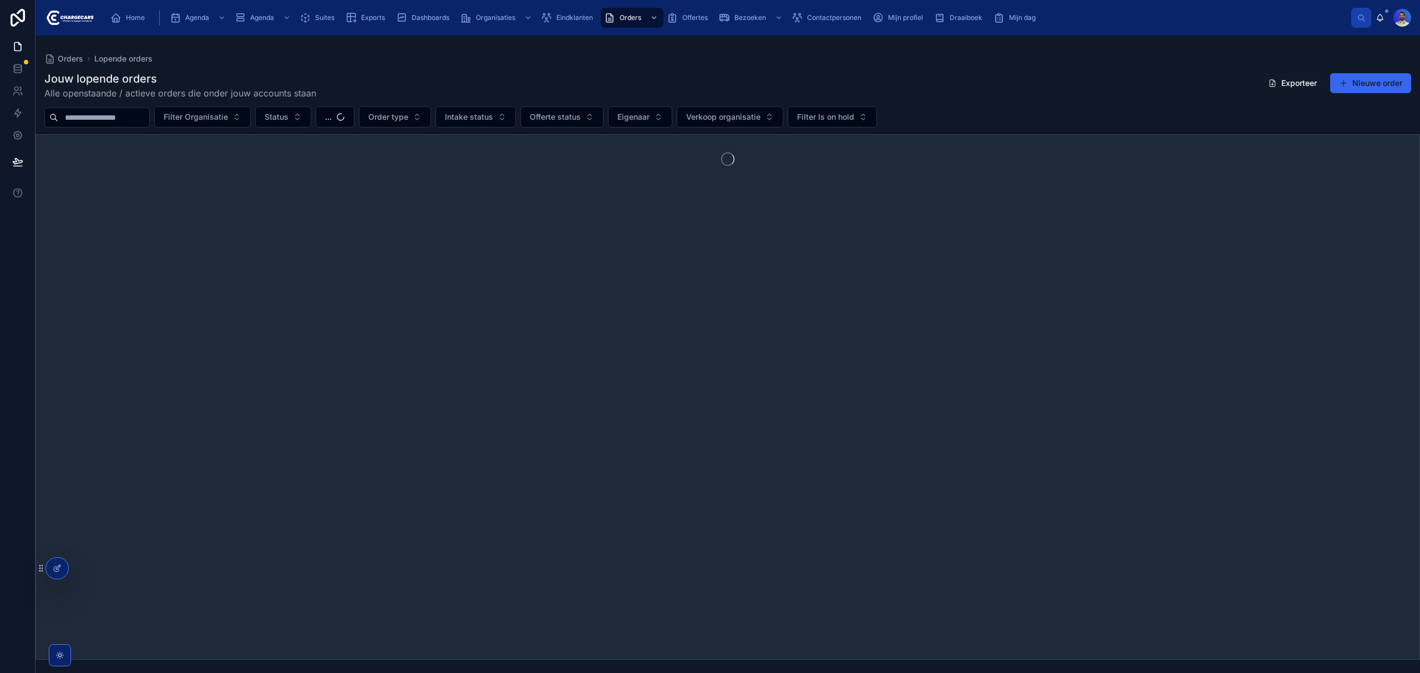
click at [243, 123] on button "Filter Organisatie" at bounding box center [202, 117] width 97 height 21
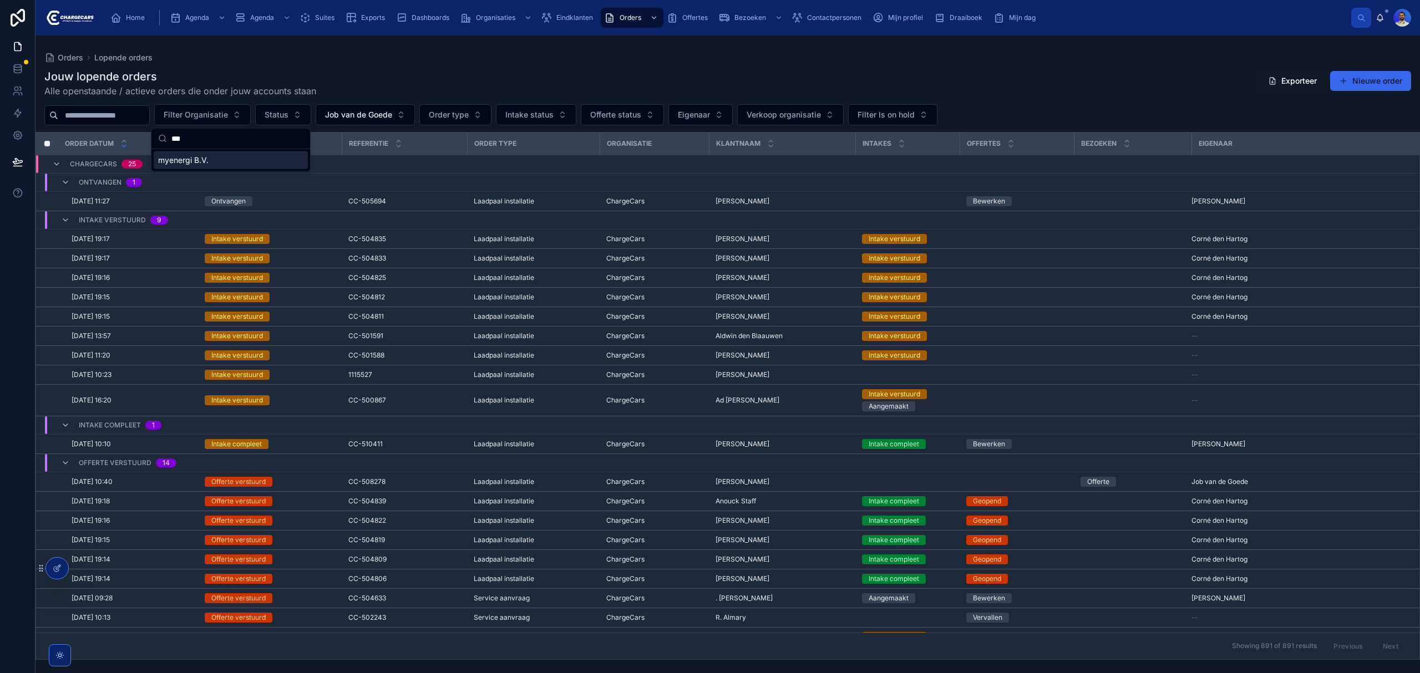
type input "***"
click at [195, 156] on span "myenergi B.V." at bounding box center [183, 160] width 50 height 11
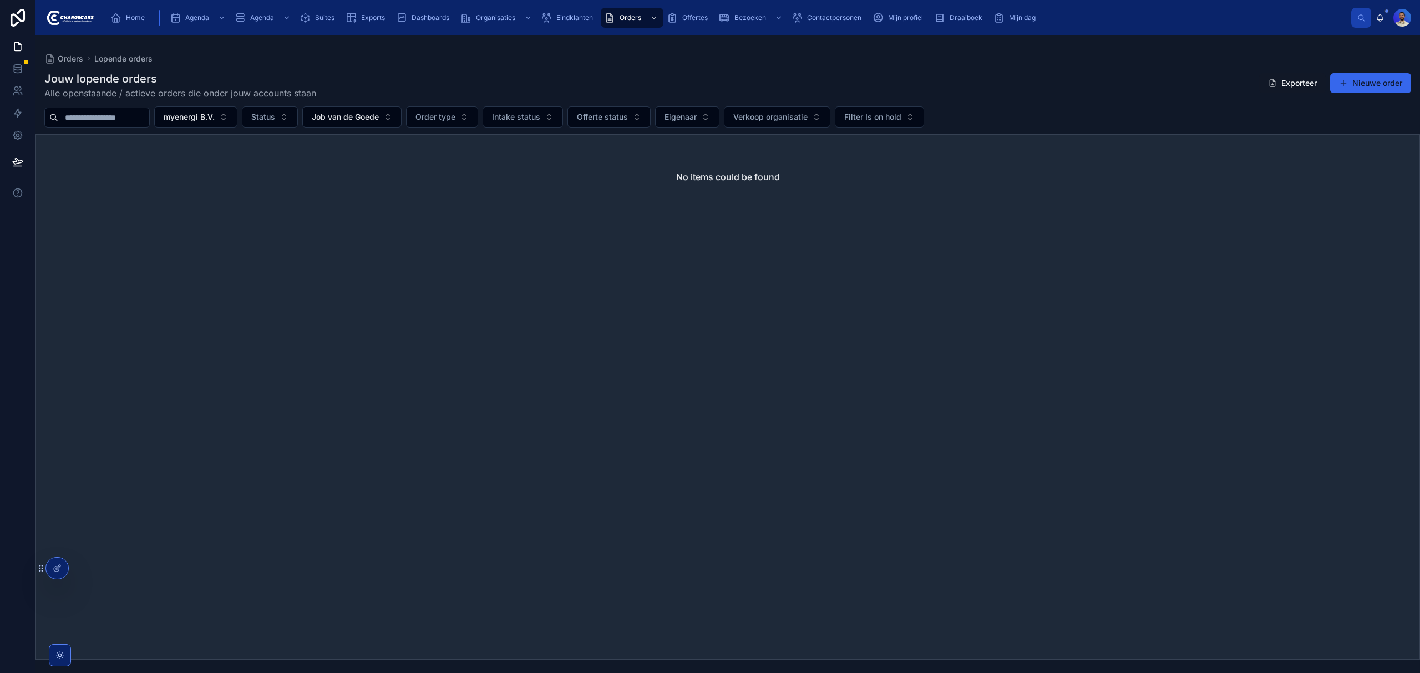
click at [377, 119] on span "Job van de Goede" at bounding box center [345, 117] width 67 height 11
click at [367, 158] on div "None" at bounding box center [382, 163] width 154 height 18
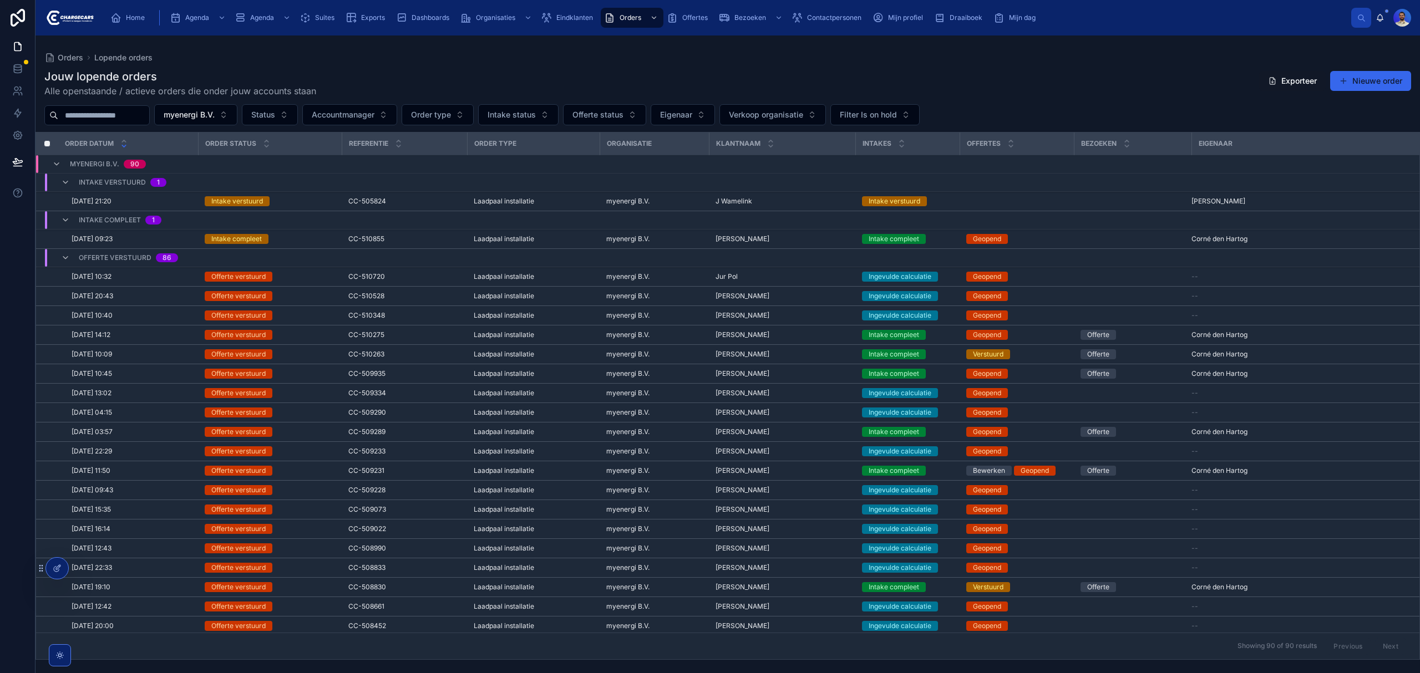
click at [98, 278] on span "4-10-2025 10:32" at bounding box center [92, 276] width 40 height 9
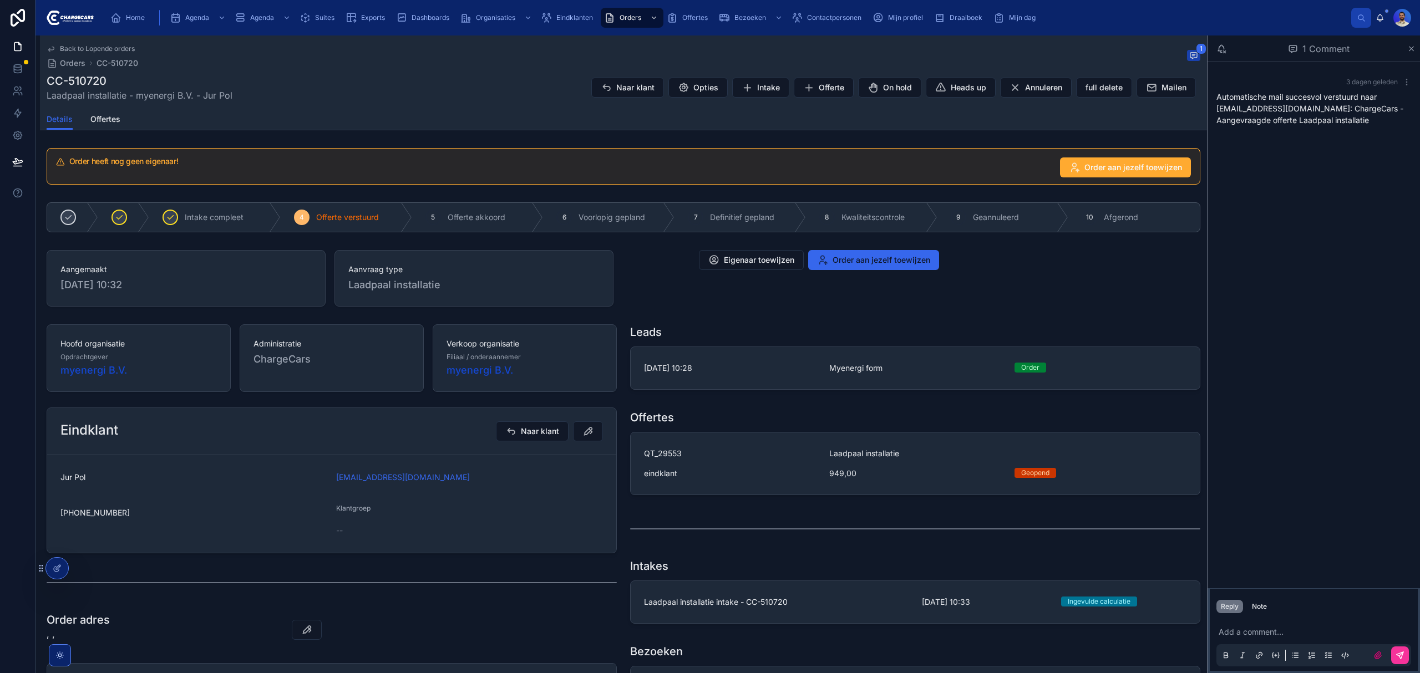
click at [89, 285] on span "4-10-2025 10:32" at bounding box center [185, 285] width 251 height 16
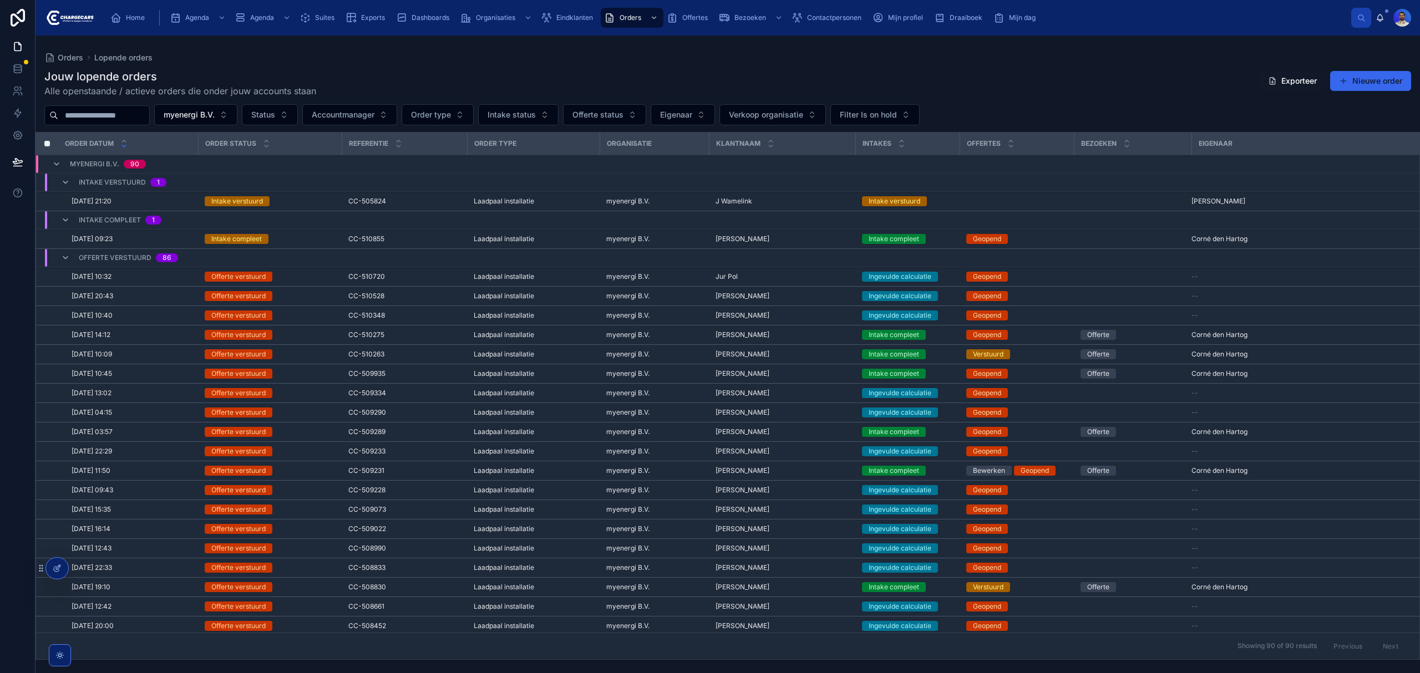
click at [695, 13] on span "Offertes" at bounding box center [695, 17] width 26 height 9
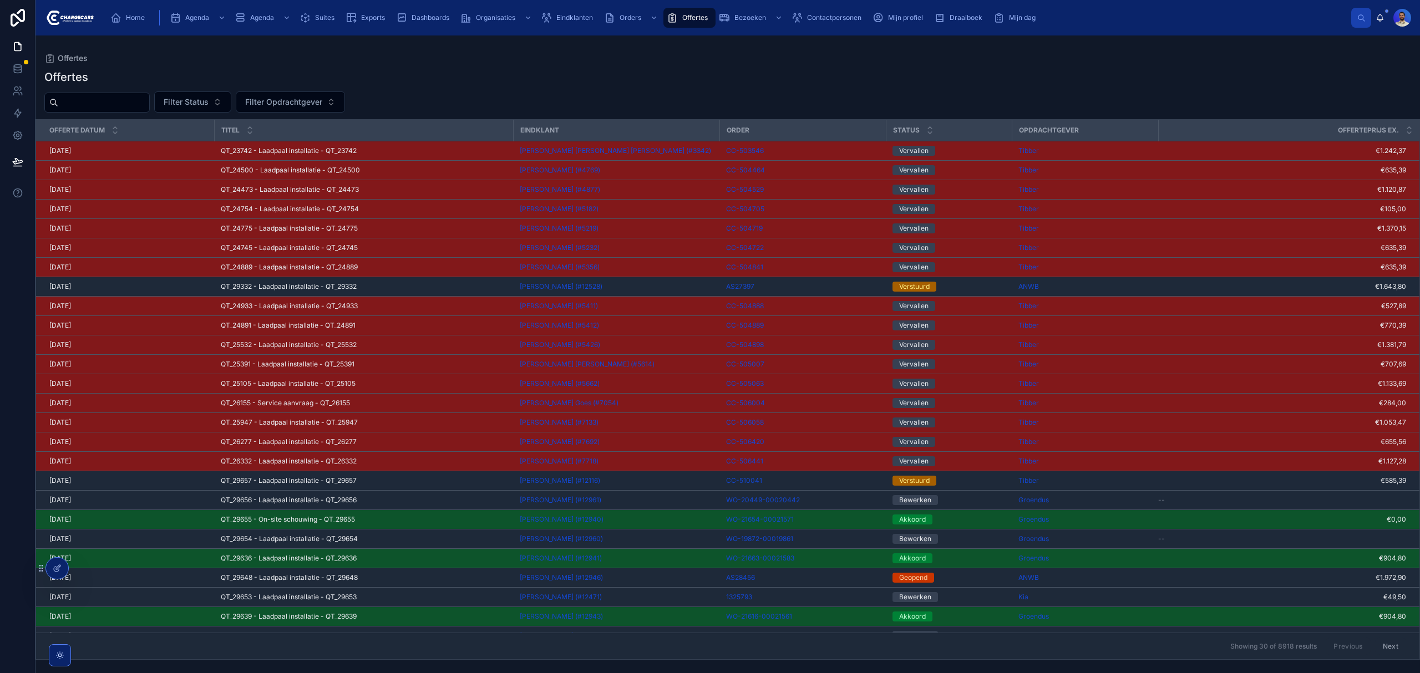
drag, startPoint x: 467, startPoint y: 273, endPoint x: 437, endPoint y: 286, distance: 32.6
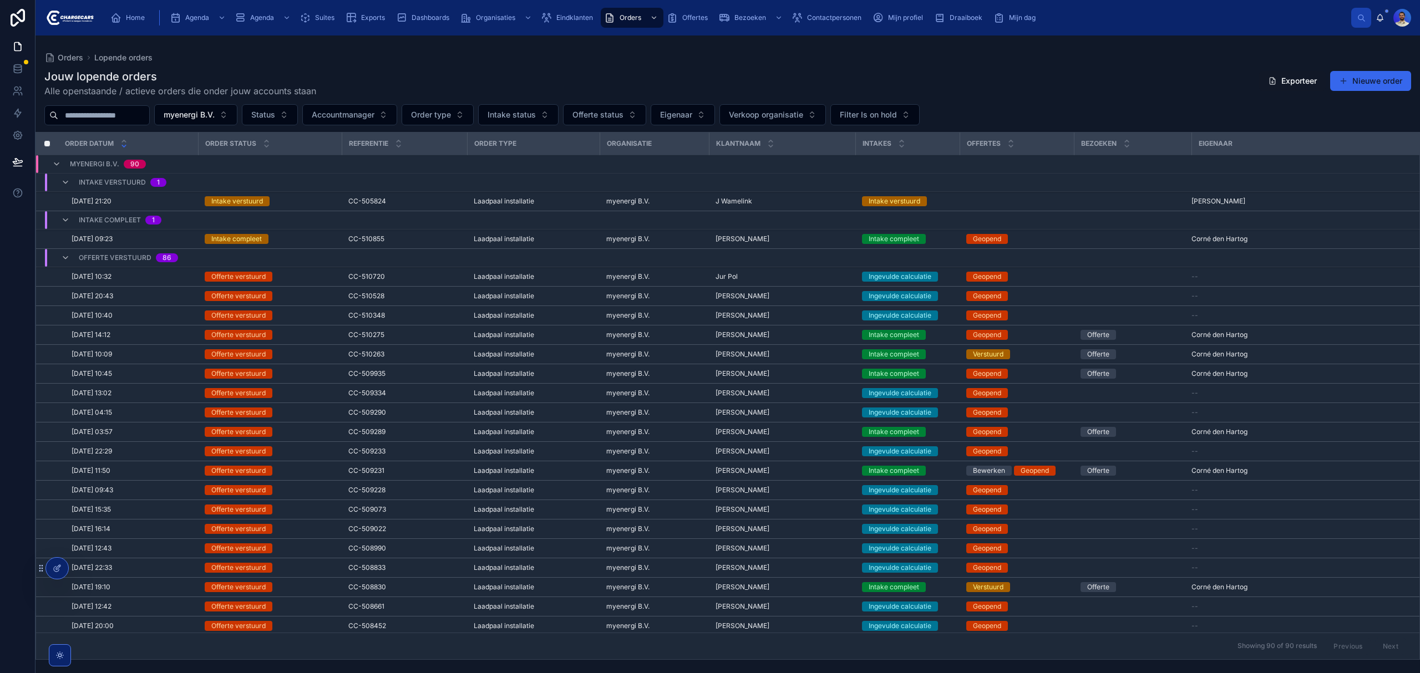
click at [685, 17] on span "Offertes" at bounding box center [695, 17] width 26 height 9
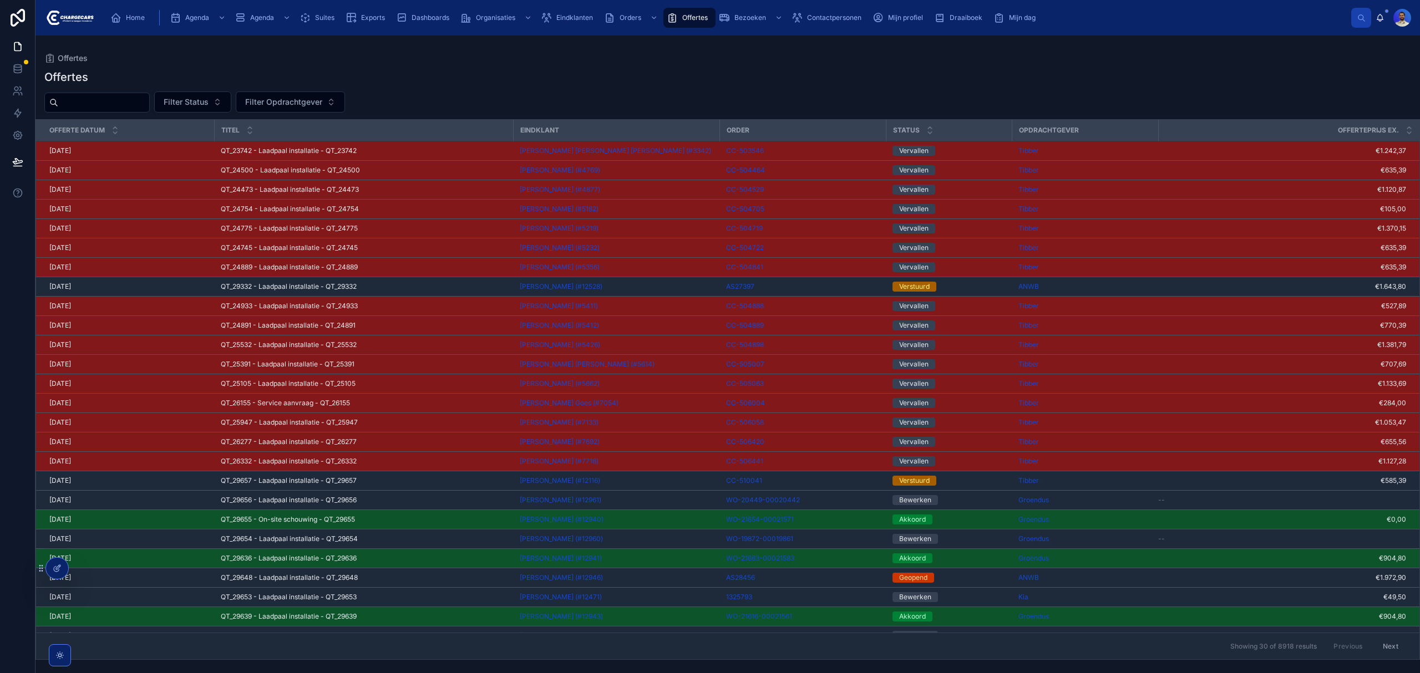
click at [322, 103] on span "Filter Opdrachtgever" at bounding box center [283, 102] width 77 height 11
click at [597, 83] on div "Offertes" at bounding box center [727, 77] width 1367 height 16
click at [322, 107] on span "Filter Opdrachtgever" at bounding box center [283, 102] width 77 height 11
type input "****"
click at [289, 151] on span "myenergi B.V." at bounding box center [271, 147] width 50 height 11
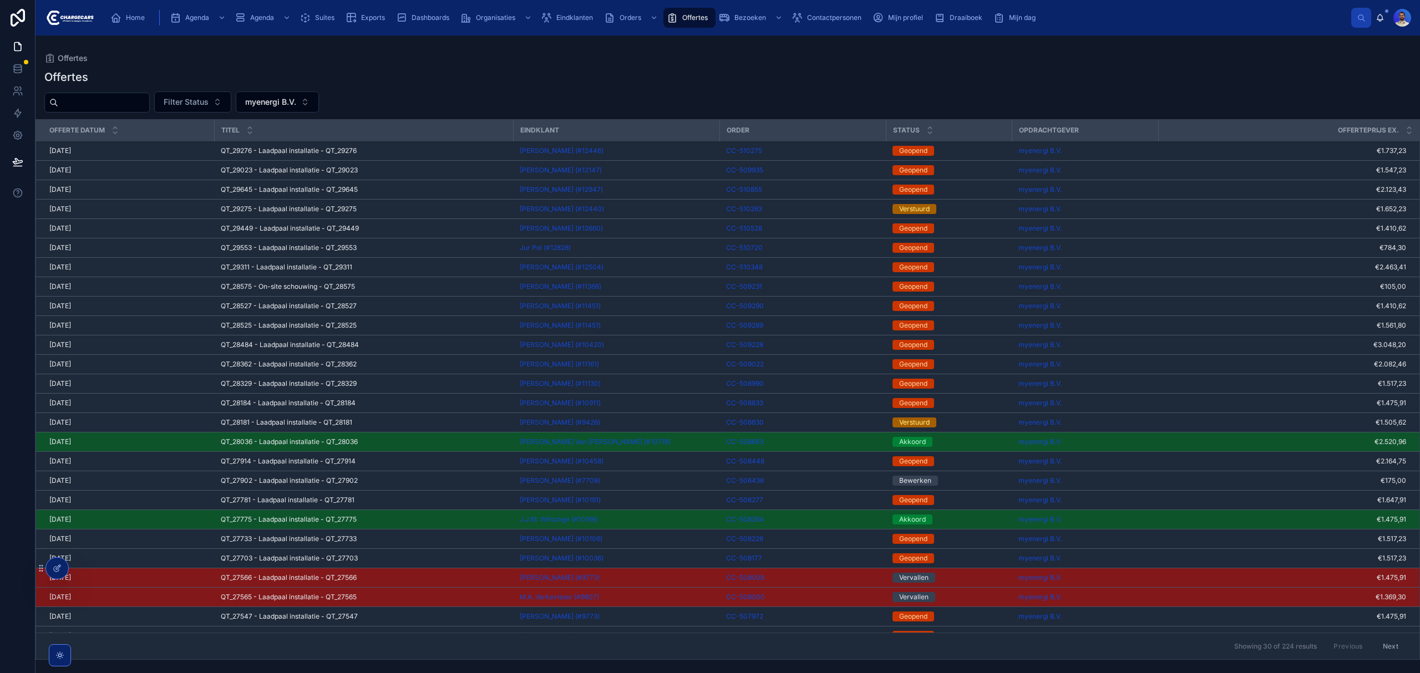
click at [209, 105] on span "Filter Status" at bounding box center [186, 102] width 45 height 11
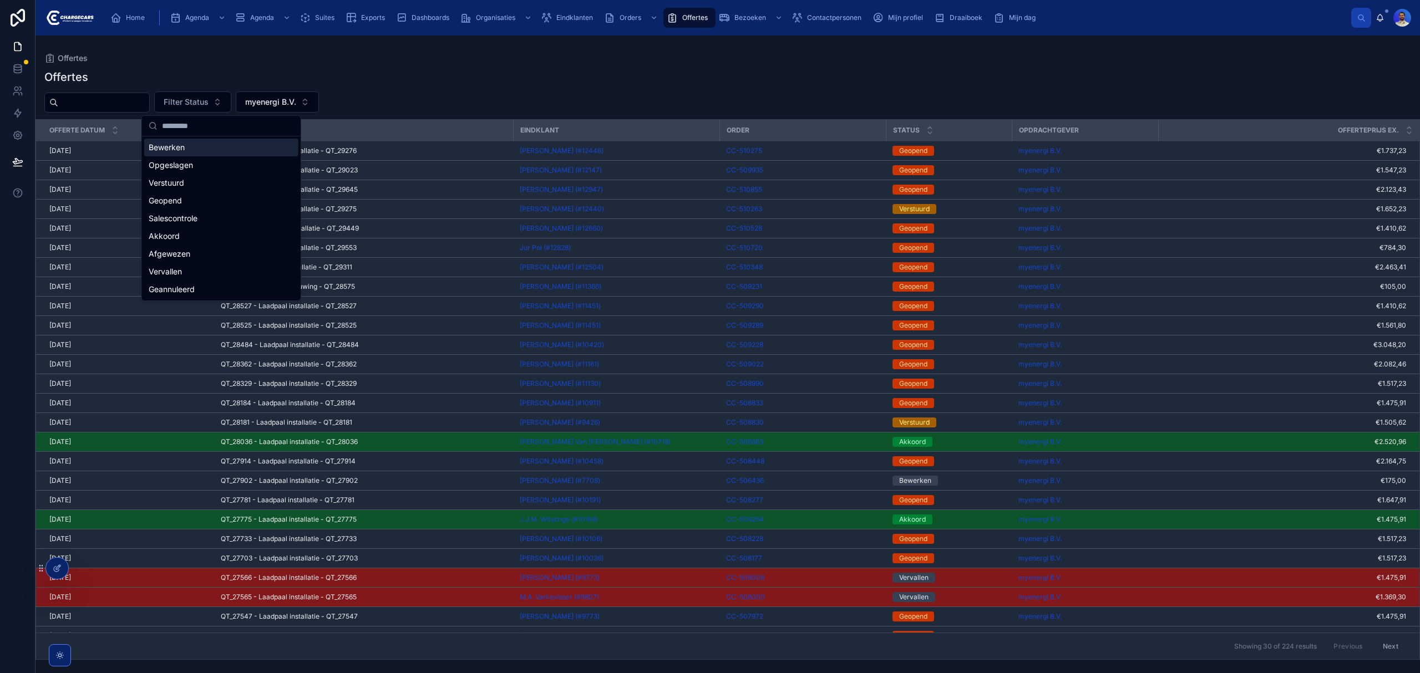
click at [547, 77] on div "Offertes" at bounding box center [727, 77] width 1367 height 16
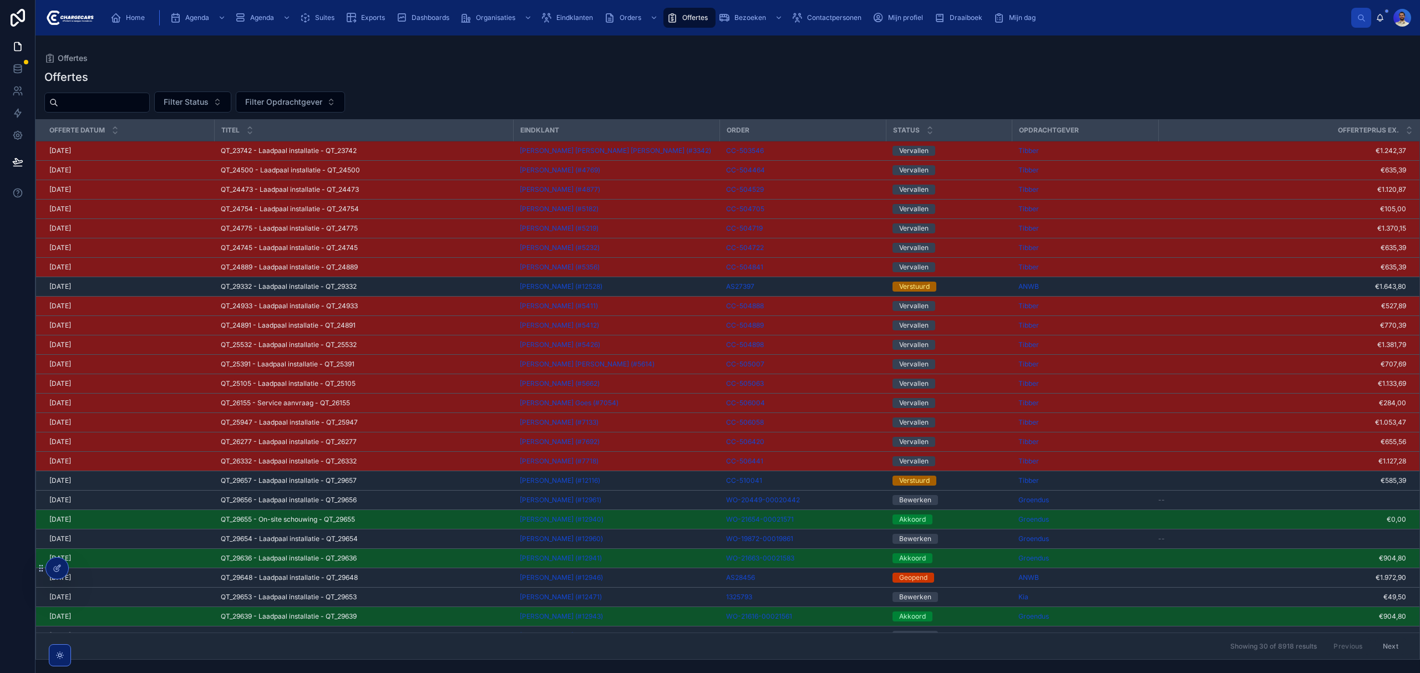
drag, startPoint x: 592, startPoint y: 72, endPoint x: 602, endPoint y: 72, distance: 10.0
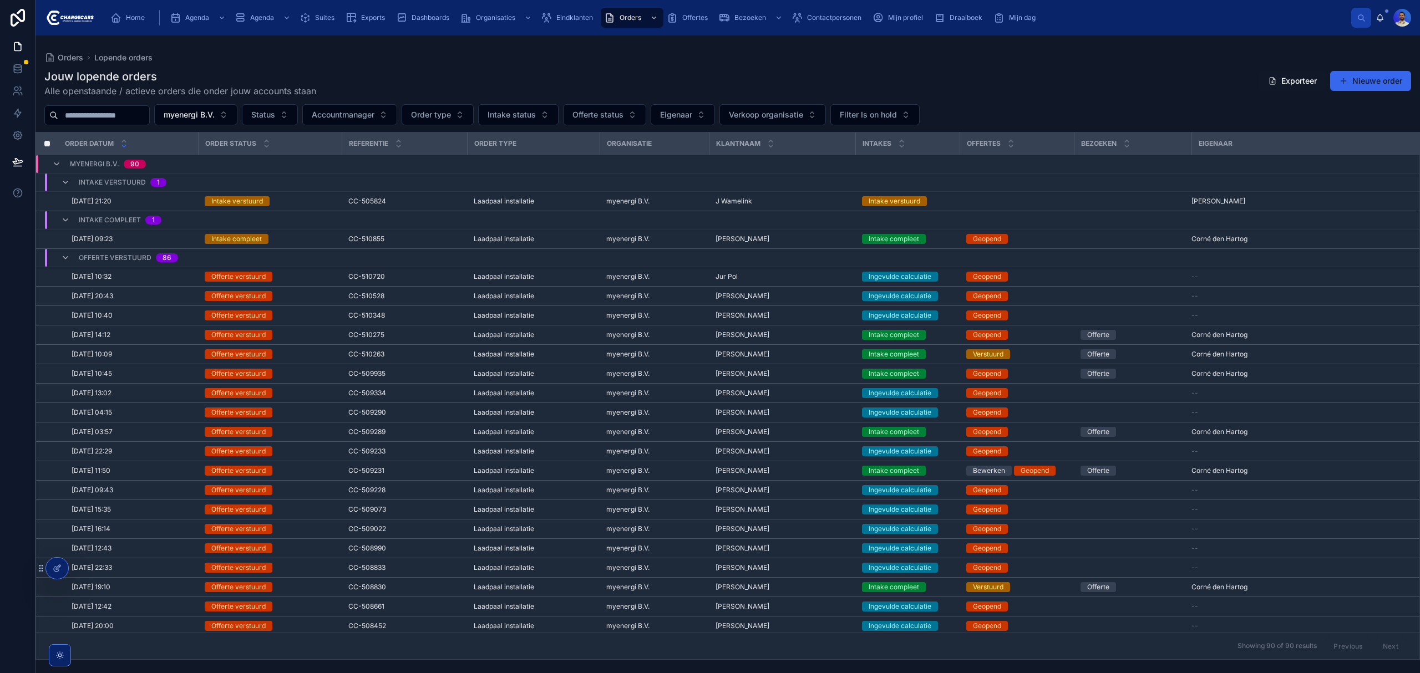
click at [819, 456] on div "Michiel Van Kleef Michiel Van Kleef" at bounding box center [782, 451] width 133 height 9
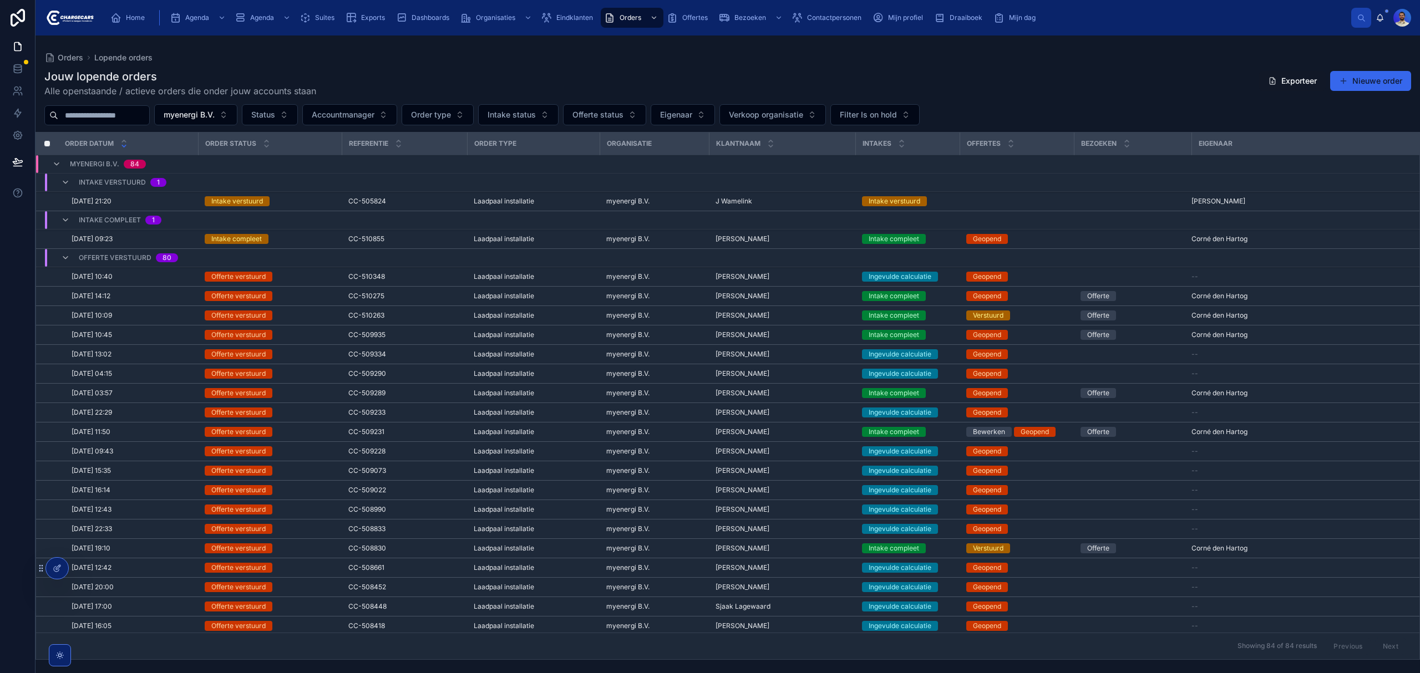
click at [797, 74] on div "Jouw lopende orders Alle openstaande / actieve orders die onder jouw accounts s…" at bounding box center [727, 83] width 1367 height 29
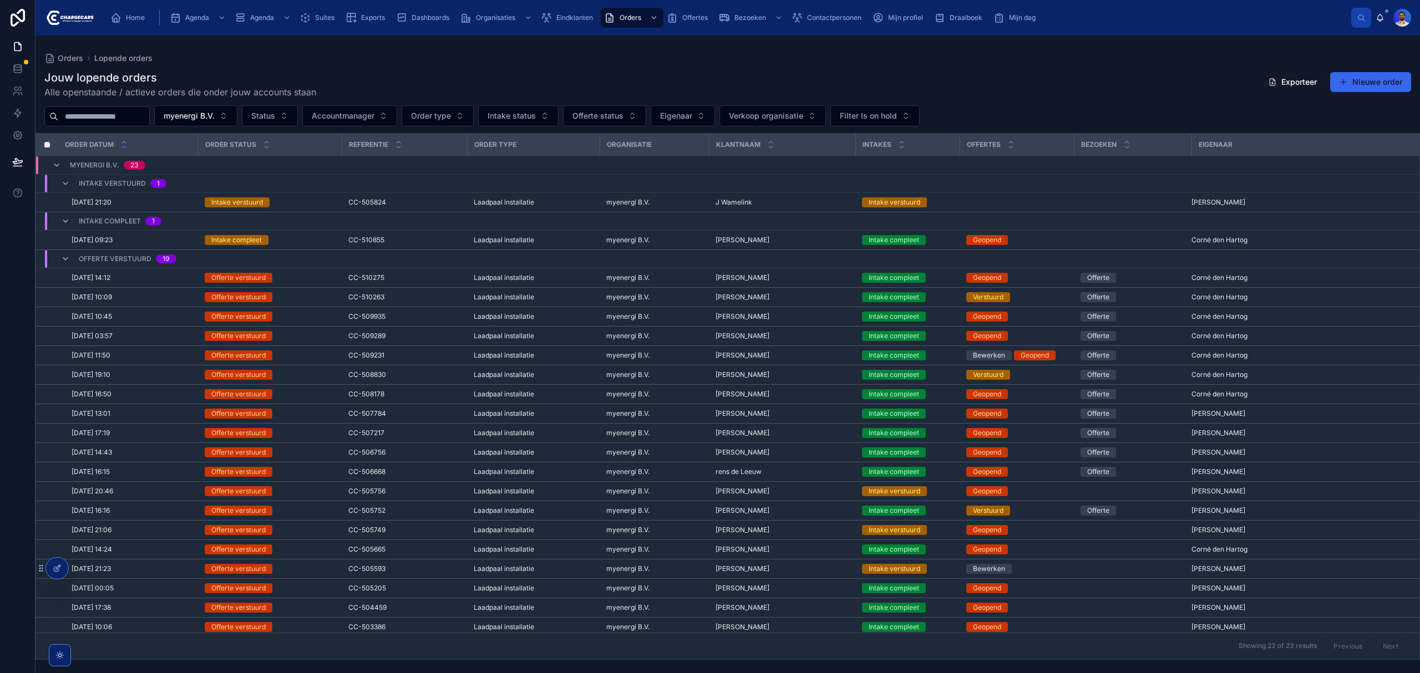
click at [744, 338] on span "[PERSON_NAME]" at bounding box center [743, 336] width 54 height 9
click at [719, 314] on span "[PERSON_NAME]" at bounding box center [743, 316] width 54 height 9
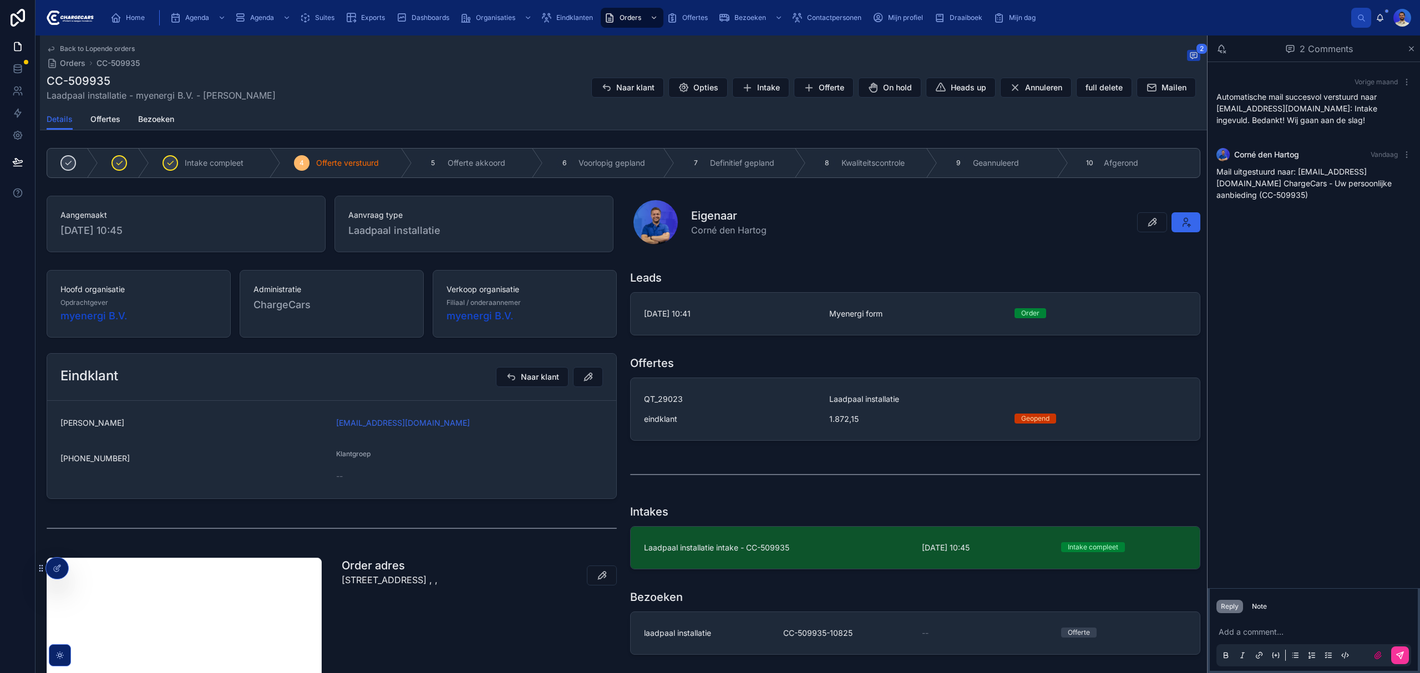
drag, startPoint x: 719, startPoint y: 314, endPoint x: 728, endPoint y: 314, distance: 8.3
